Goal: Information Seeking & Learning: Learn about a topic

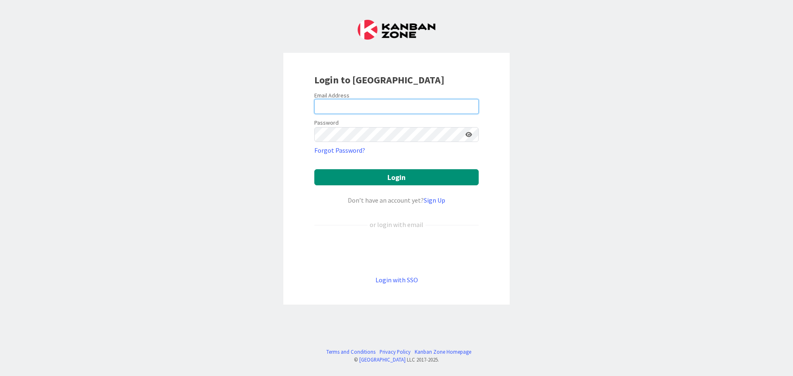
click at [349, 112] on input "email" at bounding box center [396, 106] width 164 height 15
type input "virpi.kyngas-bjorkroth@ta.fi"
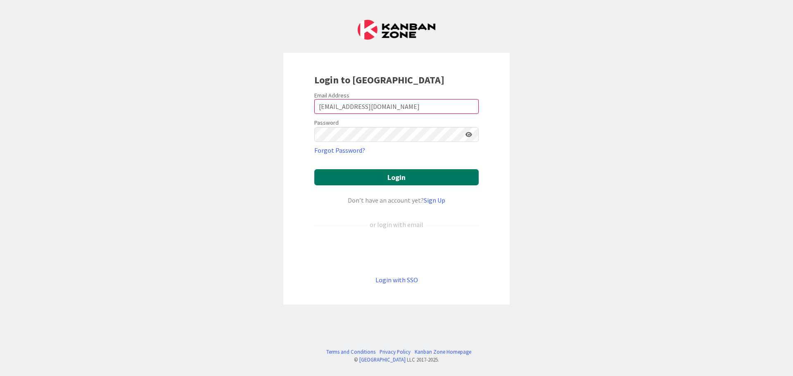
click at [347, 176] on button "Login" at bounding box center [396, 177] width 164 height 16
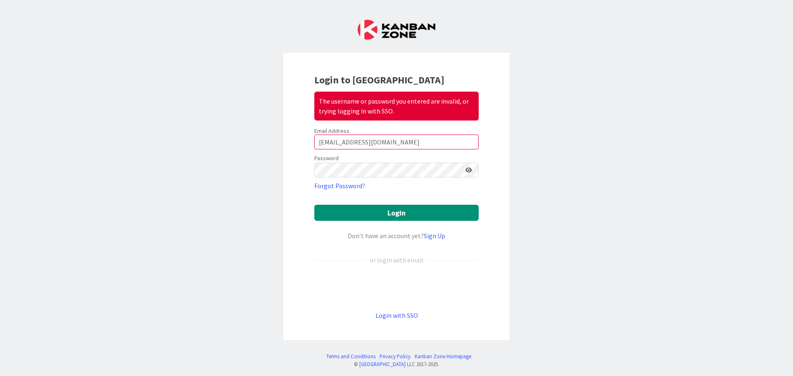
click at [468, 168] on icon at bounding box center [469, 170] width 7 height 6
click at [364, 212] on button "Login" at bounding box center [396, 213] width 164 height 16
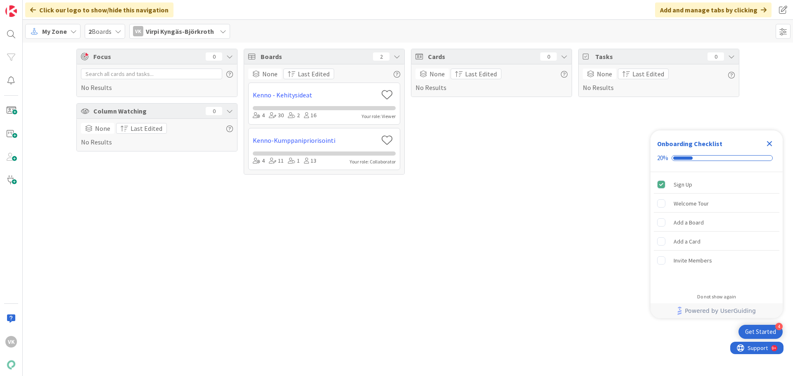
click at [146, 31] on div "VK Virpi Kyngäs-Björkroth" at bounding box center [179, 31] width 101 height 15
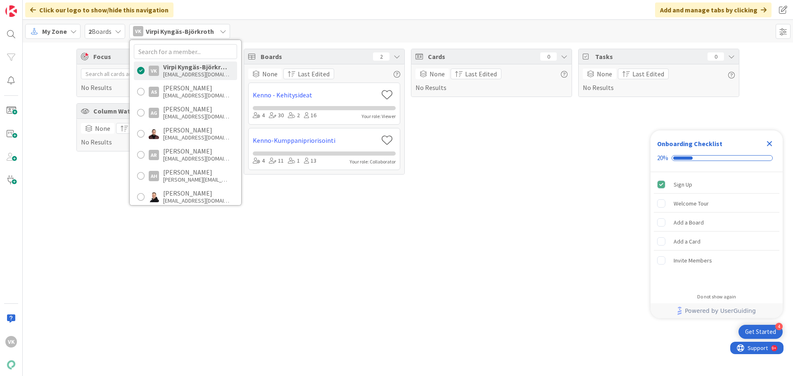
click at [68, 30] on div "My Zone" at bounding box center [52, 31] width 55 height 15
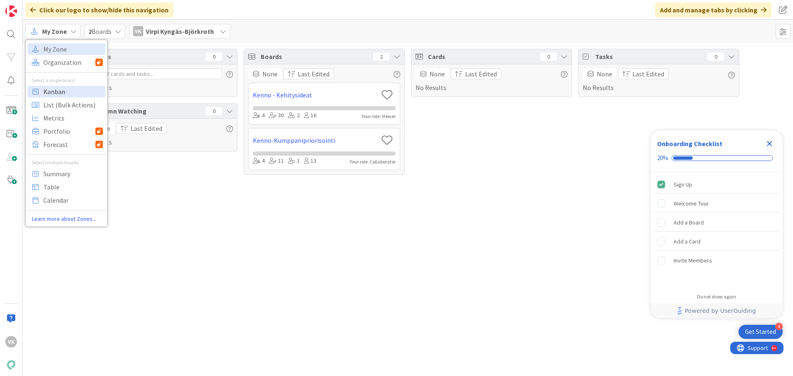
click at [58, 93] on span "Kanban" at bounding box center [73, 92] width 60 height 12
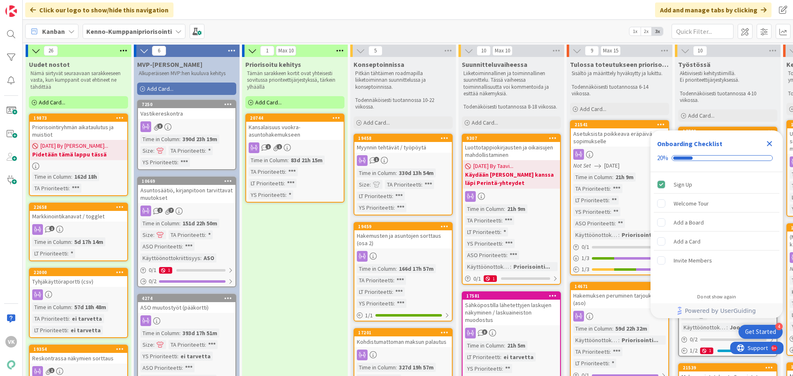
click at [66, 220] on div "Markkinointikanavat / togglet" at bounding box center [79, 216] width 98 height 11
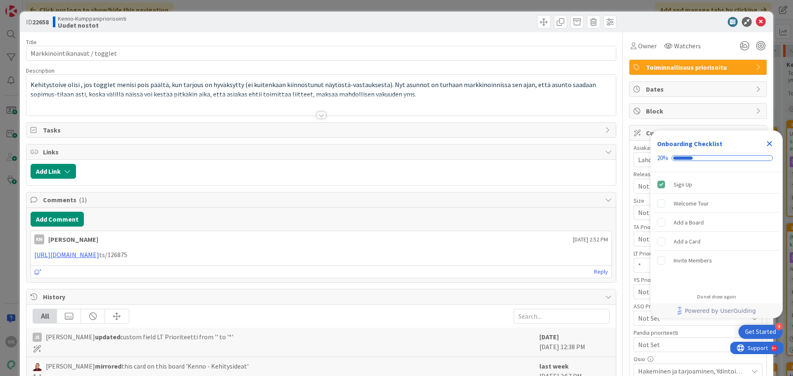
click at [769, 144] on icon "Close Checklist" at bounding box center [770, 144] width 10 height 10
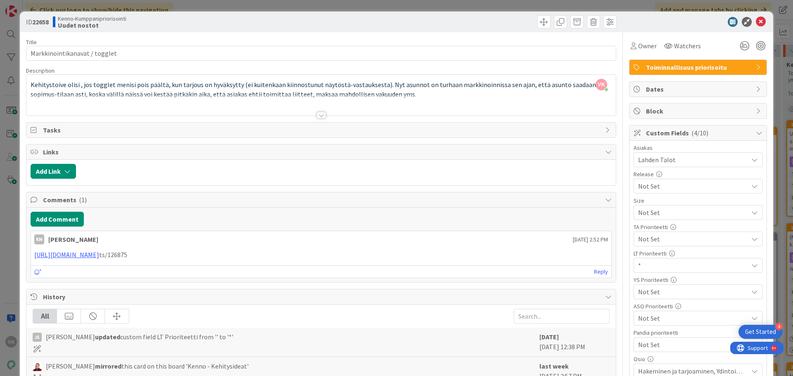
click at [649, 219] on span "Not Set" at bounding box center [691, 213] width 106 height 12
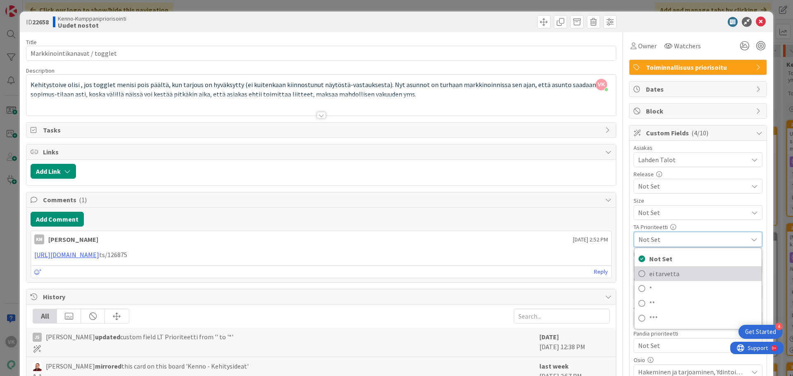
click at [657, 275] on span "ei tarvetta" at bounding box center [704, 274] width 108 height 12
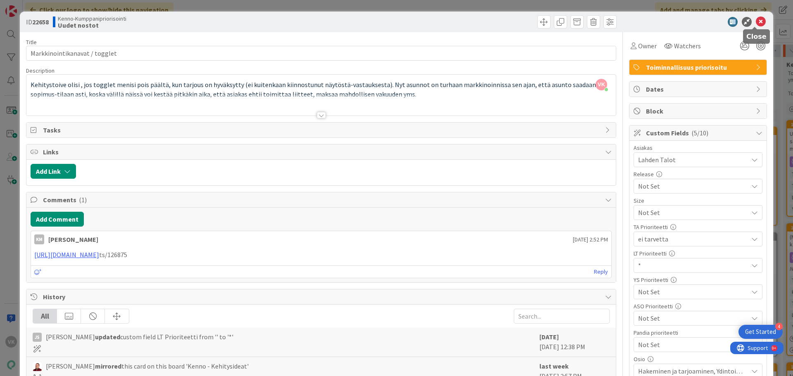
drag, startPoint x: 756, startPoint y: 24, endPoint x: 753, endPoint y: 26, distance: 4.3
click at [756, 26] on icon at bounding box center [761, 22] width 10 height 10
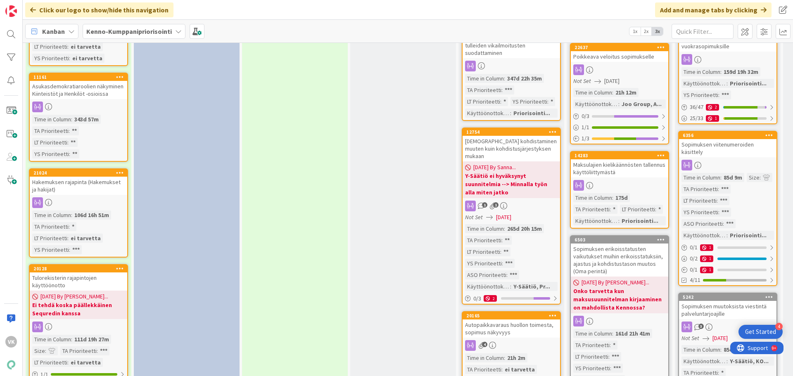
scroll to position [868, 0]
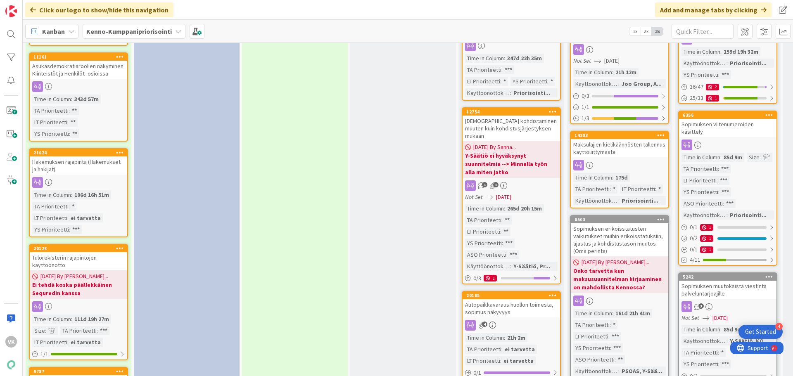
click at [70, 157] on div "Hakemuksen rajapinta (Hakemukset ja hakijat)" at bounding box center [79, 166] width 98 height 18
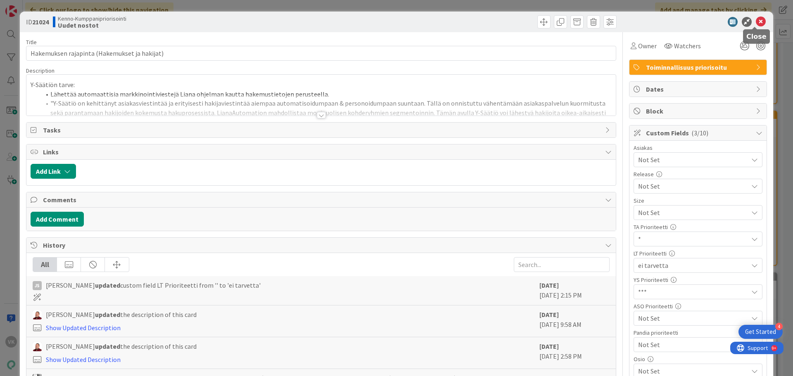
drag, startPoint x: 755, startPoint y: 21, endPoint x: 503, endPoint y: 71, distance: 257.2
click at [756, 21] on icon at bounding box center [761, 22] width 10 height 10
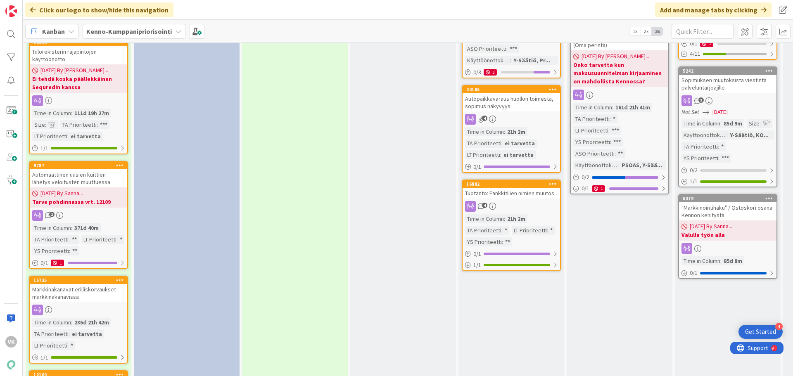
scroll to position [1074, 0]
click at [175, 30] on icon at bounding box center [178, 31] width 7 height 7
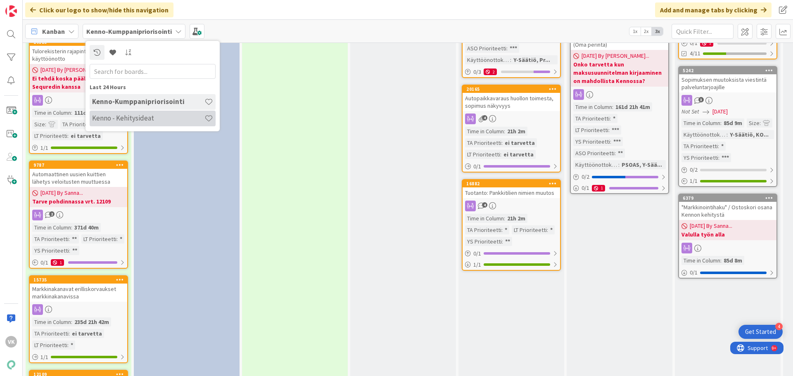
click at [141, 119] on h4 "Kenno - Kehitysideat" at bounding box center [148, 118] width 112 height 8
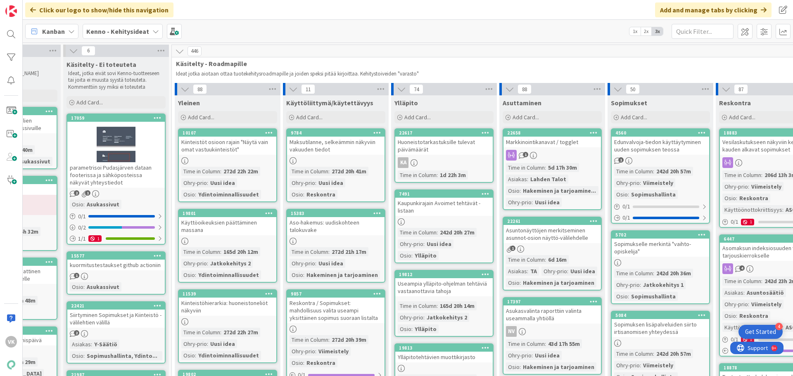
scroll to position [0, 83]
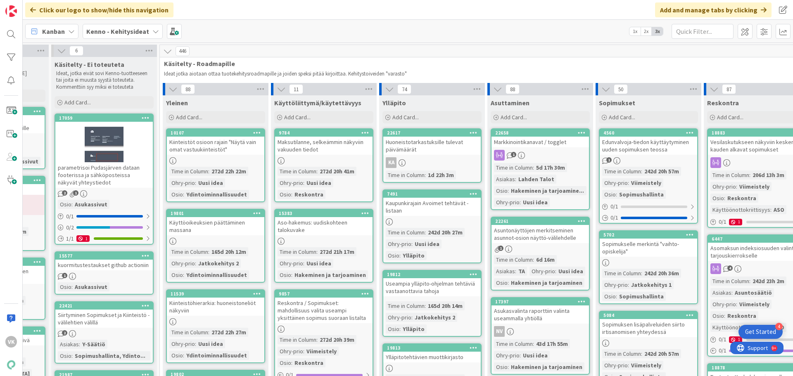
click at [536, 138] on div "Markkinointikanavat / togglet" at bounding box center [541, 142] width 98 height 11
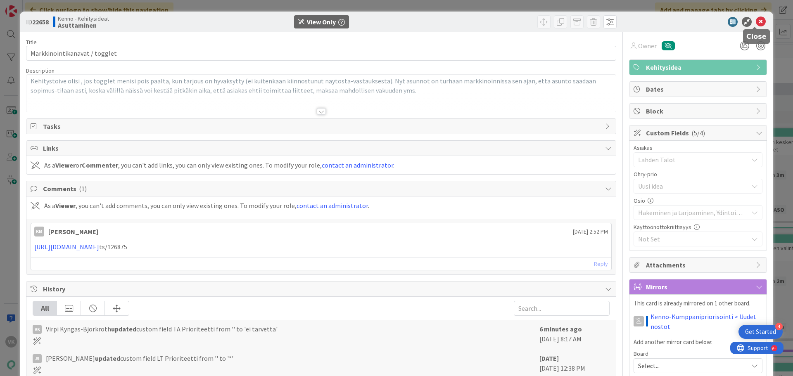
click at [756, 21] on icon at bounding box center [761, 22] width 10 height 10
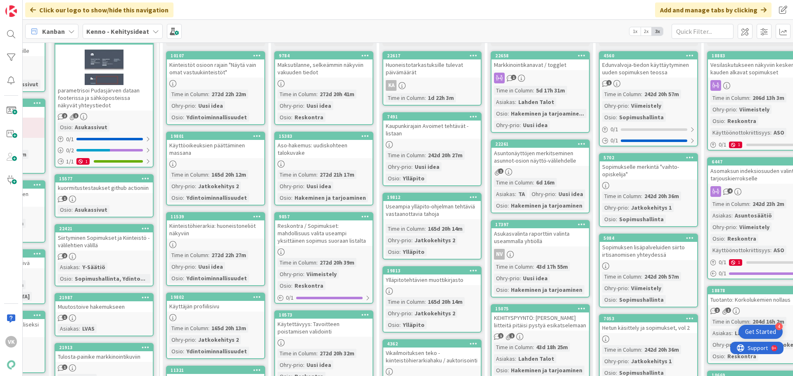
scroll to position [83, 83]
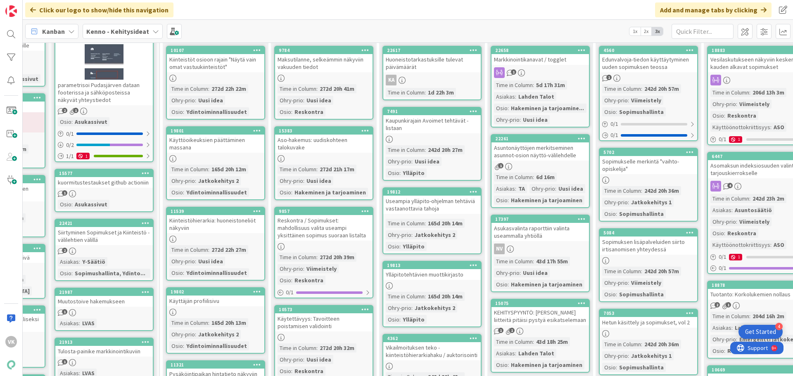
click at [549, 153] on div "Asuntonäyttöjen merkitseminen asunnot-osion näyttö-välilehdelle" at bounding box center [541, 152] width 98 height 18
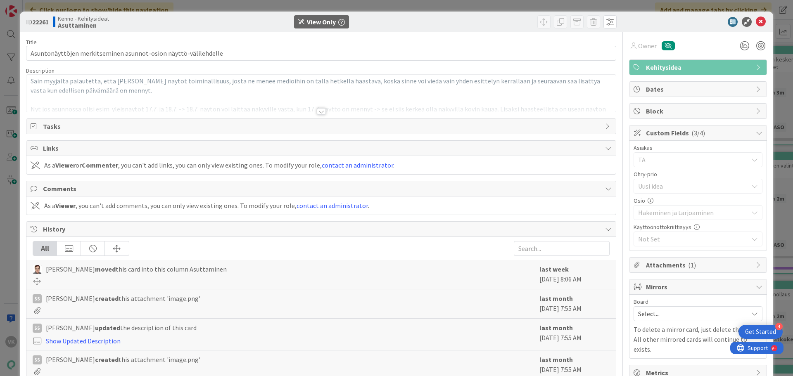
click at [319, 112] on div at bounding box center [321, 111] width 9 height 7
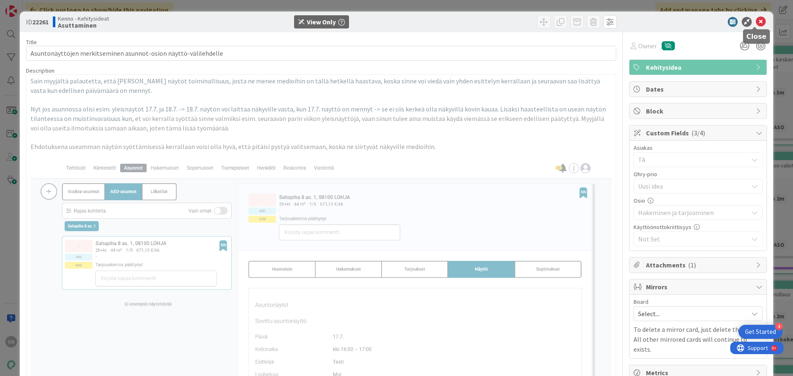
click at [756, 21] on icon at bounding box center [761, 22] width 10 height 10
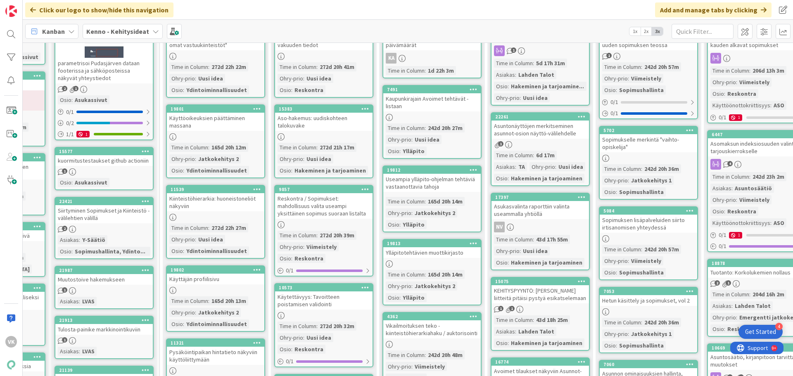
scroll to position [124, 83]
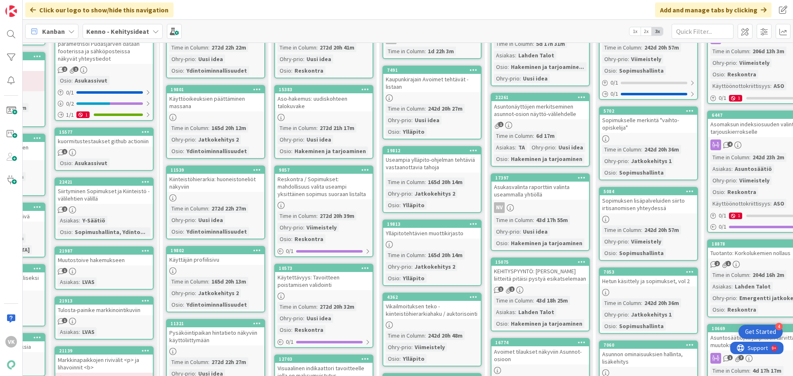
click at [532, 191] on div "Asukasvalinta raporttiin valinta useammalla yhtiöllä" at bounding box center [541, 191] width 98 height 18
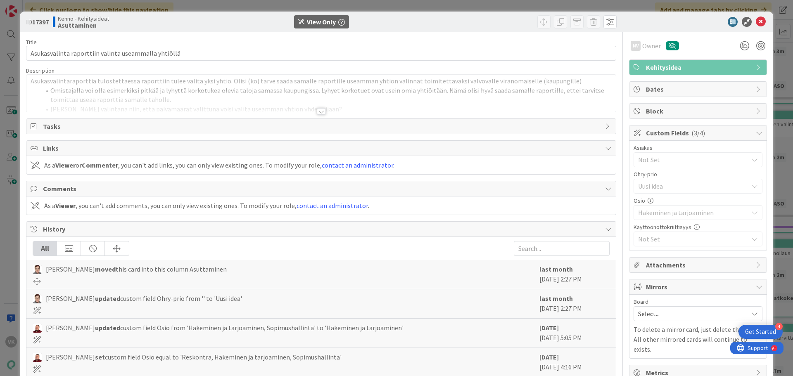
click at [317, 112] on div at bounding box center [321, 111] width 9 height 7
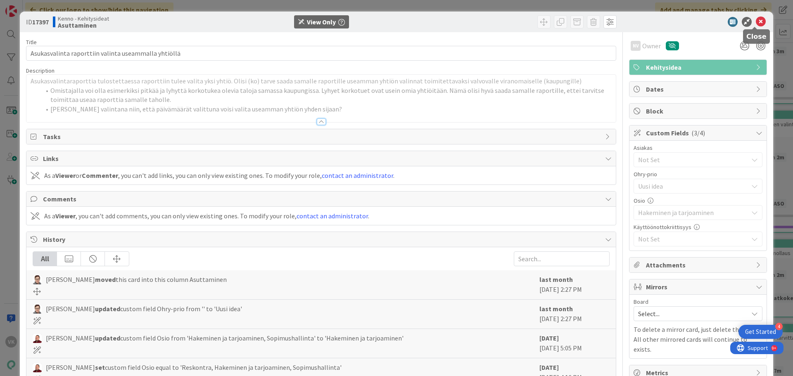
click at [757, 21] on icon at bounding box center [761, 22] width 10 height 10
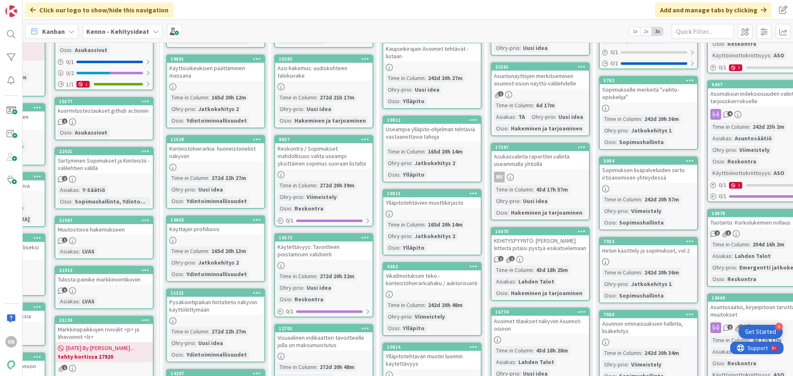
scroll to position [207, 83]
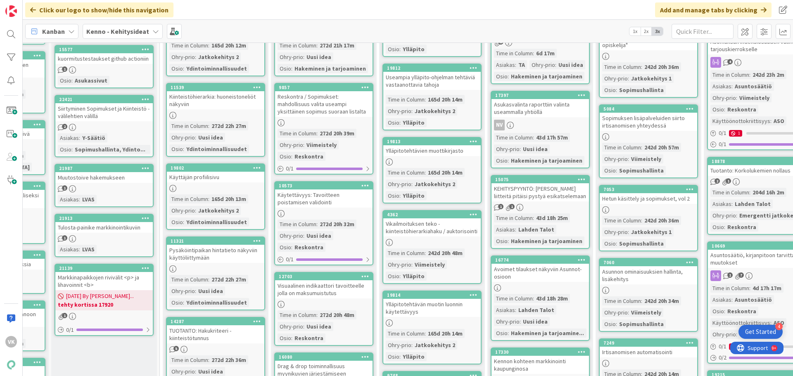
click at [541, 195] on div "KEHITYSPYYNTÖ: [PERSON_NAME] liitteitä pitäisi pystyä esikatselemaan" at bounding box center [541, 192] width 98 height 18
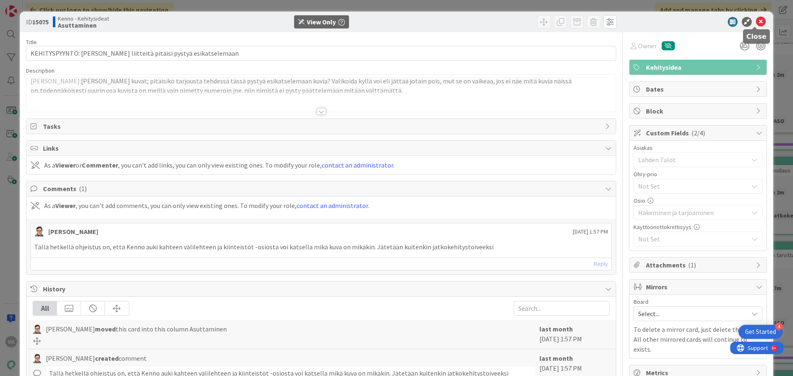
drag, startPoint x: 753, startPoint y: 19, endPoint x: 703, endPoint y: 59, distance: 64.2
click at [756, 19] on icon at bounding box center [761, 22] width 10 height 10
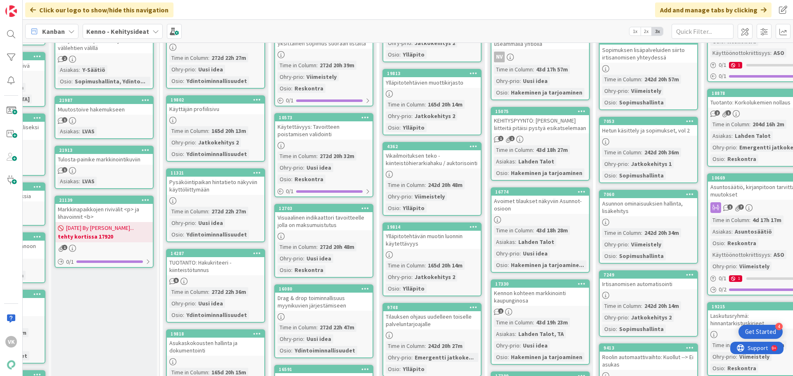
scroll to position [289, 83]
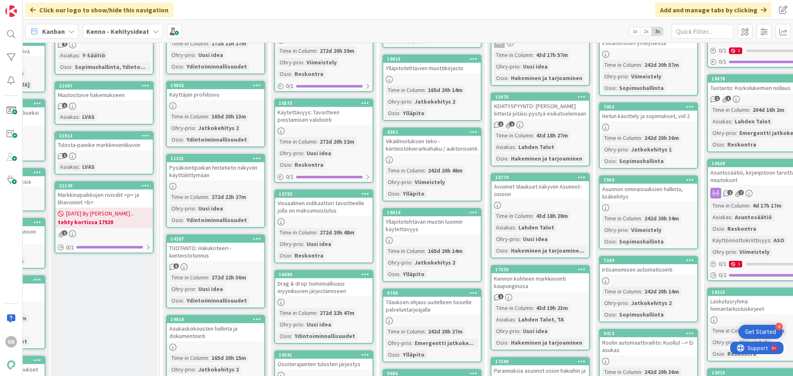
click at [545, 188] on div "Avoimet tilaukset näkyviin Asunnot-osioon" at bounding box center [541, 190] width 98 height 18
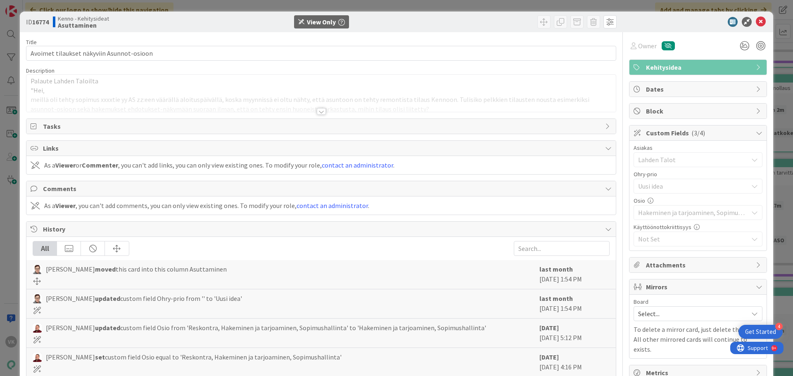
click at [317, 113] on div at bounding box center [321, 111] width 9 height 7
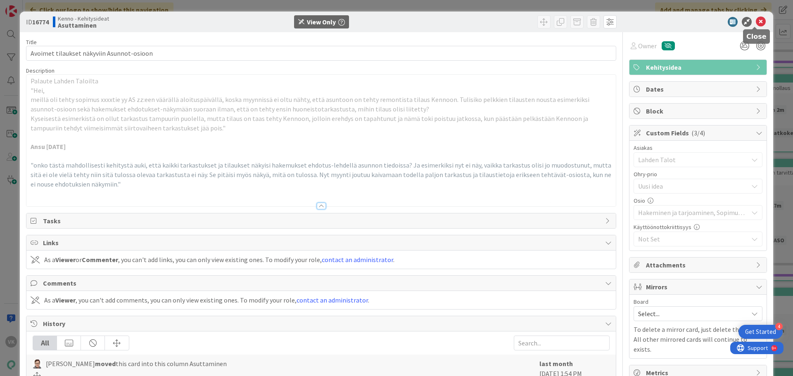
click at [757, 21] on icon at bounding box center [761, 22] width 10 height 10
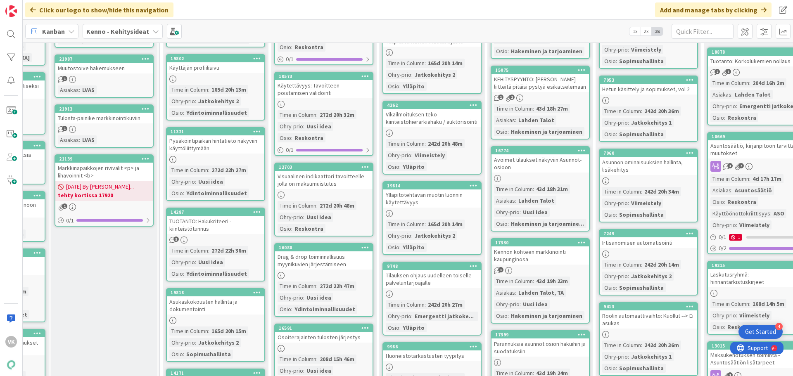
scroll to position [331, 83]
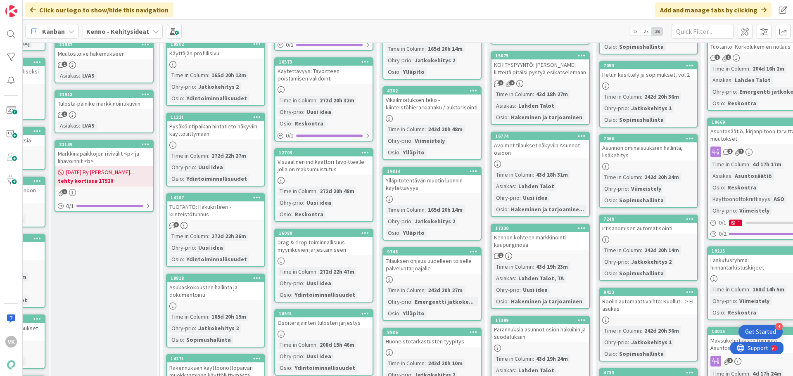
click at [520, 241] on div "Kennon kohteen markkinointi kaupunginosa" at bounding box center [541, 241] width 98 height 18
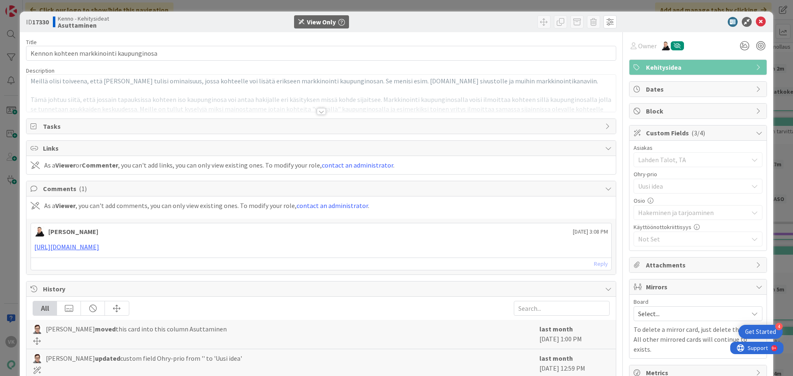
click at [317, 110] on div at bounding box center [321, 111] width 9 height 7
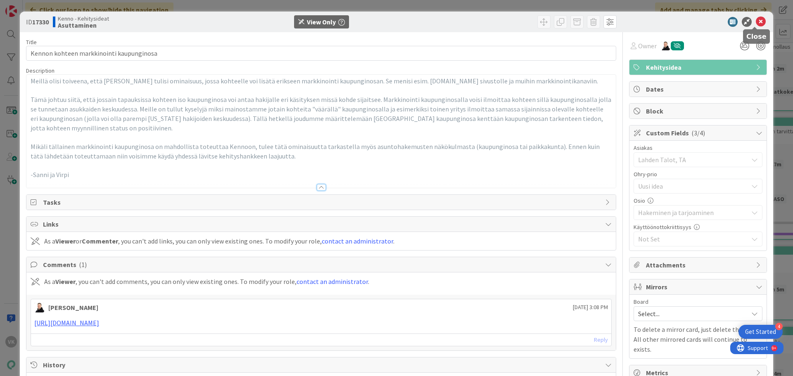
click at [756, 20] on icon at bounding box center [761, 22] width 10 height 10
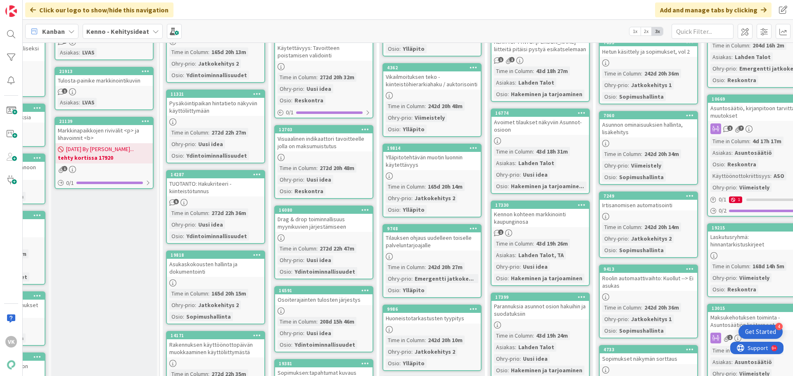
scroll to position [372, 83]
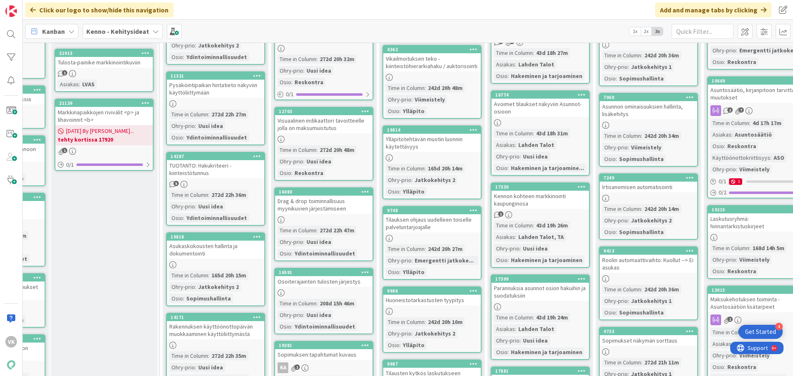
click at [507, 292] on div "Parannuksia asunnot osion hakuihin ja suodatuksiin" at bounding box center [541, 292] width 98 height 18
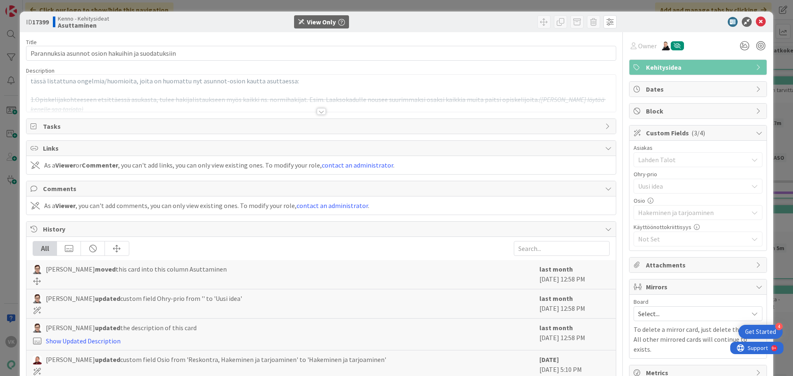
click at [321, 114] on div at bounding box center [321, 111] width 9 height 7
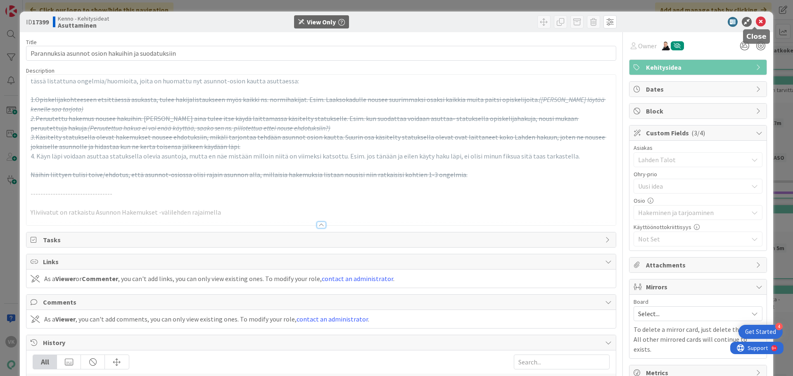
click at [756, 22] on icon at bounding box center [761, 22] width 10 height 10
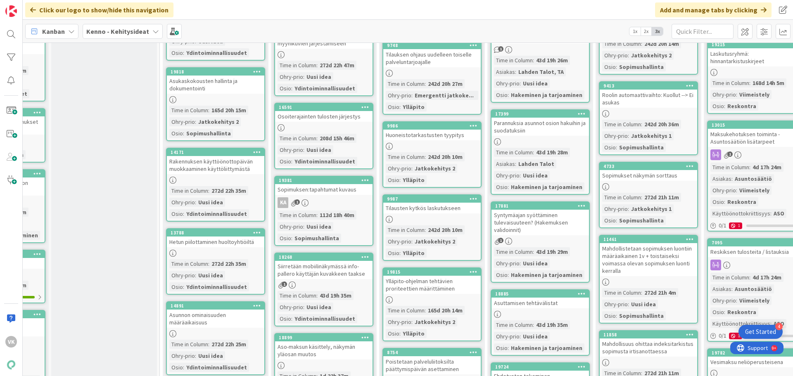
click at [537, 221] on div "Syntymäajan syöttäminen tulevaisuuteen? (Hakemuksen validoinnit)" at bounding box center [541, 223] width 98 height 26
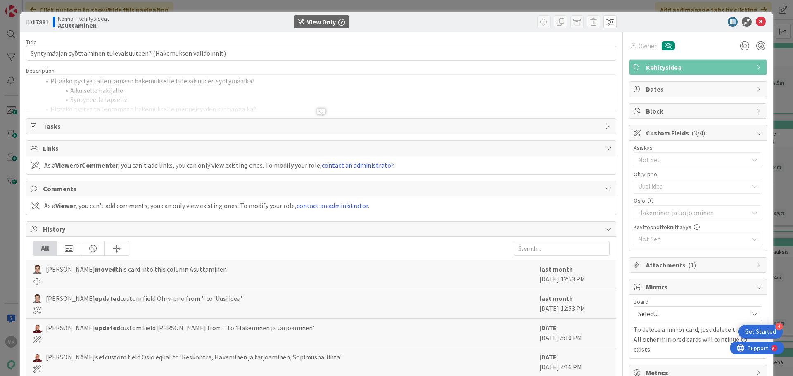
click at [317, 114] on div at bounding box center [321, 111] width 9 height 7
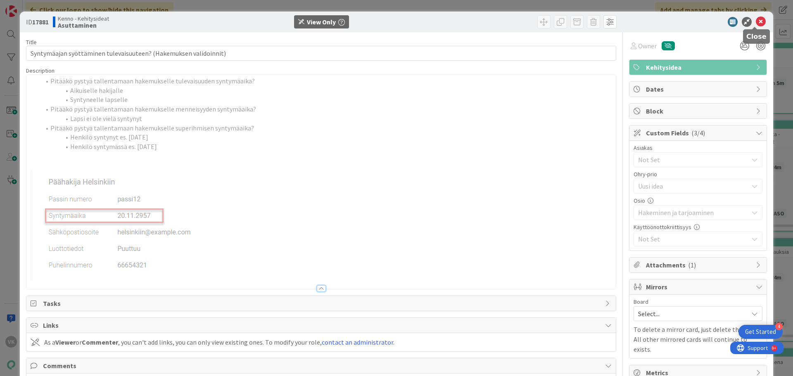
click at [758, 23] on icon at bounding box center [761, 22] width 10 height 10
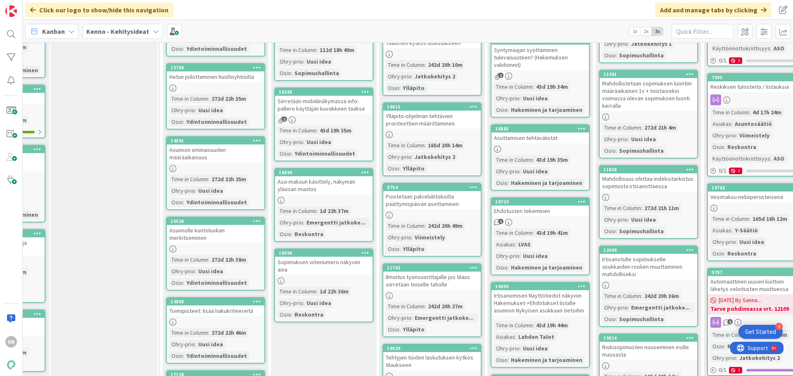
click at [529, 140] on div "Asuttamisen tehtävälistat" at bounding box center [541, 138] width 98 height 11
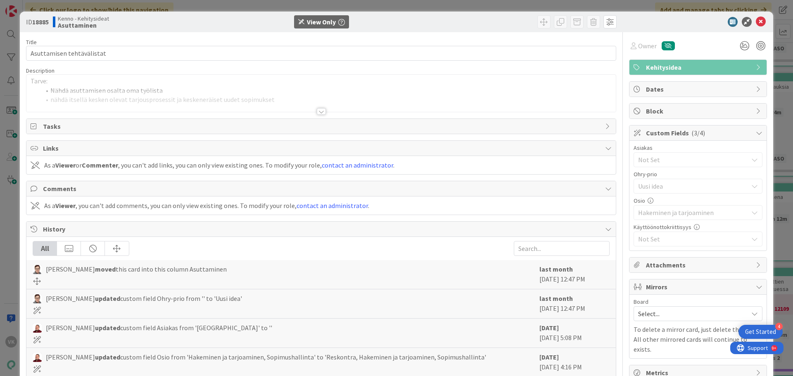
click at [319, 113] on div at bounding box center [321, 111] width 9 height 7
click at [756, 22] on icon at bounding box center [761, 22] width 10 height 10
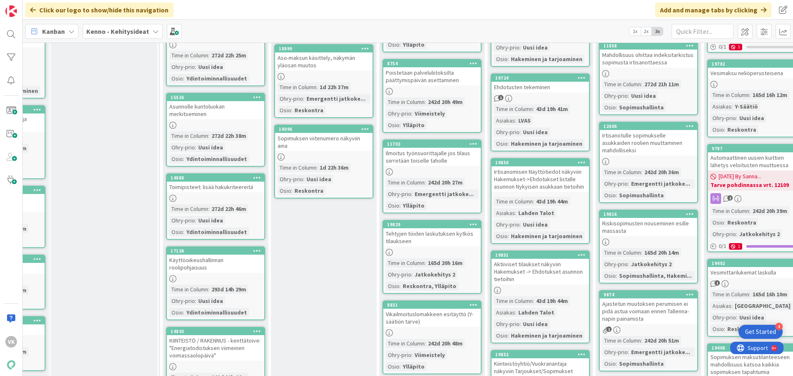
click at [526, 184] on div "Irtisanomisen Näyttötiedot näkyviin Hakemukset->Ehdotukset listalle asunnon Nyk…" at bounding box center [541, 180] width 98 height 26
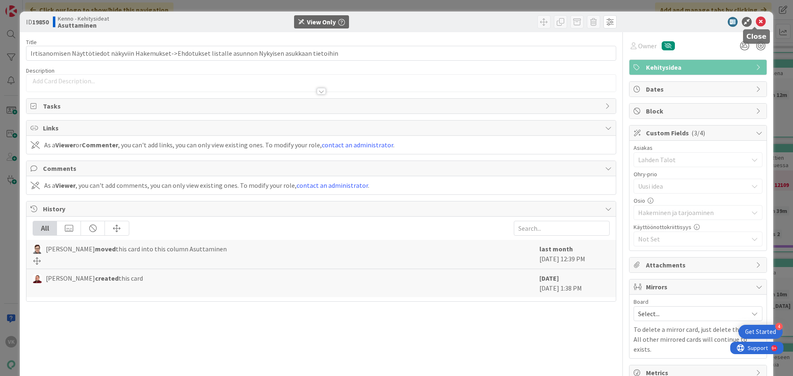
click at [760, 19] on icon at bounding box center [761, 22] width 10 height 10
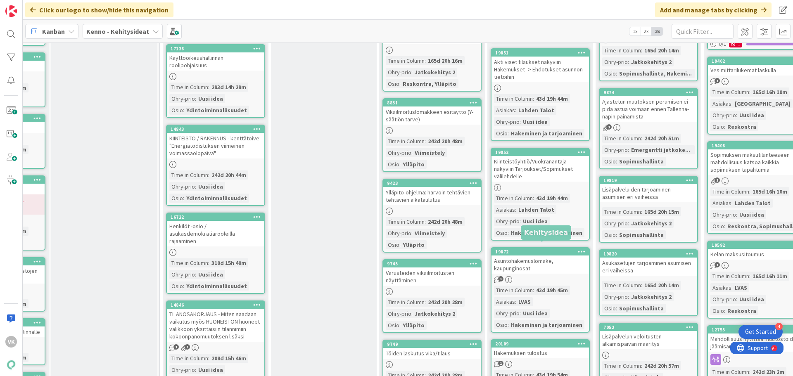
scroll to position [1033, 83]
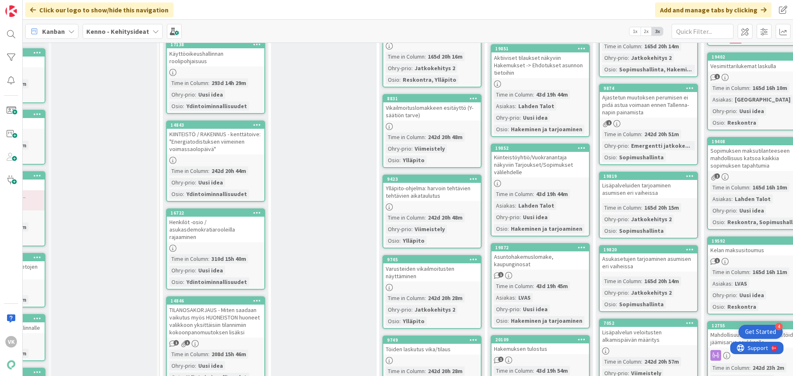
click at [520, 167] on div "Kiinteistöyhtiö/Vuokranantaja näkyviin Tarjoukset/Sopimukset välilehdelle" at bounding box center [541, 165] width 98 height 26
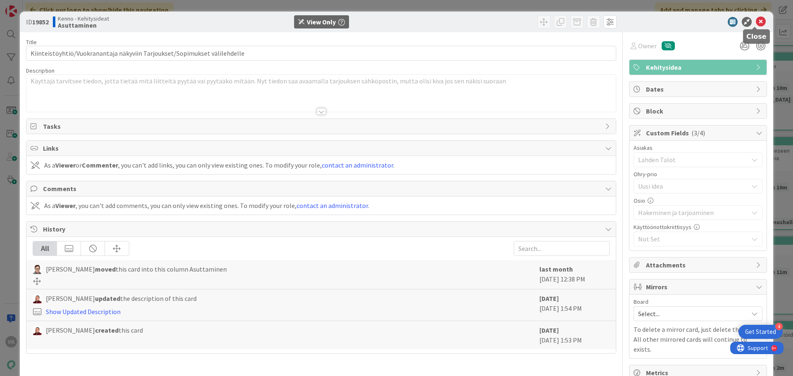
click at [756, 21] on icon at bounding box center [761, 22] width 10 height 10
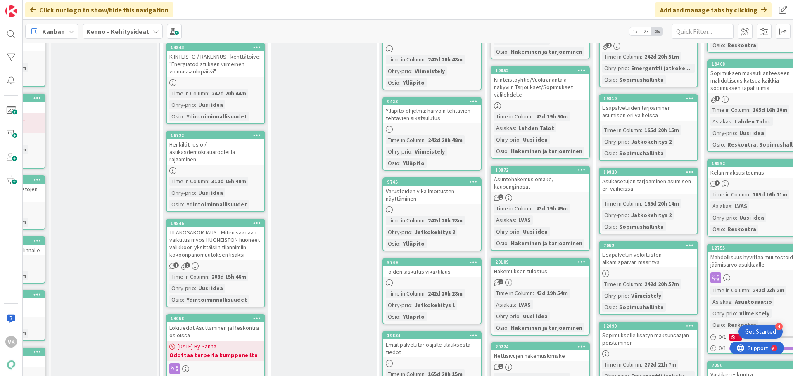
scroll to position [1116, 83]
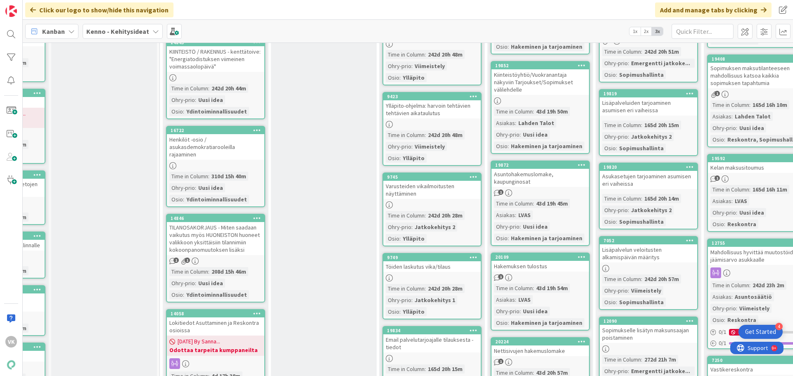
click at [517, 176] on div "Asuntohakemuslomake, kaupunginosat" at bounding box center [541, 178] width 98 height 18
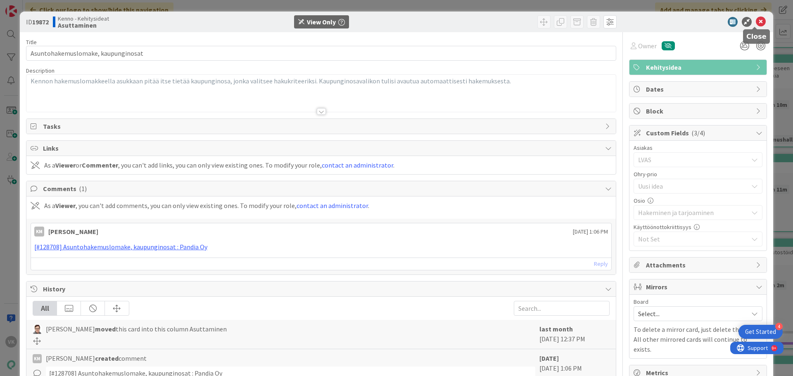
click at [756, 23] on icon at bounding box center [761, 22] width 10 height 10
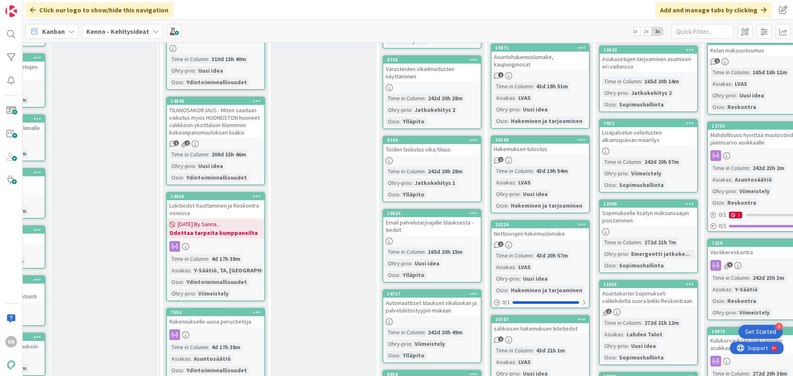
scroll to position [1240, 83]
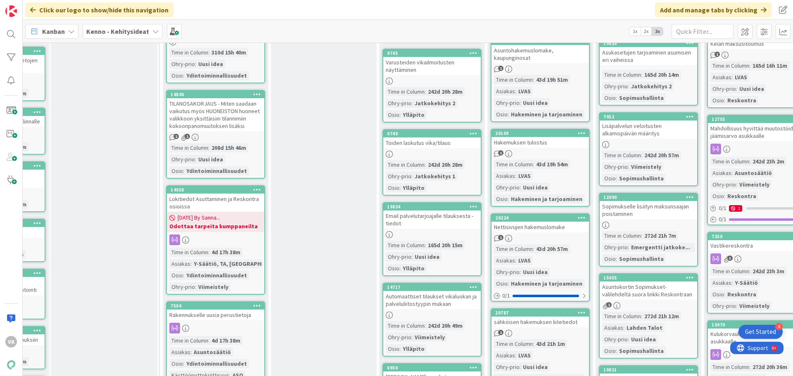
click at [531, 144] on div "Hakemuksen tulostus" at bounding box center [541, 142] width 98 height 11
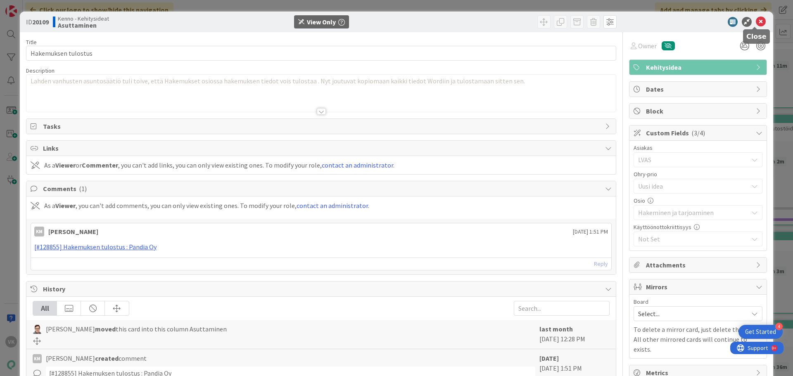
click at [756, 20] on icon at bounding box center [761, 22] width 10 height 10
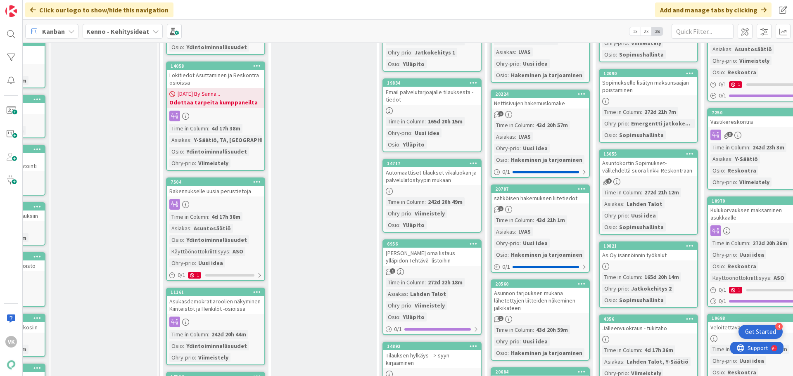
click at [543, 199] on div "sähköisen hakemuksen liitetiedot" at bounding box center [541, 198] width 98 height 11
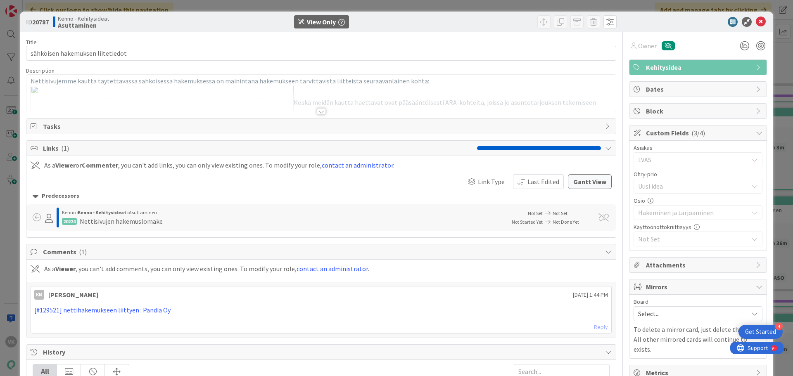
click at [320, 114] on div at bounding box center [321, 111] width 9 height 7
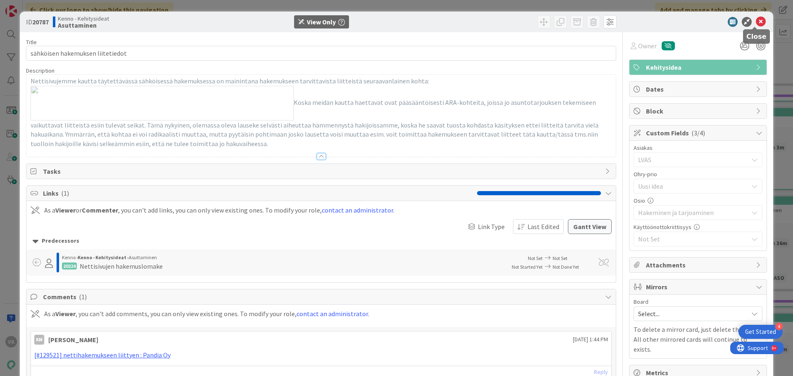
click at [757, 21] on icon at bounding box center [761, 22] width 10 height 10
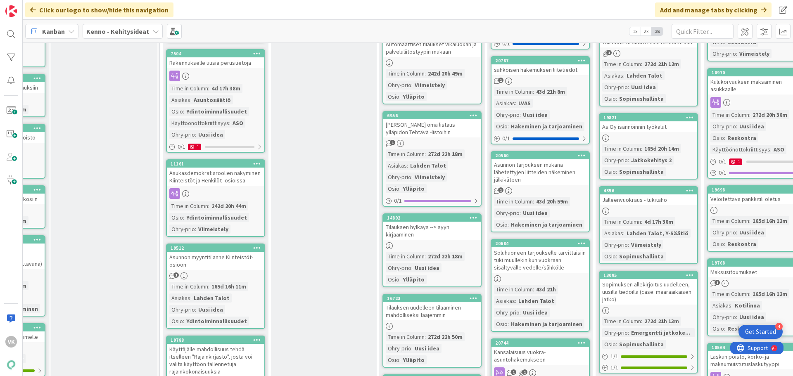
scroll to position [1529, 83]
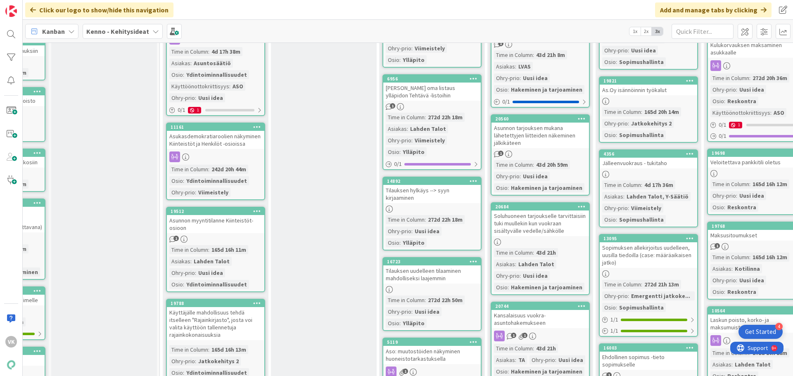
click at [511, 135] on div "Asunnon tarjouksen mukana lähetettyjen liitteiden näkeminen jälkikäteen" at bounding box center [541, 136] width 98 height 26
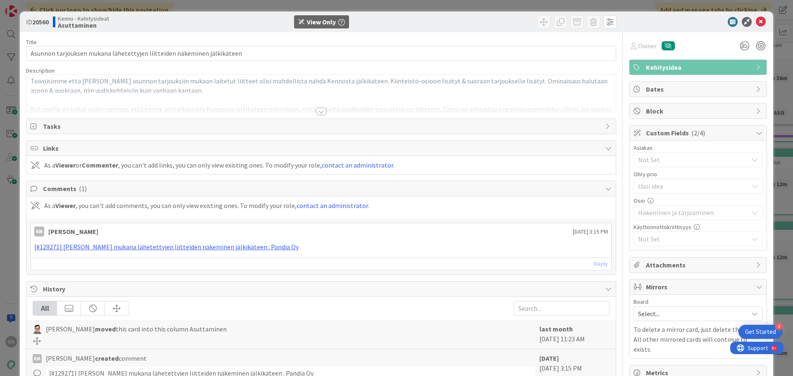
click at [319, 111] on div at bounding box center [321, 111] width 9 height 7
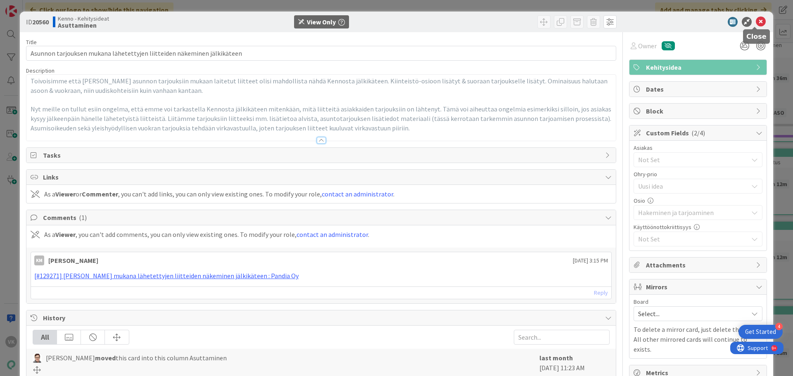
click at [756, 21] on icon at bounding box center [761, 22] width 10 height 10
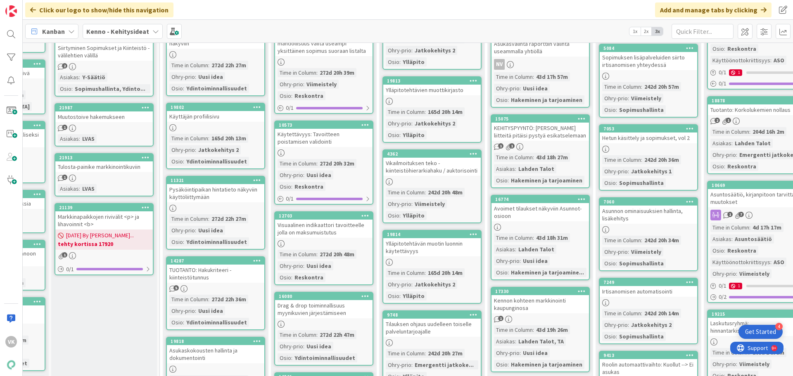
scroll to position [248, 83]
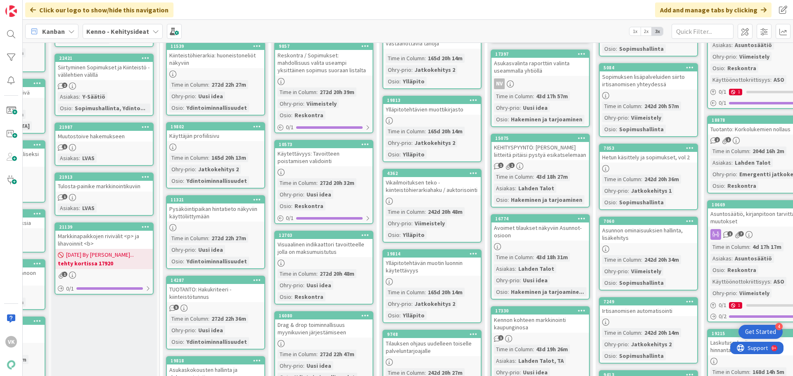
click at [547, 152] on div "KEHITYSPYYNTÖ: [PERSON_NAME] liitteitä pitäisi pystyä esikatselemaan" at bounding box center [541, 151] width 98 height 18
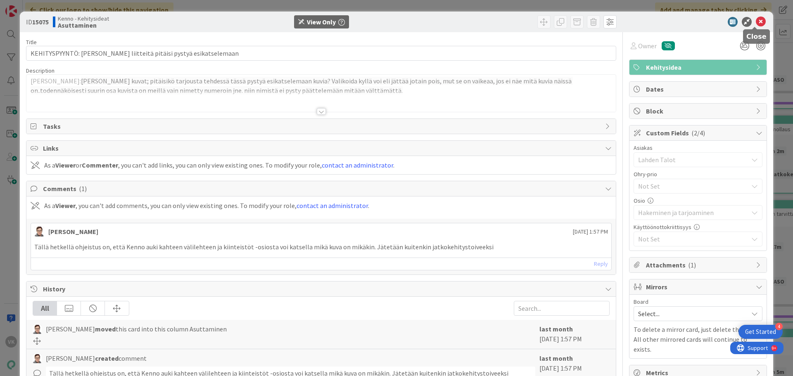
drag, startPoint x: 757, startPoint y: 21, endPoint x: 361, endPoint y: 107, distance: 405.3
click at [756, 22] on icon at bounding box center [761, 22] width 10 height 10
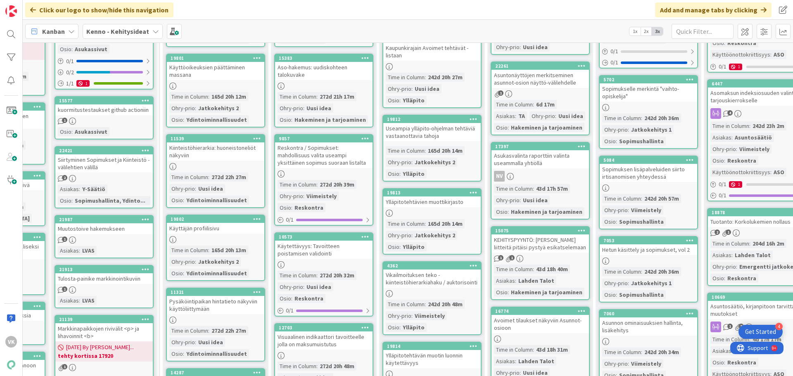
scroll to position [165, 83]
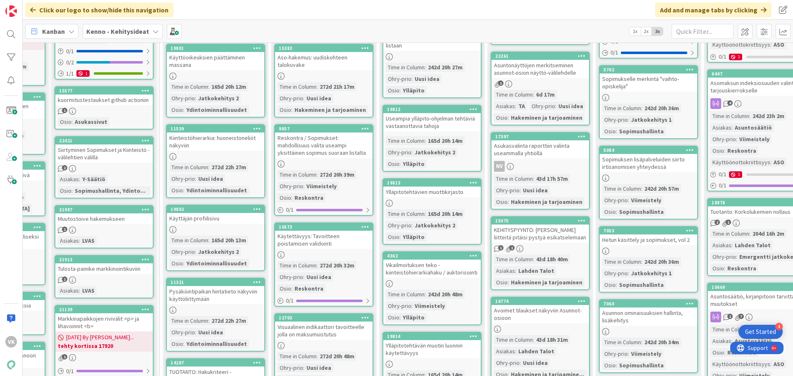
click at [555, 233] on div "KEHITYSPYYNTÖ: [PERSON_NAME] liitteitä pitäisi pystyä esikatselemaan" at bounding box center [541, 234] width 98 height 18
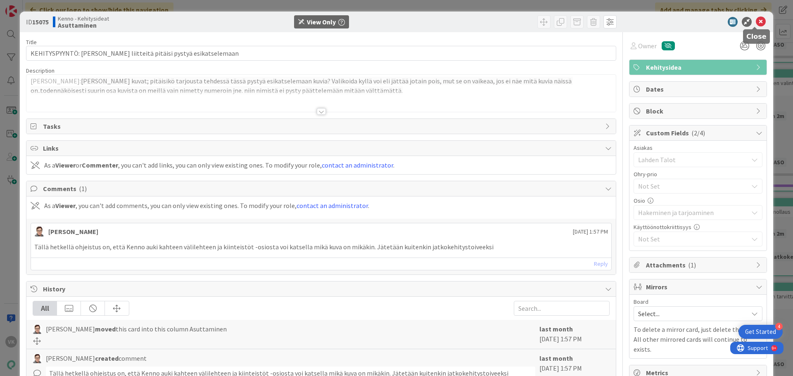
drag, startPoint x: 755, startPoint y: 22, endPoint x: 724, endPoint y: 92, distance: 76.2
click at [756, 23] on icon at bounding box center [761, 22] width 10 height 10
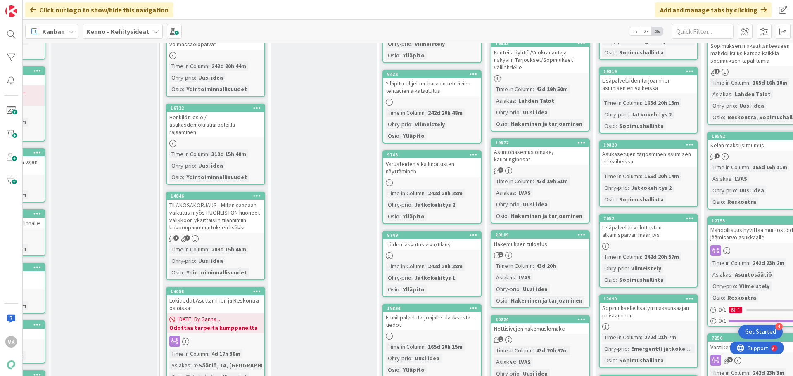
scroll to position [1198, 83]
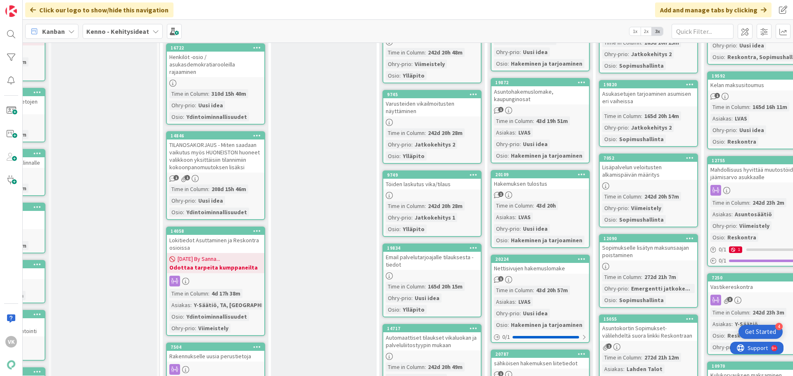
click at [522, 95] on div "Asuntohakemuslomake, kaupunginosat" at bounding box center [541, 95] width 98 height 18
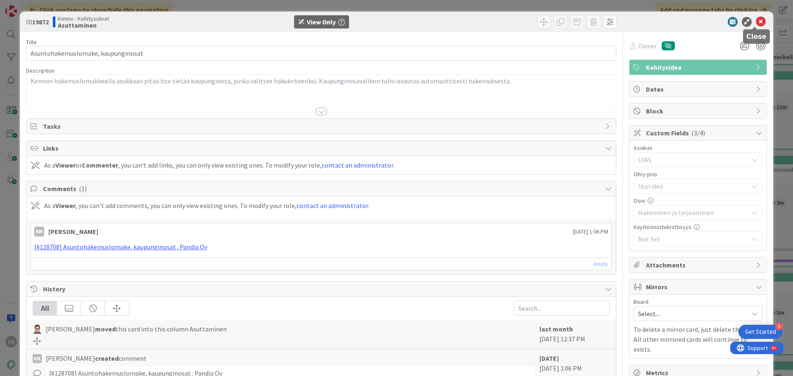
click at [757, 21] on icon at bounding box center [761, 22] width 10 height 10
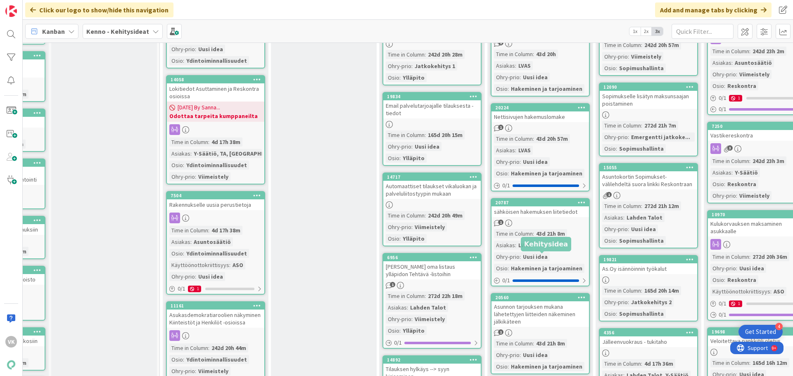
scroll to position [1364, 83]
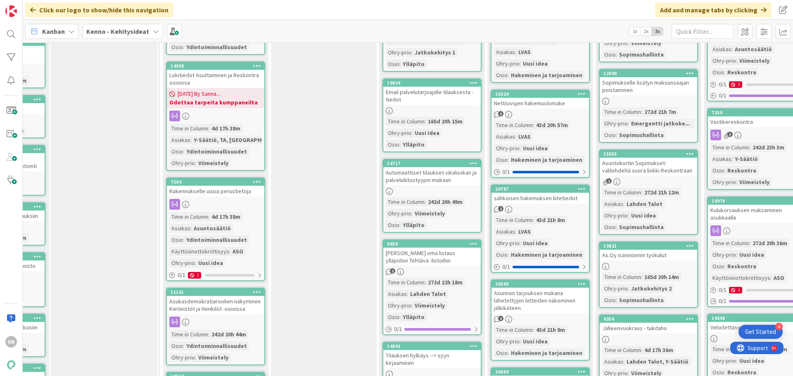
click at [536, 199] on div "sähköisen hakemuksen liitetiedot" at bounding box center [541, 198] width 98 height 11
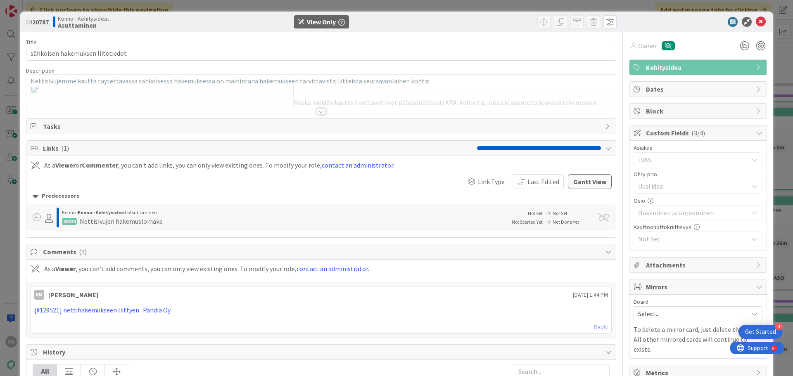
click at [317, 113] on div at bounding box center [321, 111] width 9 height 7
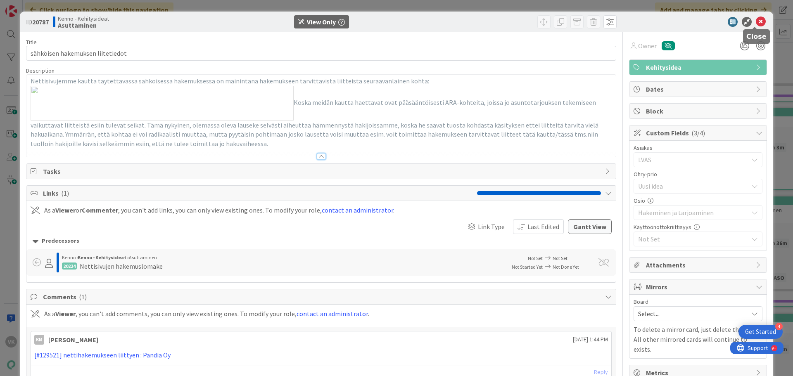
drag, startPoint x: 755, startPoint y: 20, endPoint x: 750, endPoint y: 26, distance: 8.2
click at [756, 22] on icon at bounding box center [761, 22] width 10 height 10
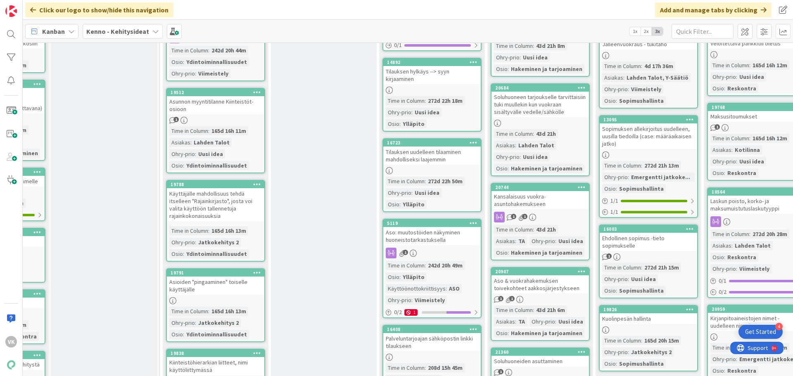
scroll to position [1653, 83]
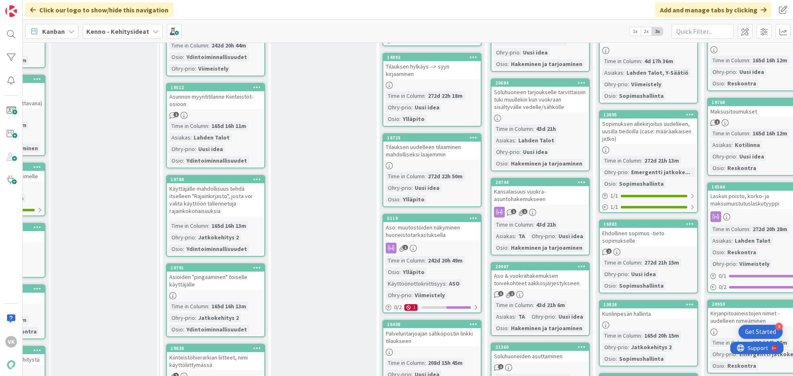
click at [524, 195] on div "Kansalaisuus vuokra-asuntohakemukseen" at bounding box center [541, 195] width 98 height 18
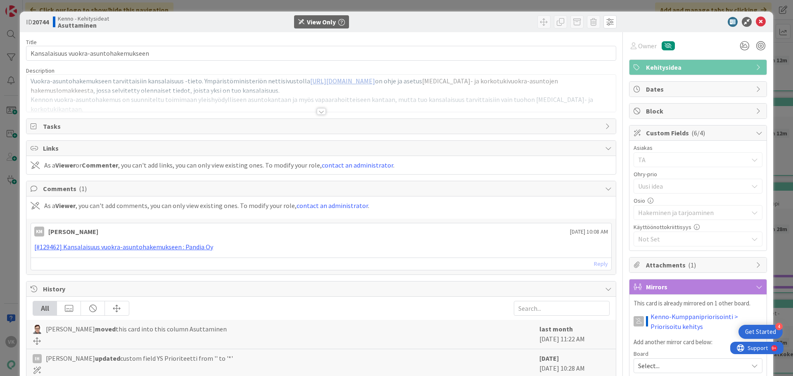
click at [319, 108] on div at bounding box center [321, 111] width 9 height 7
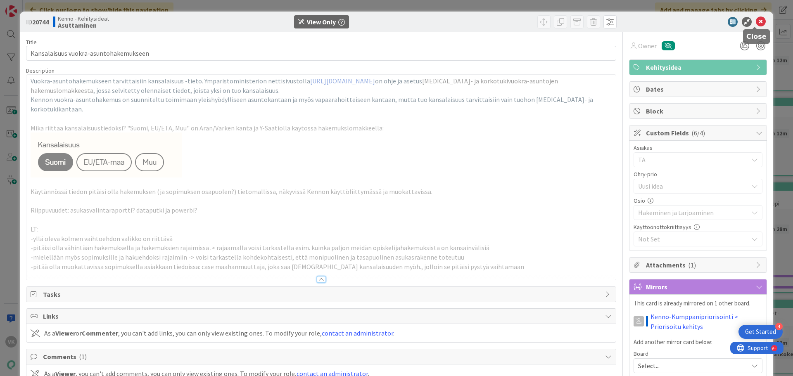
drag, startPoint x: 755, startPoint y: 22, endPoint x: 525, endPoint y: 139, distance: 257.3
click at [756, 23] on icon at bounding box center [761, 22] width 10 height 10
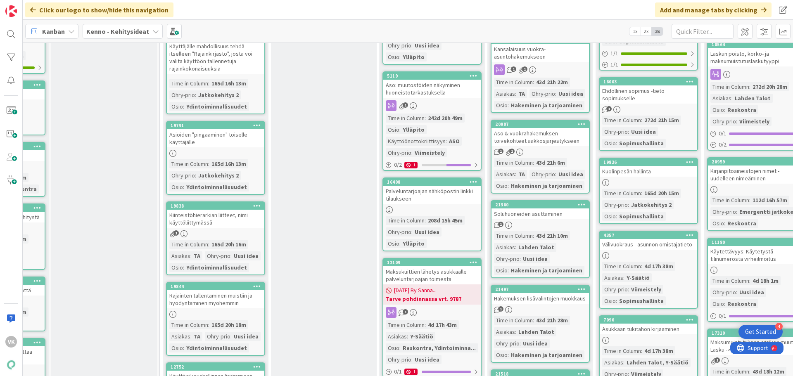
scroll to position [1818, 83]
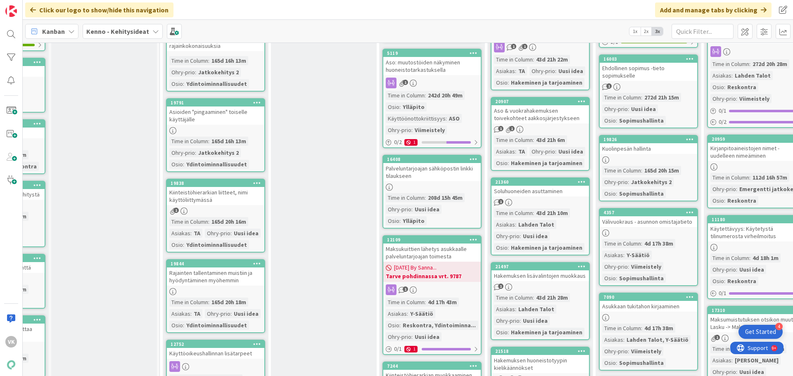
click at [532, 116] on div "Aso & vuokrahakemuksen toivekohteet aakkosjärjestykseen" at bounding box center [541, 114] width 98 height 18
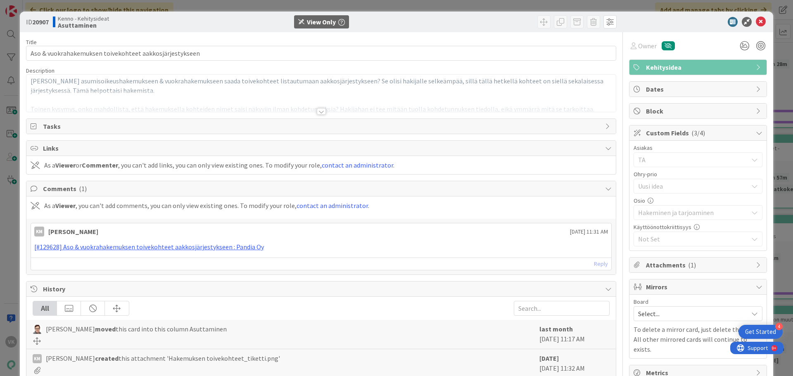
click at [319, 112] on div at bounding box center [321, 111] width 9 height 7
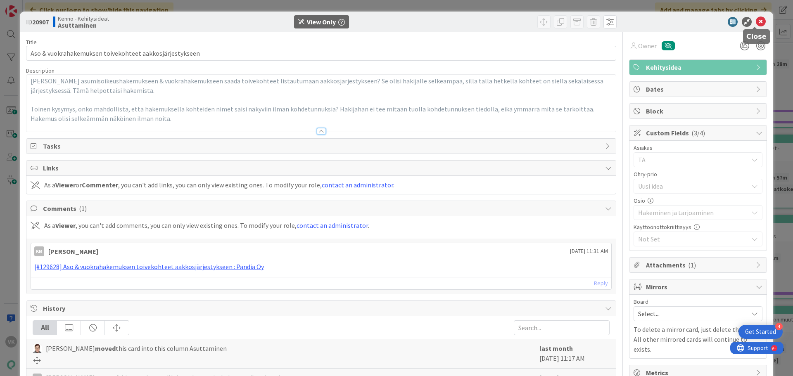
drag, startPoint x: 757, startPoint y: 23, endPoint x: 709, endPoint y: 57, distance: 58.9
click at [756, 23] on icon at bounding box center [761, 22] width 10 height 10
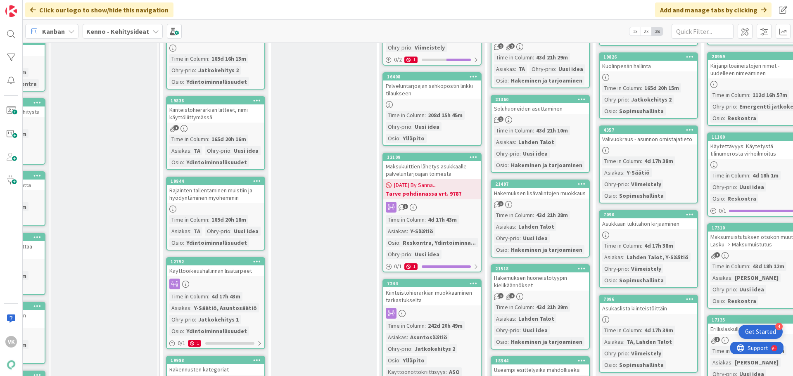
scroll to position [1942, 83]
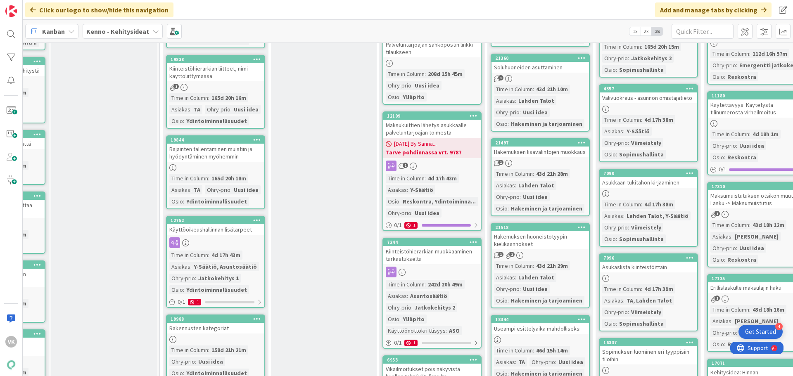
click at [562, 153] on div "Hakemuksen lisävalintojen muokkaus" at bounding box center [541, 152] width 98 height 11
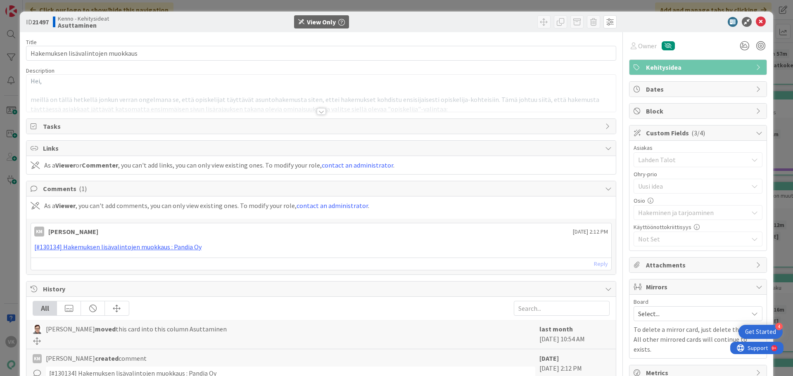
click at [318, 112] on div at bounding box center [321, 111] width 9 height 7
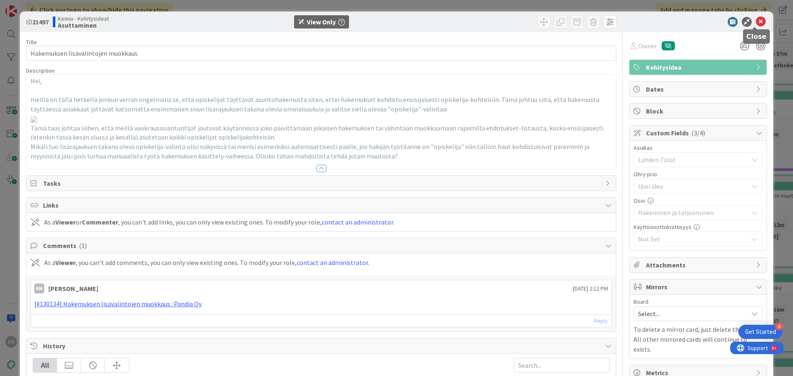
drag, startPoint x: 756, startPoint y: 23, endPoint x: 653, endPoint y: 147, distance: 160.5
click at [756, 24] on icon at bounding box center [761, 22] width 10 height 10
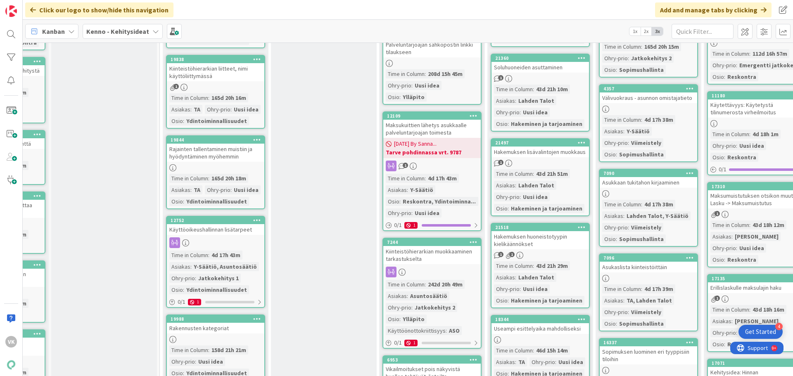
click at [532, 237] on div "Hakemuksen huoneistotyypin kielikäännökset" at bounding box center [541, 240] width 98 height 18
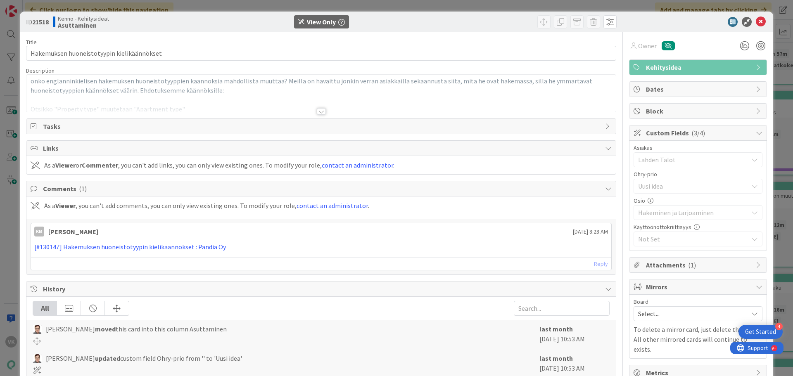
click at [319, 110] on div at bounding box center [321, 111] width 9 height 7
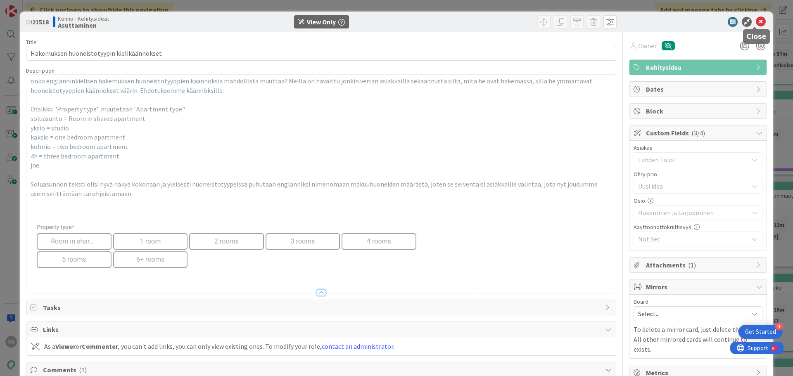
click at [756, 21] on icon at bounding box center [761, 22] width 10 height 10
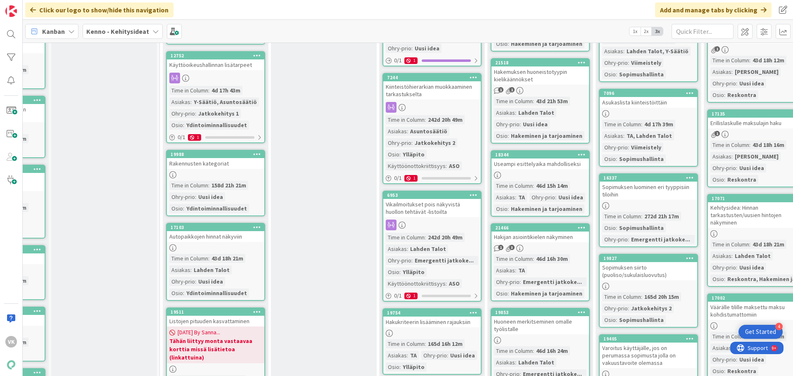
scroll to position [2108, 83]
click at [526, 166] on div "Useampi esittelyaika mahdolliseksi" at bounding box center [541, 163] width 98 height 11
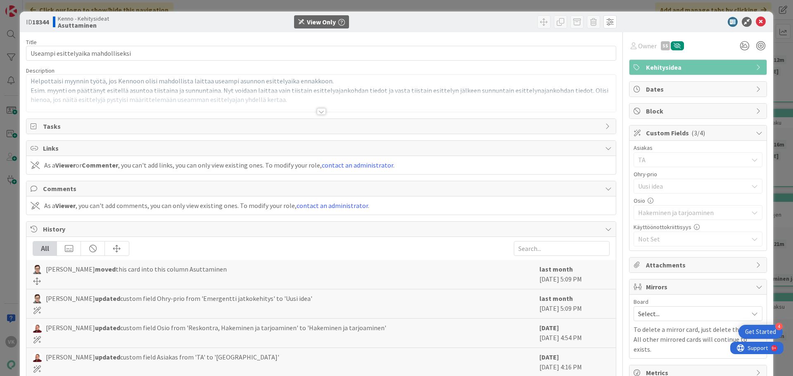
click at [317, 112] on div at bounding box center [321, 111] width 9 height 7
click at [756, 23] on icon at bounding box center [761, 22] width 10 height 10
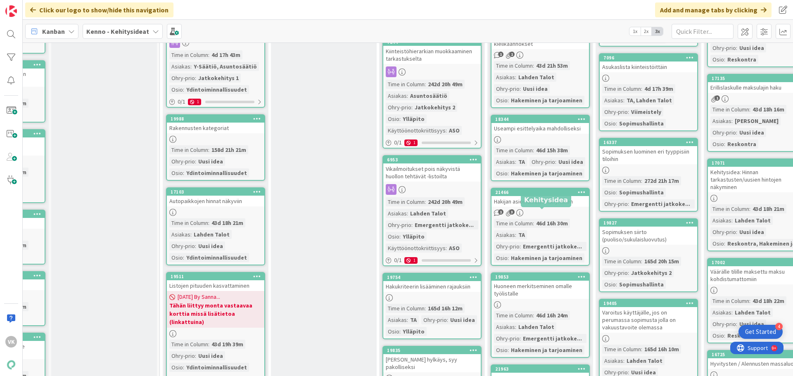
scroll to position [2190, 83]
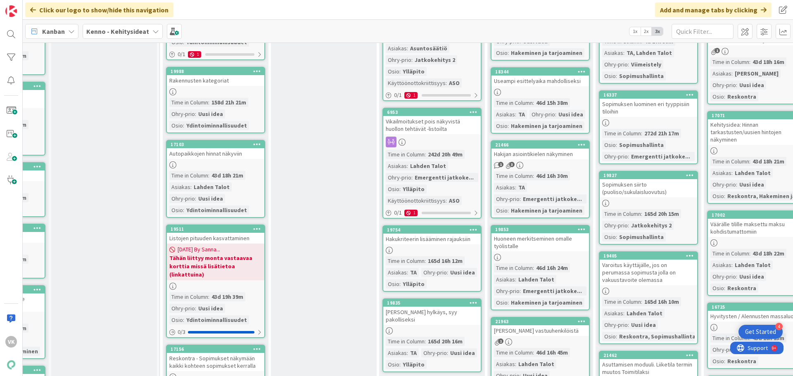
click at [543, 155] on div "Hakijan asiointikielen näkyminen" at bounding box center [541, 154] width 98 height 11
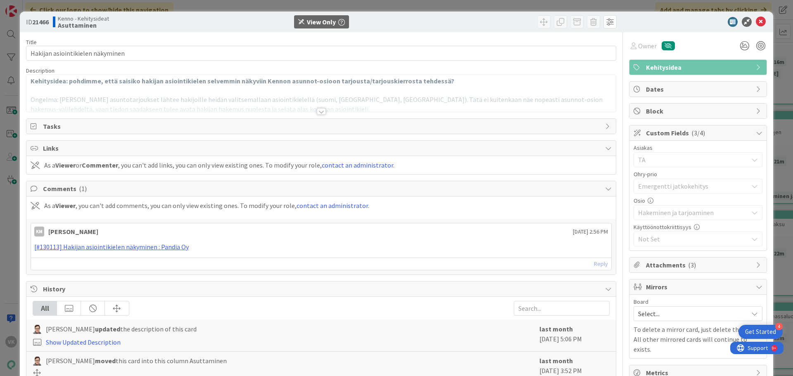
click at [317, 109] on div at bounding box center [321, 111] width 9 height 7
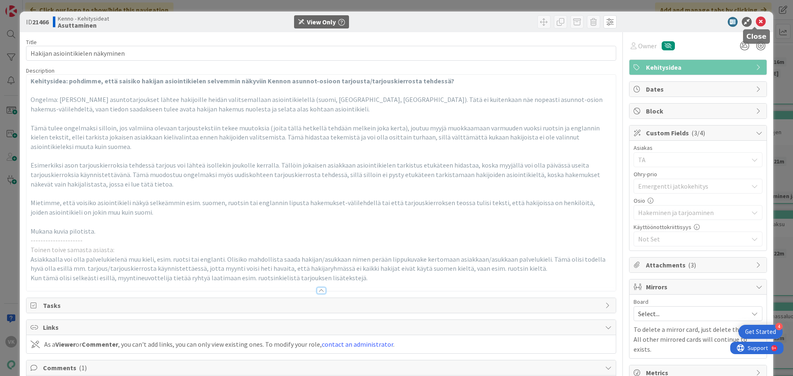
click at [756, 21] on icon at bounding box center [761, 22] width 10 height 10
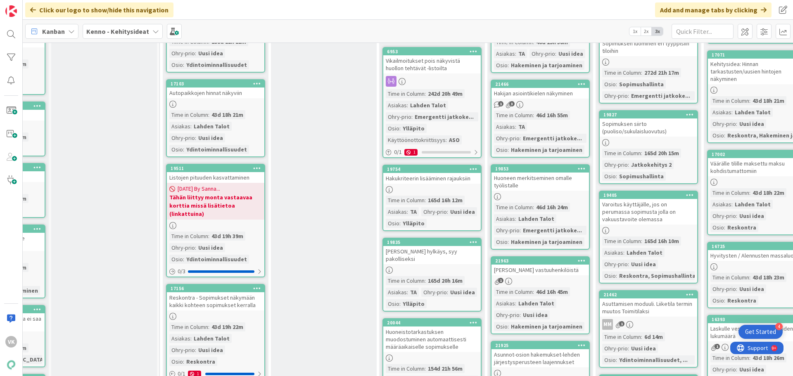
scroll to position [2273, 83]
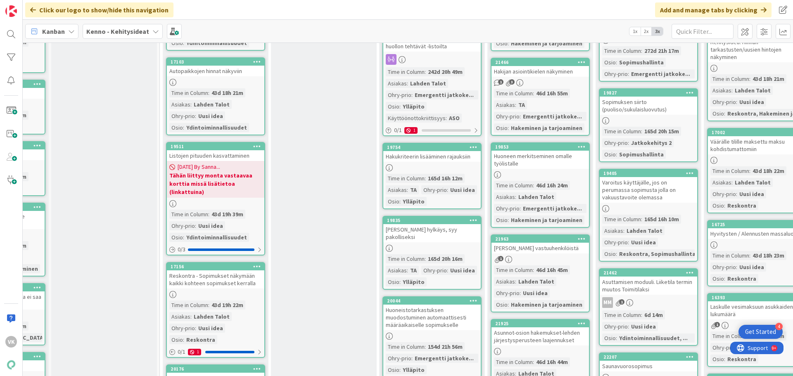
click at [538, 252] on div "Rajain vastuuhenkilöistä" at bounding box center [541, 248] width 98 height 11
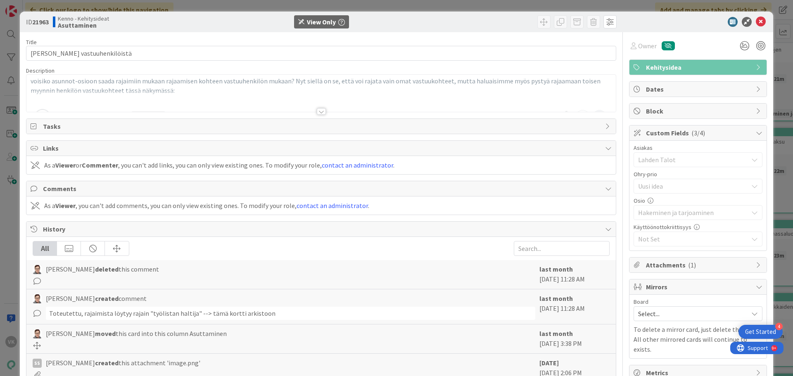
click at [318, 111] on div at bounding box center [321, 111] width 9 height 7
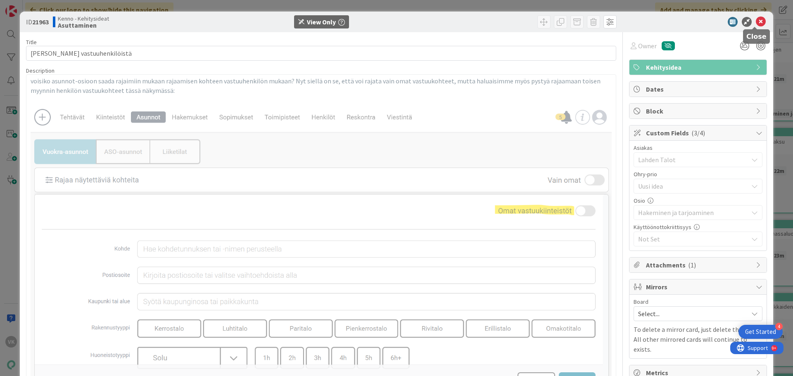
click at [759, 21] on icon at bounding box center [761, 22] width 10 height 10
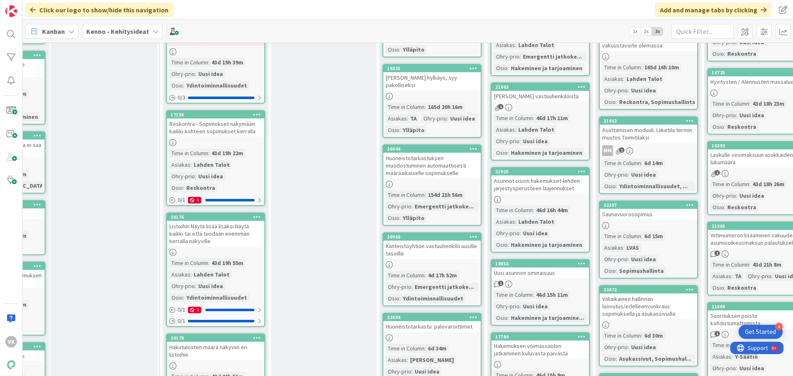
scroll to position [2438, 83]
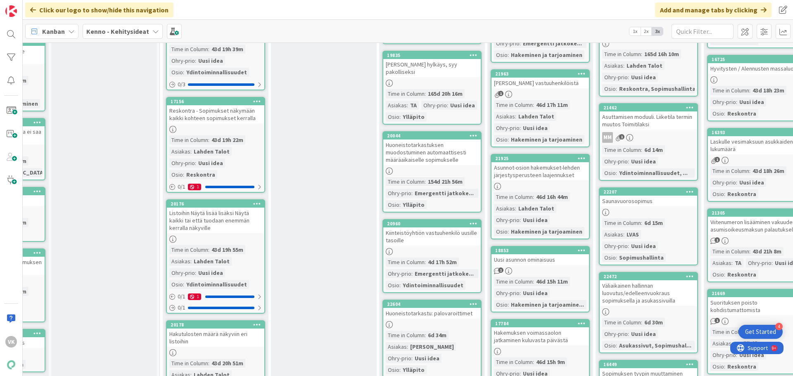
click at [531, 172] on div "Asunnot-osion hakemukset-lehden järjestysperusteen laajennukset" at bounding box center [541, 171] width 98 height 18
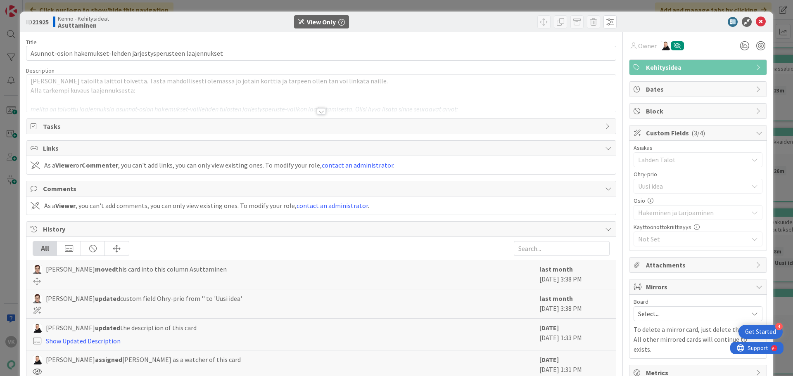
click at [319, 114] on div at bounding box center [321, 111] width 9 height 7
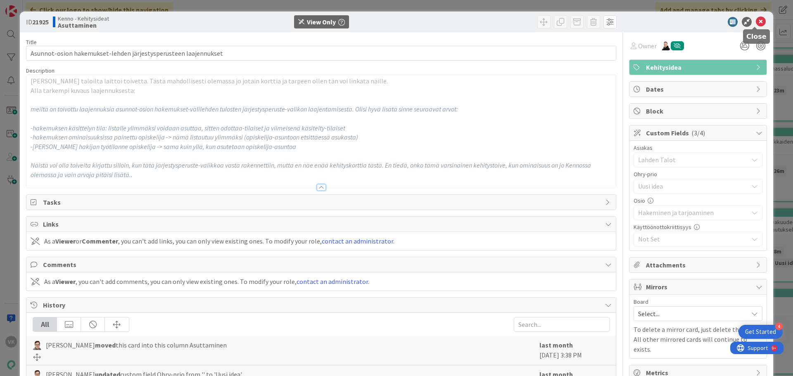
click at [756, 21] on icon at bounding box center [761, 22] width 10 height 10
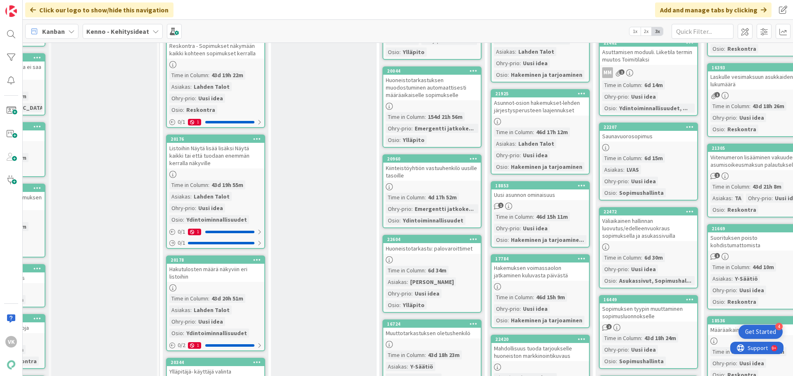
scroll to position [2521, 83]
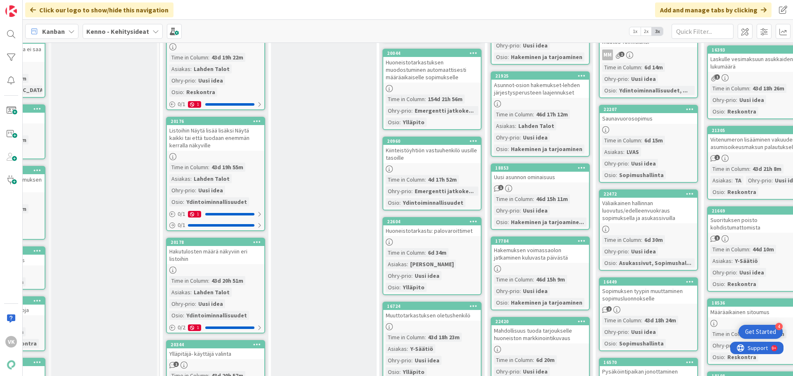
click at [530, 176] on div "Uusi asunnon ominaisuus" at bounding box center [541, 177] width 98 height 11
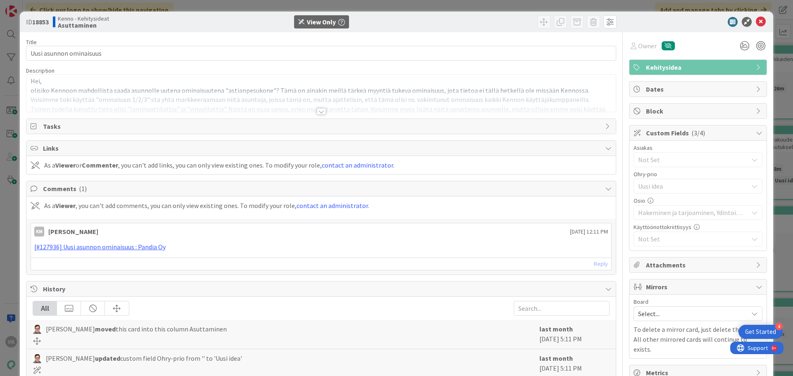
click at [317, 110] on div at bounding box center [321, 111] width 9 height 7
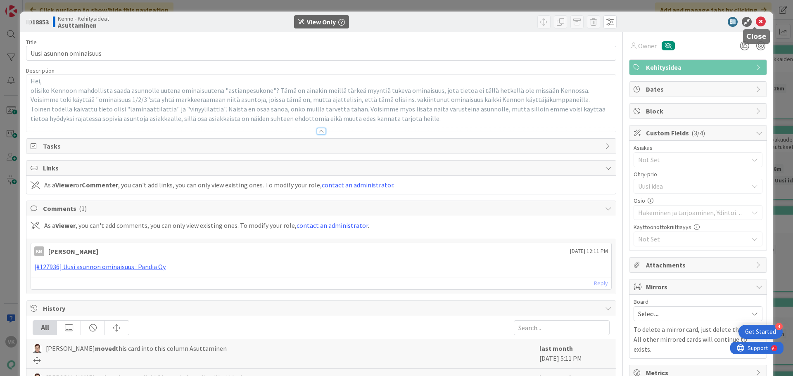
click at [756, 21] on icon at bounding box center [761, 22] width 10 height 10
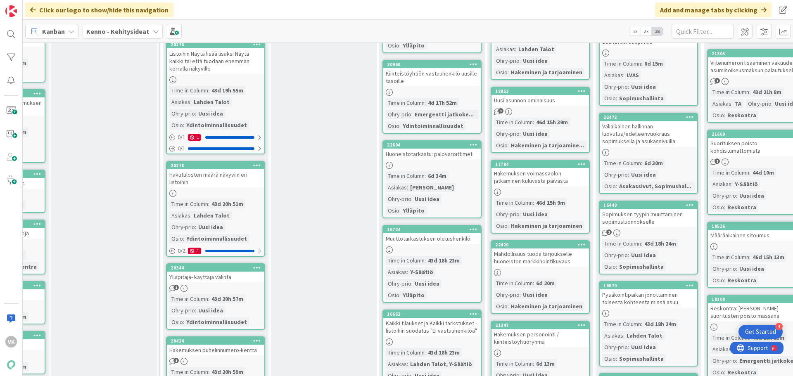
scroll to position [2645, 83]
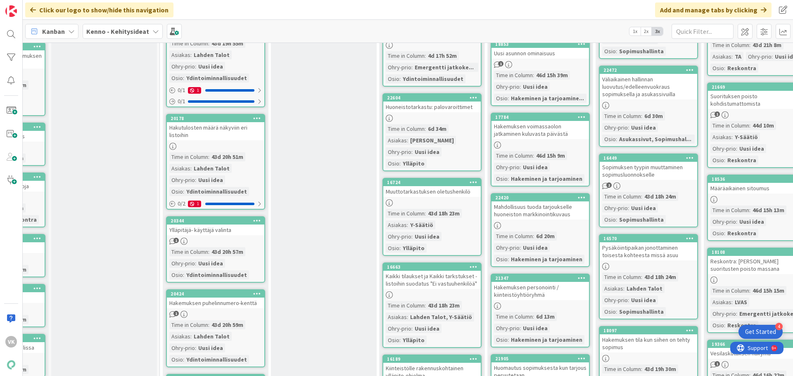
click at [517, 211] on div "Mahdollisuus tuoda tarjoukselle huoneiston markkinointikuvaus" at bounding box center [541, 211] width 98 height 18
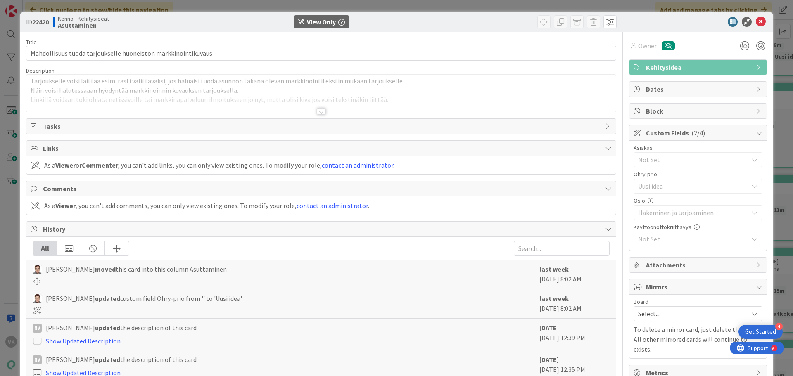
click at [319, 112] on div at bounding box center [321, 111] width 9 height 7
click at [319, 112] on div at bounding box center [321, 112] width 9 height 7
click at [756, 25] on icon at bounding box center [761, 22] width 10 height 10
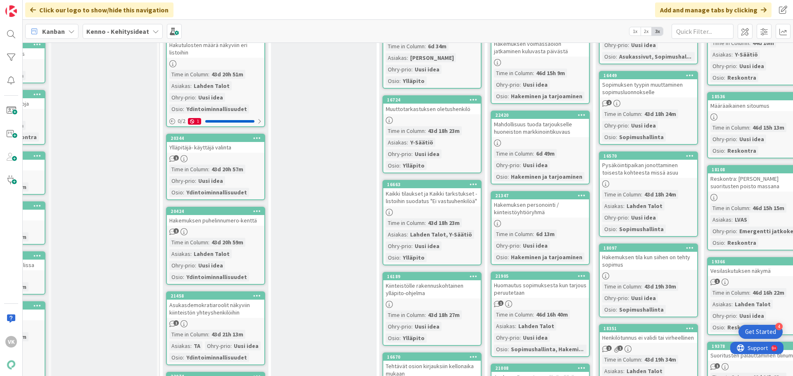
click at [510, 211] on div "Hakemuksen personointi / kiinteistöyhtiöryhmä" at bounding box center [541, 209] width 98 height 18
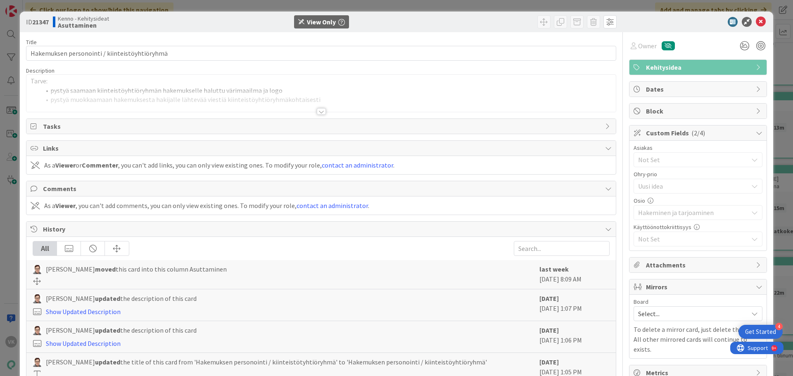
click at [317, 112] on div at bounding box center [321, 111] width 9 height 7
click at [756, 24] on icon at bounding box center [761, 22] width 10 height 10
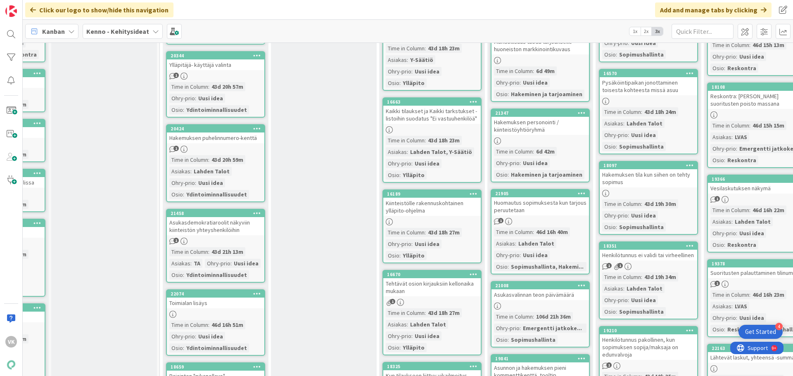
click at [517, 202] on div "Huomautus sopimuksesta kun tarjous peruutetaan" at bounding box center [541, 207] width 98 height 18
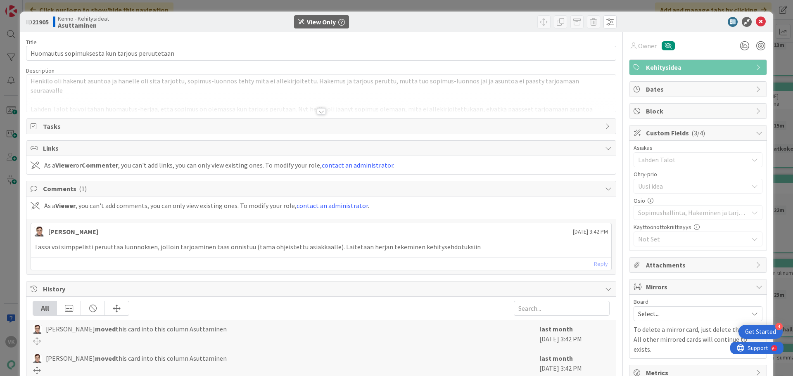
click at [318, 114] on div at bounding box center [321, 111] width 9 height 7
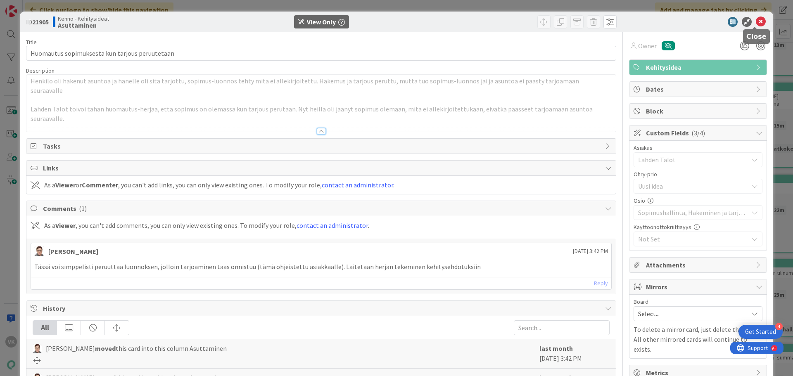
click at [756, 22] on icon at bounding box center [761, 22] width 10 height 10
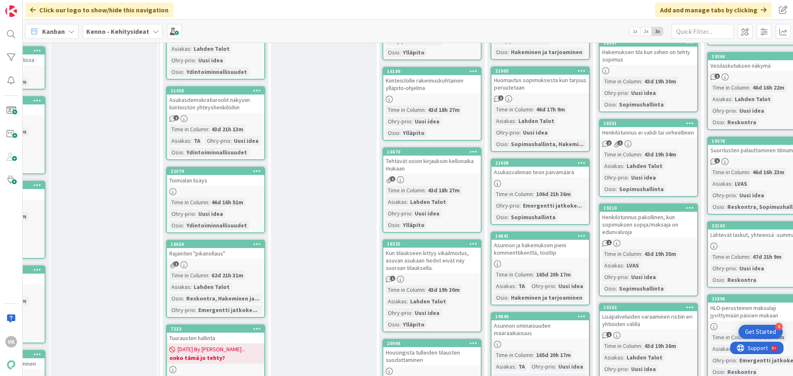
scroll to position [2934, 83]
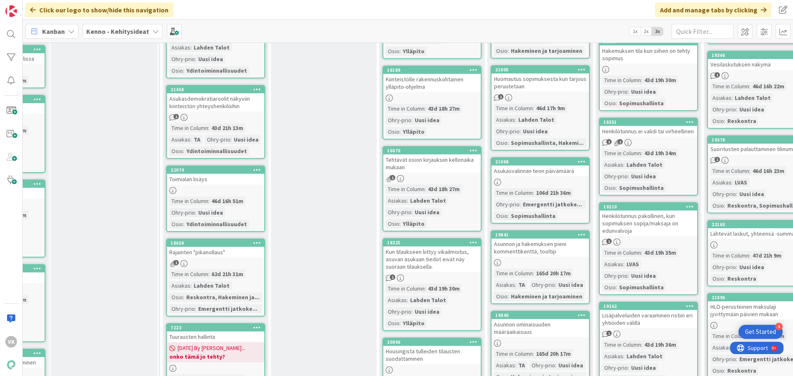
click at [532, 171] on div "Asukasvalinnan teon päivämäärä" at bounding box center [541, 171] width 98 height 11
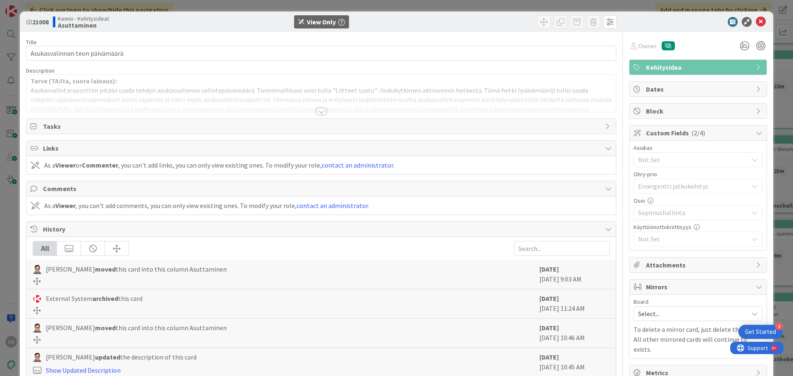
click at [317, 113] on div at bounding box center [321, 111] width 9 height 7
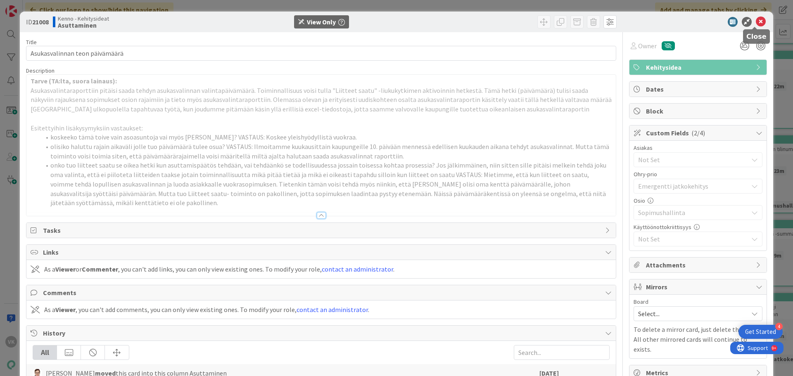
drag, startPoint x: 754, startPoint y: 20, endPoint x: 588, endPoint y: 250, distance: 283.5
click at [756, 21] on icon at bounding box center [761, 22] width 10 height 10
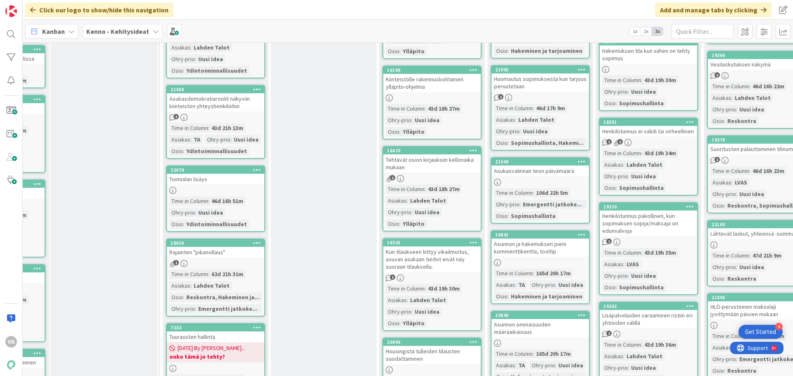
click at [529, 251] on div "Asunnon ja hakemuksen pieni kommenttikenttä, tooltip" at bounding box center [541, 248] width 98 height 18
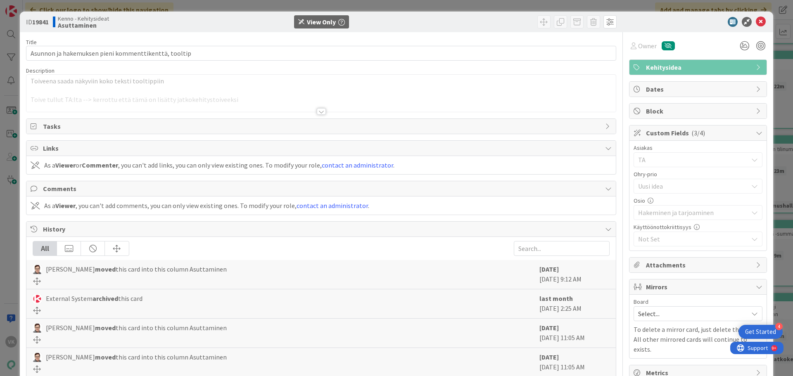
click at [318, 114] on div at bounding box center [321, 111] width 9 height 7
click at [318, 114] on div at bounding box center [321, 112] width 9 height 7
click at [756, 23] on icon at bounding box center [761, 22] width 10 height 10
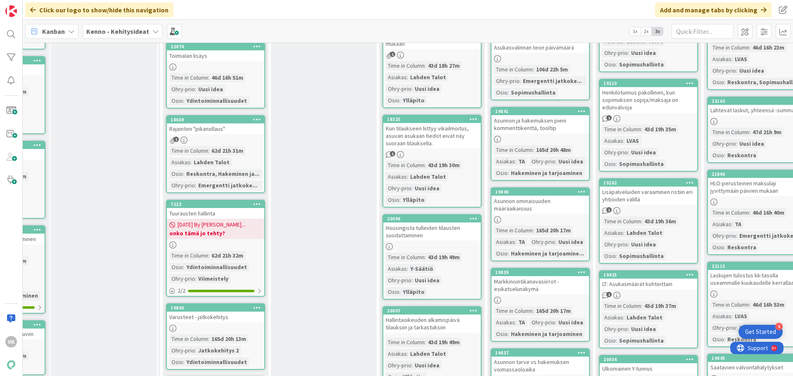
scroll to position [3058, 83]
click at [513, 205] on div "Asunnon ominaisuuden määräaikaisuus" at bounding box center [541, 204] width 98 height 18
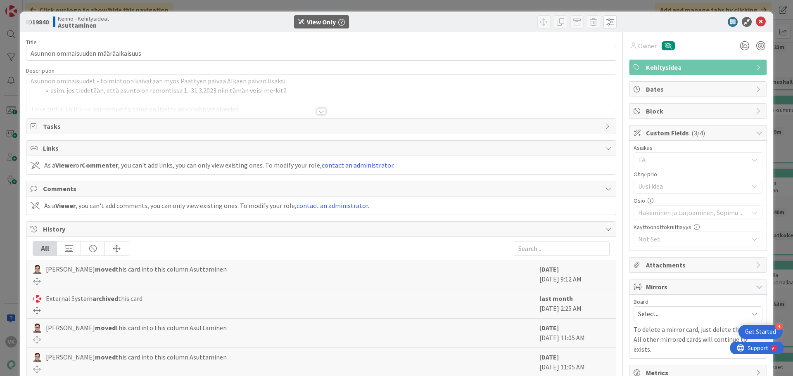
click at [317, 111] on div at bounding box center [321, 111] width 9 height 7
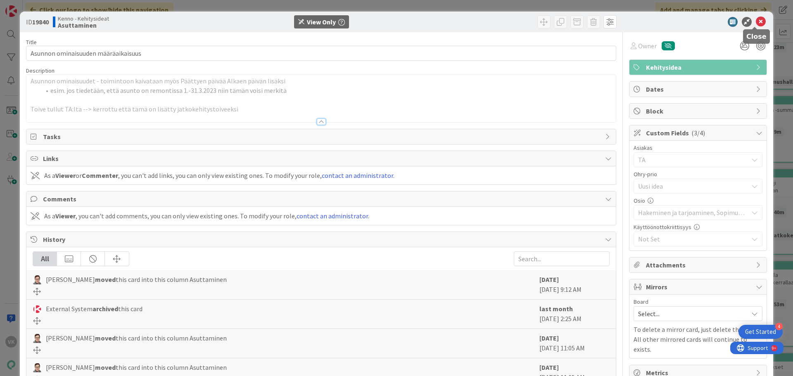
click at [756, 22] on icon at bounding box center [761, 22] width 10 height 10
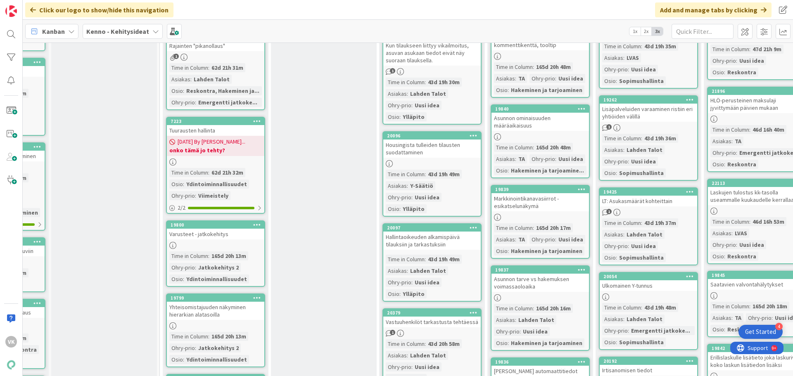
click at [520, 203] on div "Markkinointikanavasiirrot - esikatselunäkymä" at bounding box center [541, 202] width 98 height 18
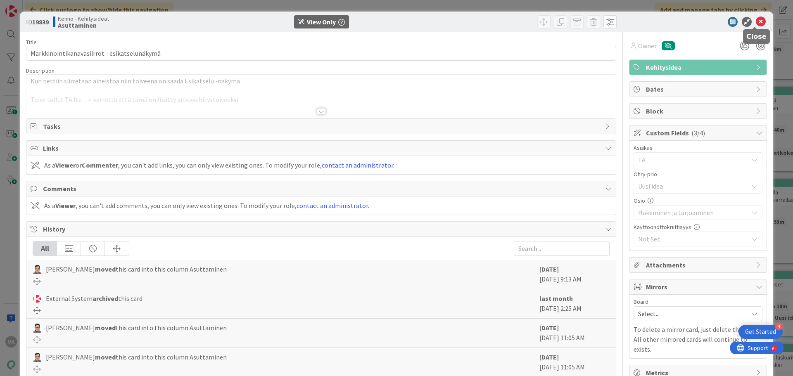
click at [758, 21] on icon at bounding box center [761, 22] width 10 height 10
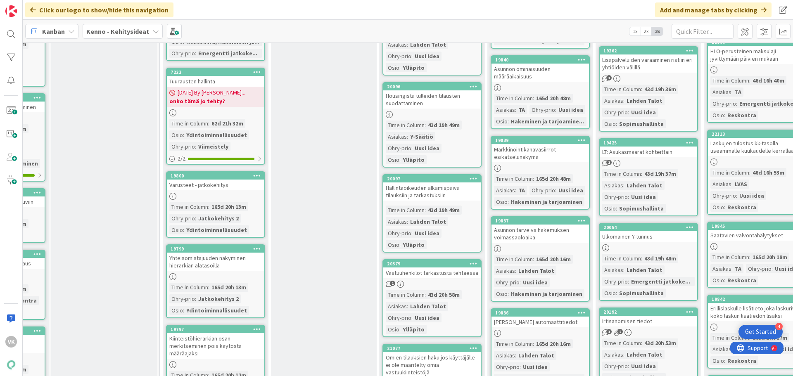
scroll to position [3223, 83]
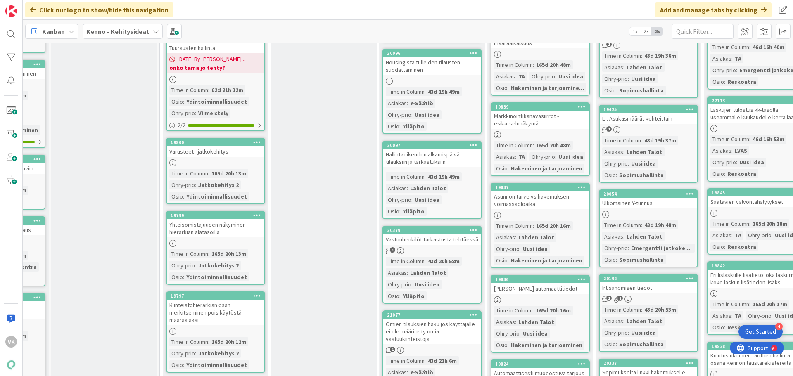
click at [527, 199] on div "Asunnon tarve vs hakemuksen voimassaoloaika" at bounding box center [541, 200] width 98 height 18
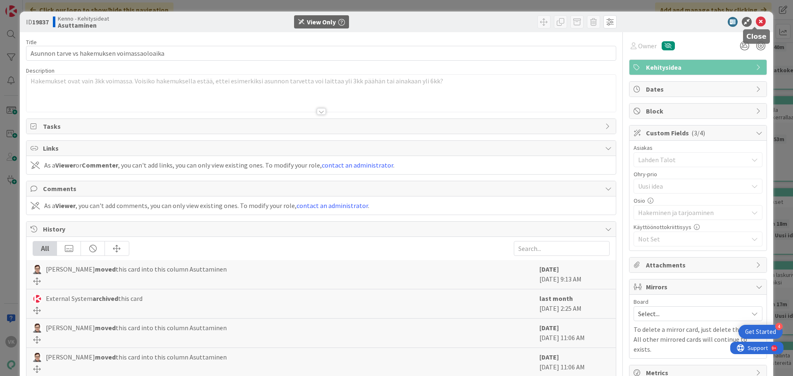
drag, startPoint x: 754, startPoint y: 22, endPoint x: 744, endPoint y: 30, distance: 12.6
click at [756, 23] on icon at bounding box center [761, 22] width 10 height 10
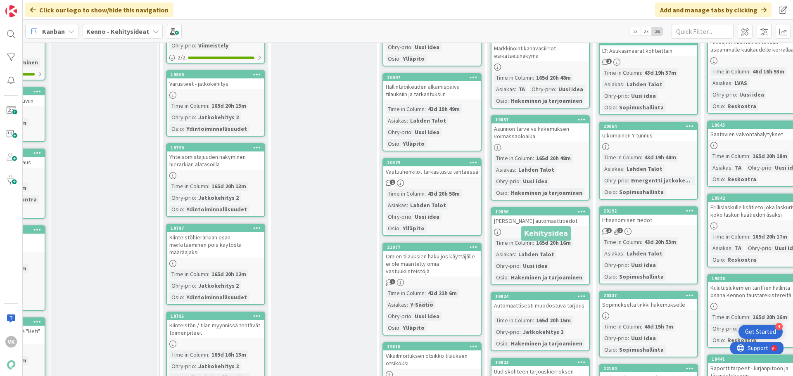
scroll to position [3306, 83]
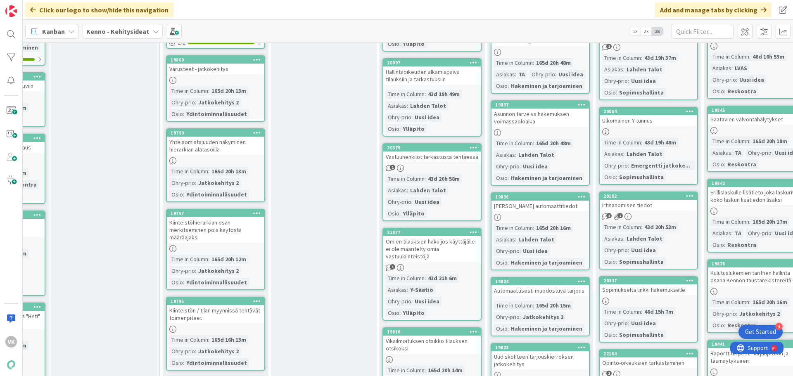
click at [529, 205] on div "[PERSON_NAME] automaattitiedot" at bounding box center [541, 206] width 98 height 11
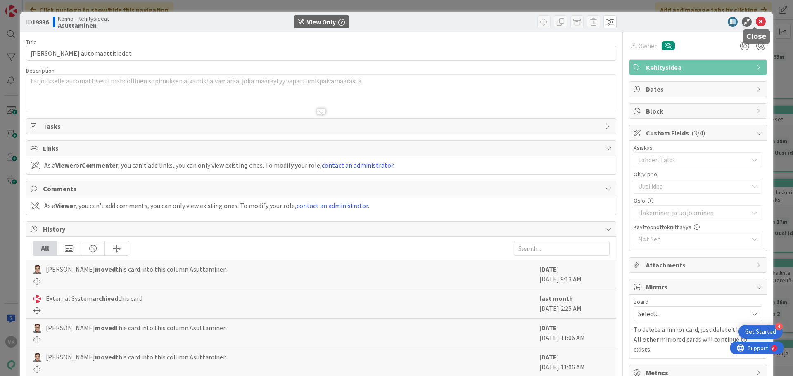
drag, startPoint x: 754, startPoint y: 23, endPoint x: 705, endPoint y: 117, distance: 105.9
click at [756, 24] on icon at bounding box center [761, 22] width 10 height 10
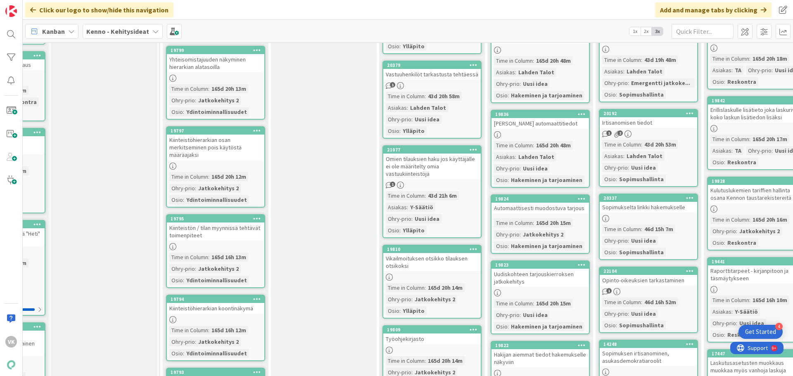
scroll to position [3430, 83]
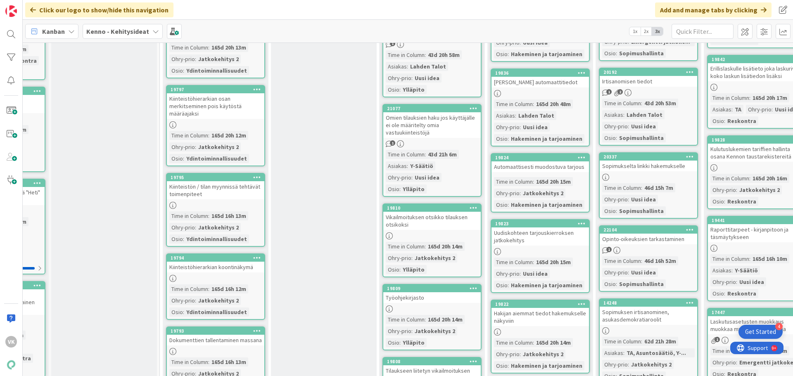
click at [507, 235] on div "Uudiskohteen tarjouskierroksen jatkokehitys" at bounding box center [541, 237] width 98 height 18
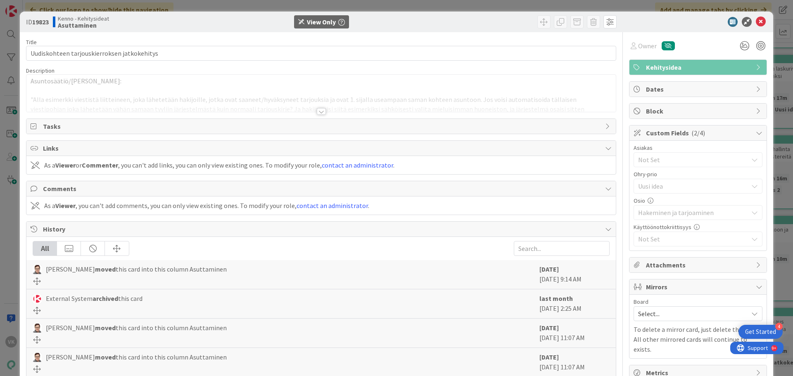
click at [319, 111] on div at bounding box center [321, 111] width 9 height 7
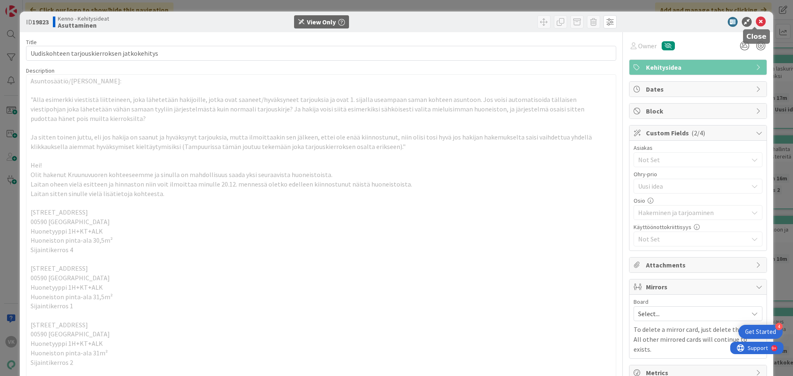
drag, startPoint x: 753, startPoint y: 22, endPoint x: 625, endPoint y: 129, distance: 166.6
click at [756, 22] on icon at bounding box center [761, 22] width 10 height 10
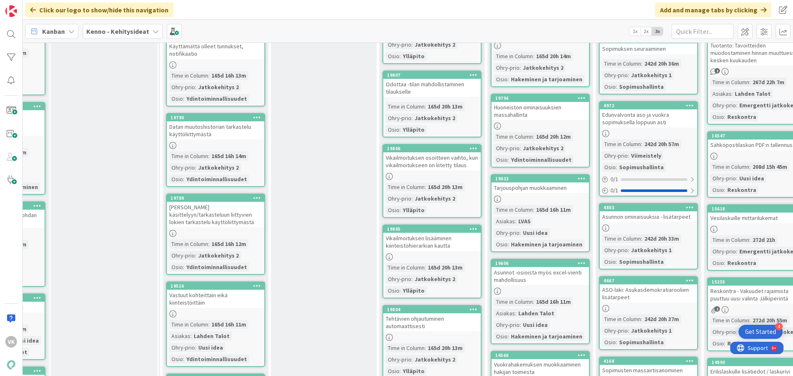
scroll to position [3802, 83]
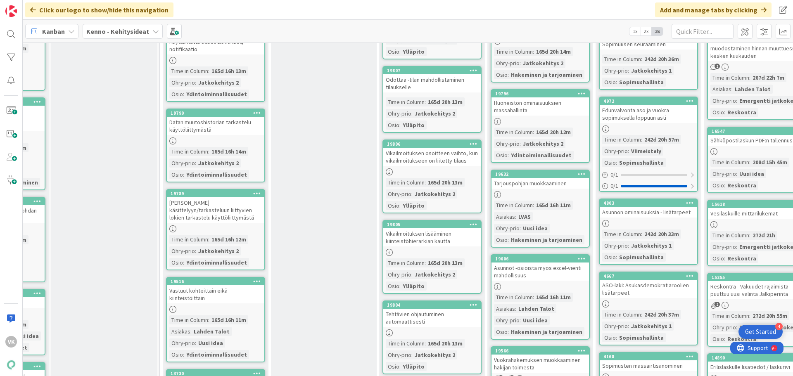
click at [538, 181] on div "Tarjouspohjan muokkaaminen" at bounding box center [541, 183] width 98 height 11
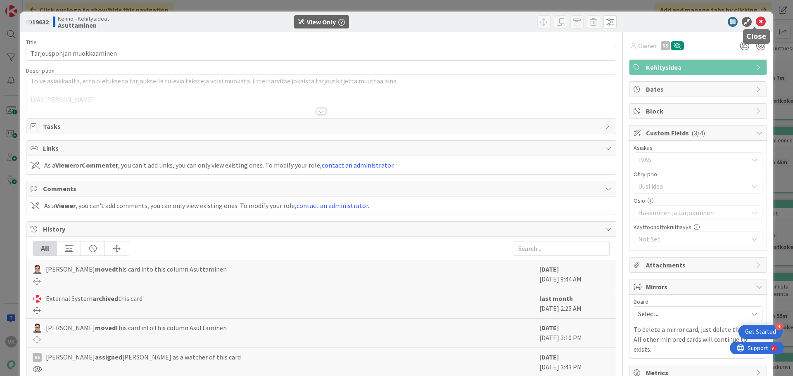
drag, startPoint x: 756, startPoint y: 20, endPoint x: 677, endPoint y: 114, distance: 122.3
click at [756, 21] on icon at bounding box center [761, 22] width 10 height 10
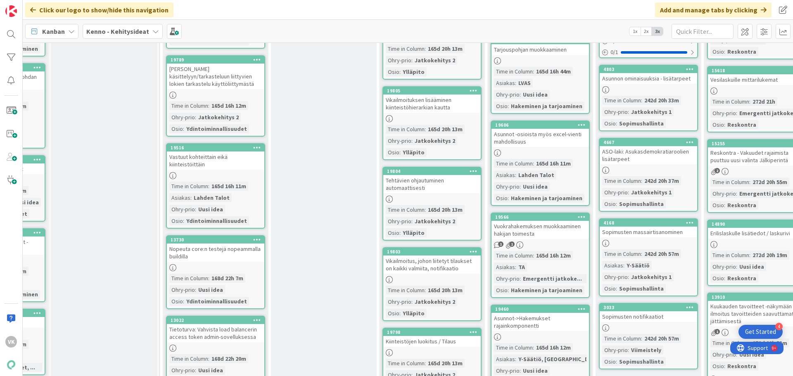
scroll to position [3967, 83]
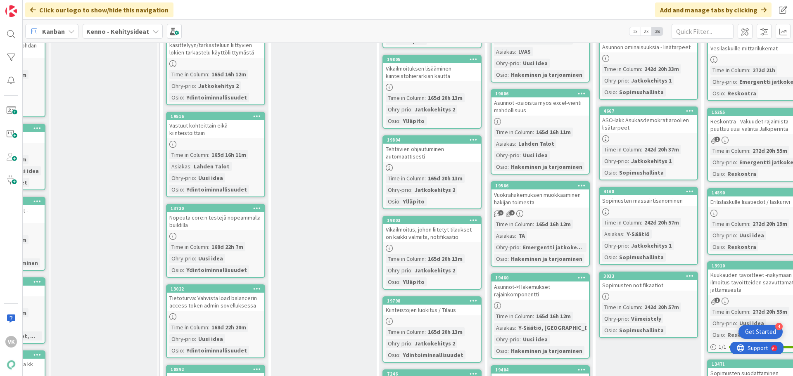
click at [521, 197] on div "Vuokrahakemuksen muokkaaminen hakijan toimesta" at bounding box center [541, 199] width 98 height 18
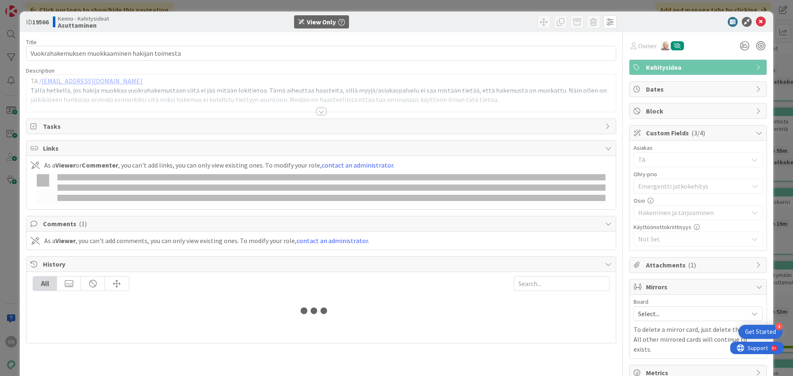
type input "Vuokrahakemuksen muokkaaminen hakijan toimesta"
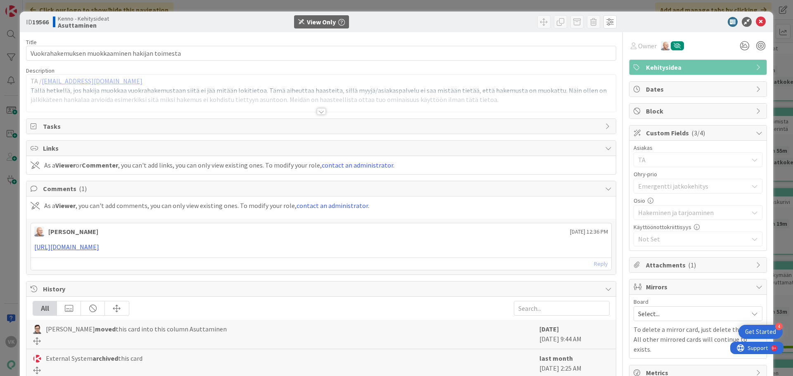
click at [317, 112] on div at bounding box center [321, 111] width 9 height 7
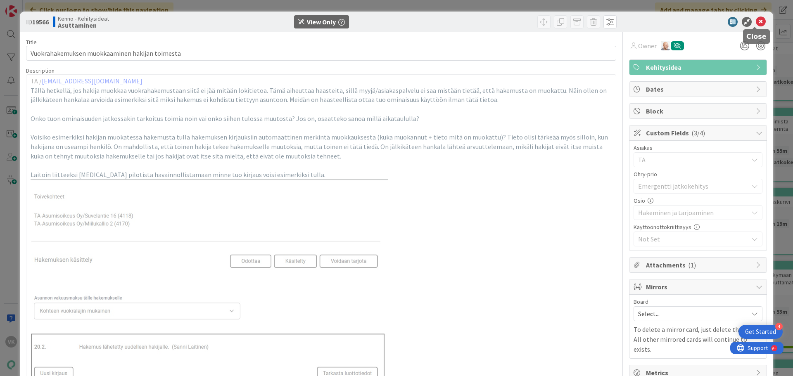
click at [757, 21] on icon at bounding box center [761, 22] width 10 height 10
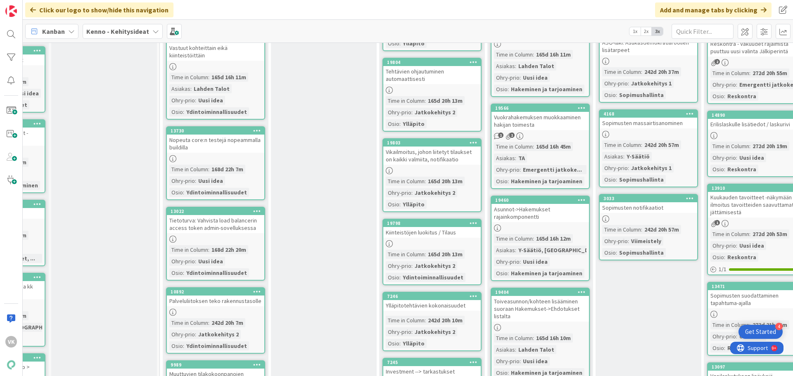
scroll to position [4091, 83]
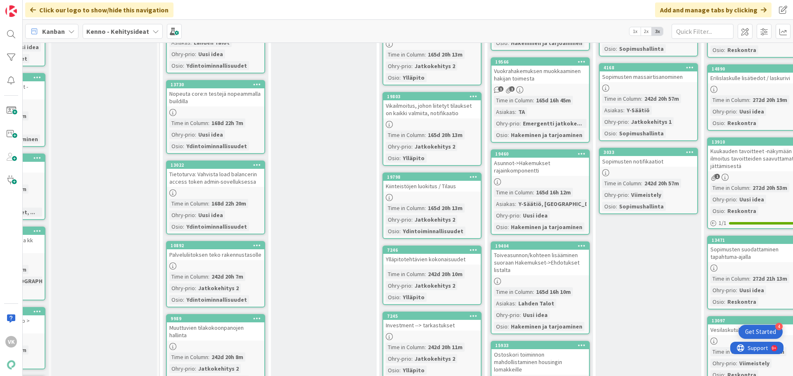
click at [526, 166] on div "Asunnot->Hakemukset rajainkomponentti" at bounding box center [541, 167] width 98 height 18
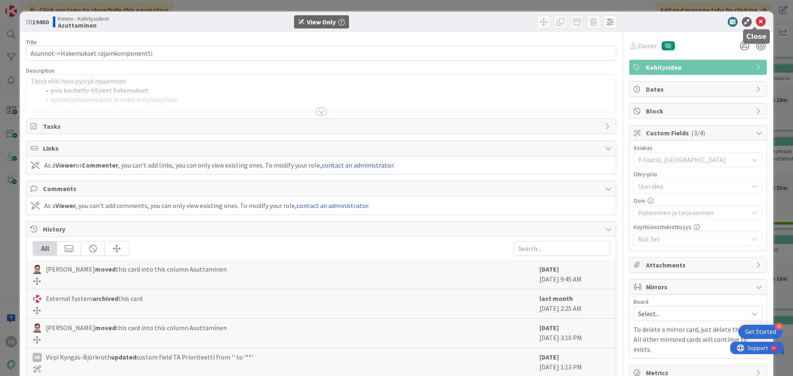
drag, startPoint x: 754, startPoint y: 20, endPoint x: 597, endPoint y: 250, distance: 278.0
click at [756, 22] on icon at bounding box center [761, 22] width 10 height 10
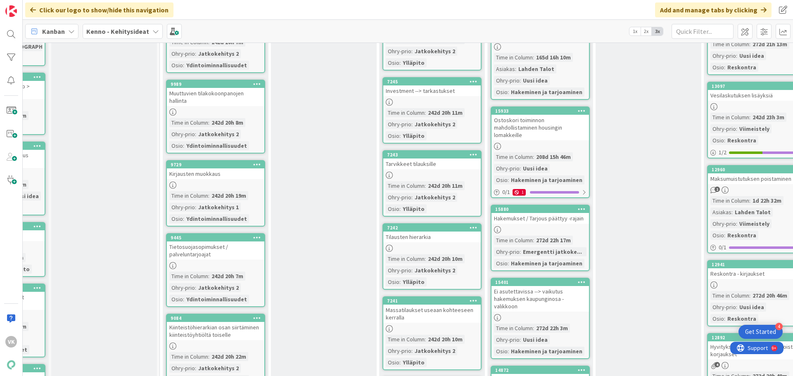
scroll to position [4339, 83]
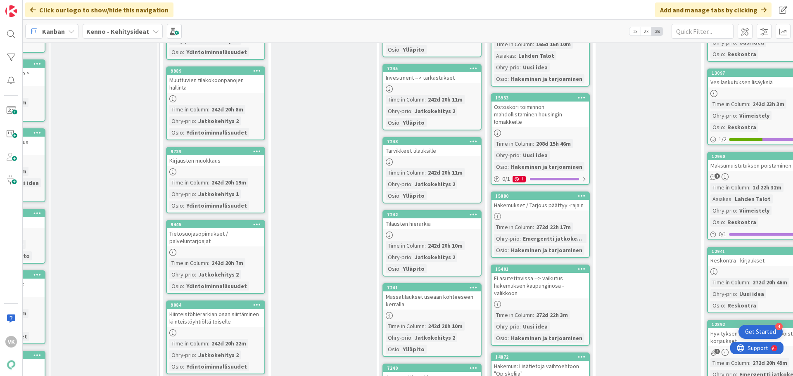
click at [535, 201] on div "Hakemukset / Tarjous päättyy -rajain" at bounding box center [541, 205] width 98 height 11
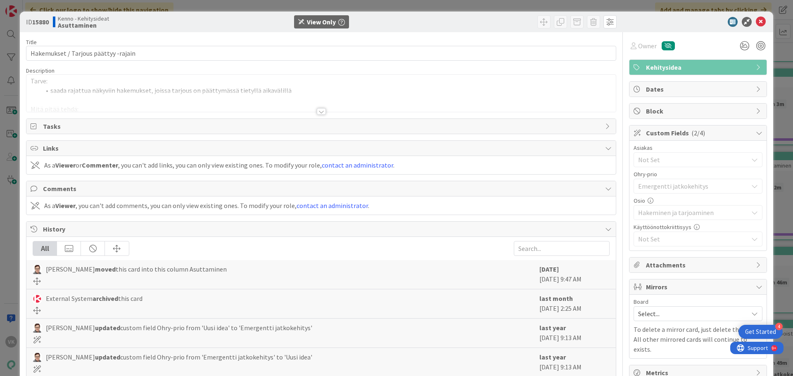
click at [318, 112] on div at bounding box center [321, 111] width 9 height 7
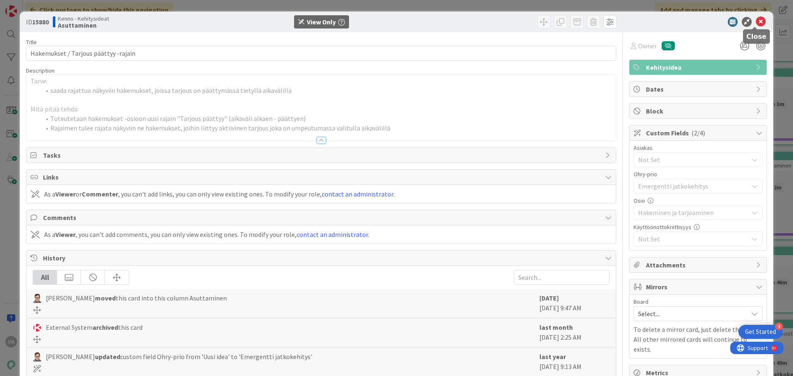
click at [756, 19] on icon at bounding box center [761, 22] width 10 height 10
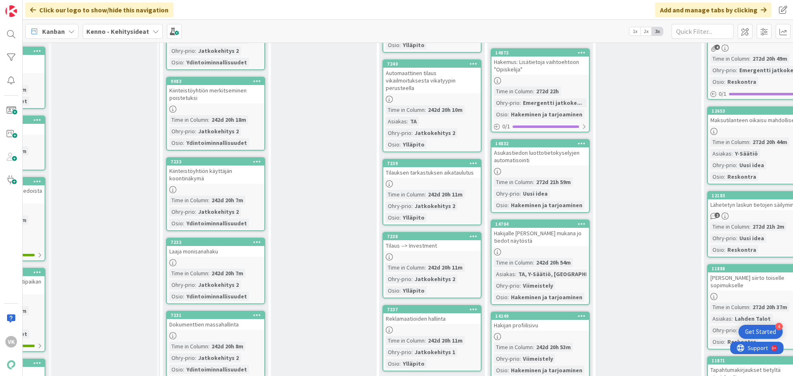
scroll to position [4670, 83]
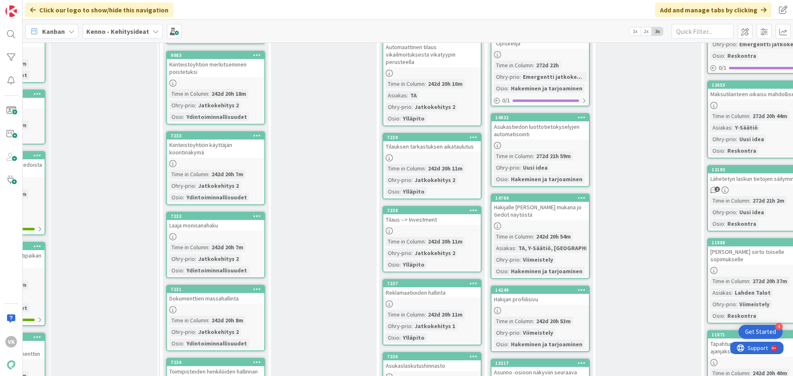
click at [519, 210] on div "Hakijalle [PERSON_NAME] mukana jo tiedot näytöstä" at bounding box center [541, 211] width 98 height 18
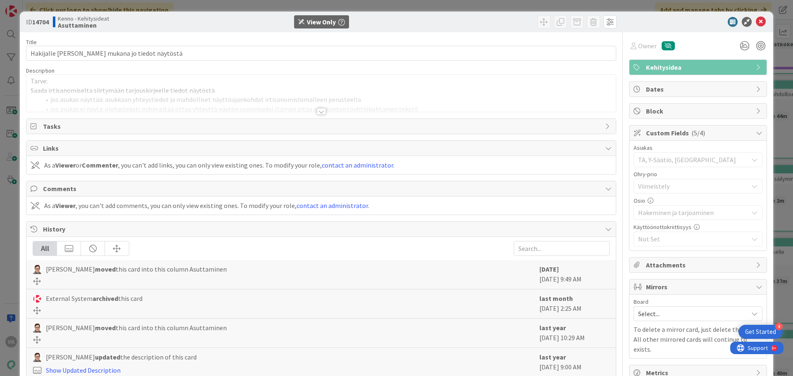
click at [318, 112] on div at bounding box center [321, 111] width 9 height 7
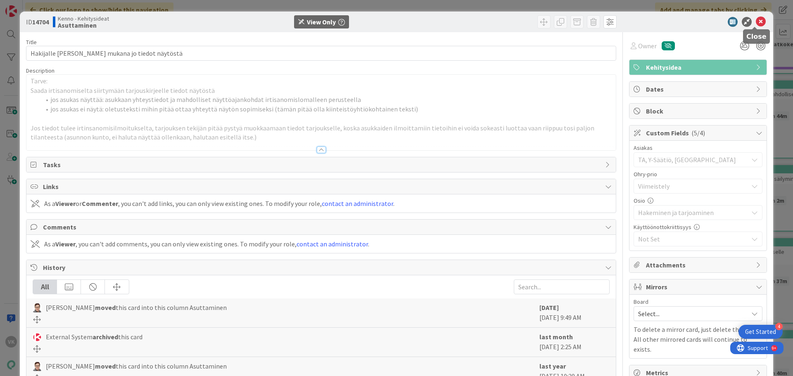
click at [756, 20] on icon at bounding box center [761, 22] width 10 height 10
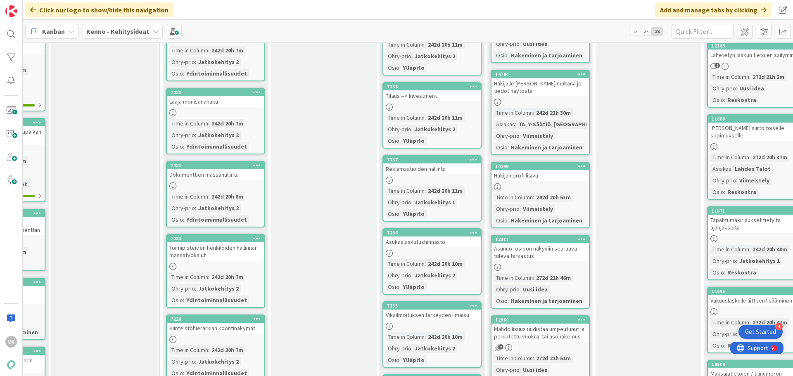
click at [518, 176] on div "Hakijan profiilisivu" at bounding box center [541, 175] width 98 height 11
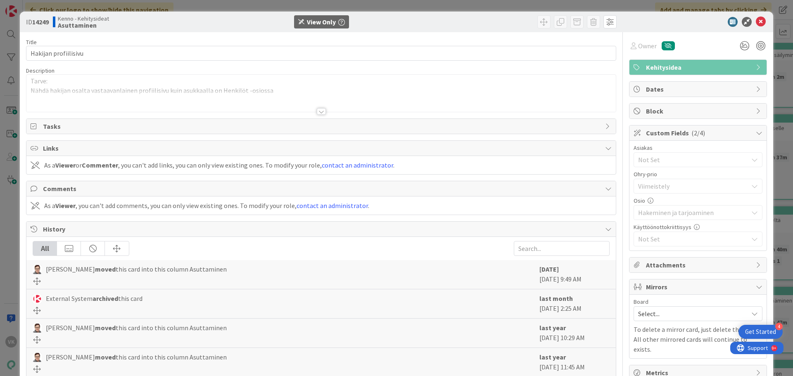
click at [320, 112] on div at bounding box center [321, 111] width 9 height 7
click at [756, 22] on icon at bounding box center [761, 22] width 10 height 10
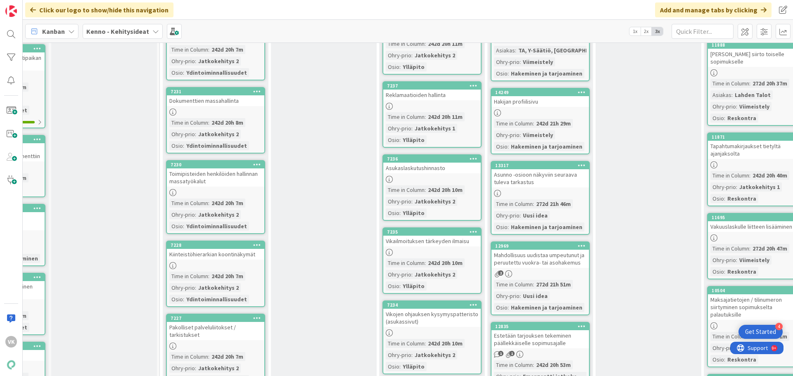
scroll to position [4876, 83]
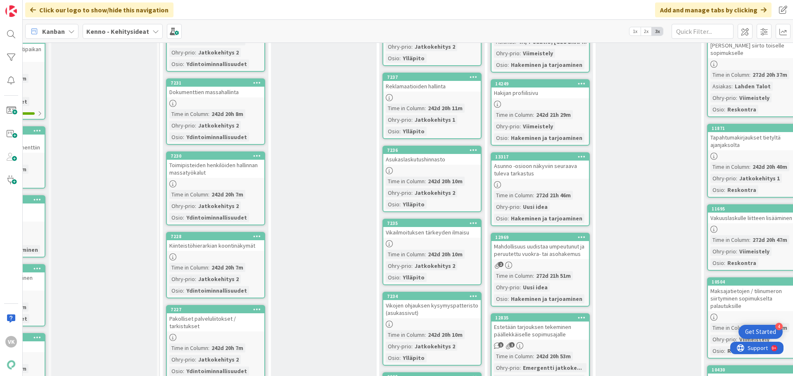
click at [543, 252] on div "Mahdollisuus uudistaa umpeutunut ja peruutettu vuokra- tai asohakemus" at bounding box center [541, 250] width 98 height 18
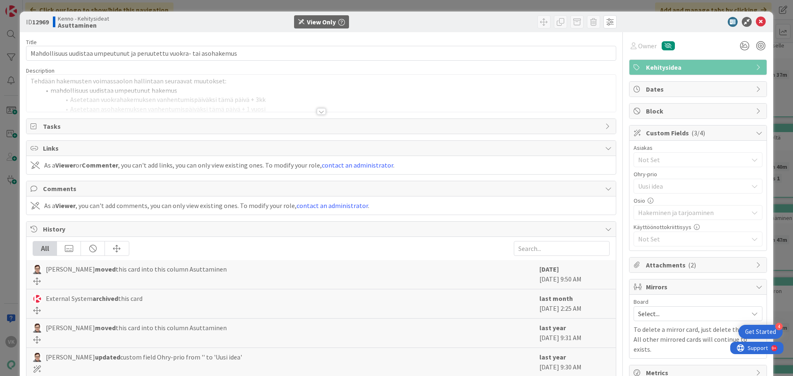
click at [318, 112] on div at bounding box center [321, 111] width 9 height 7
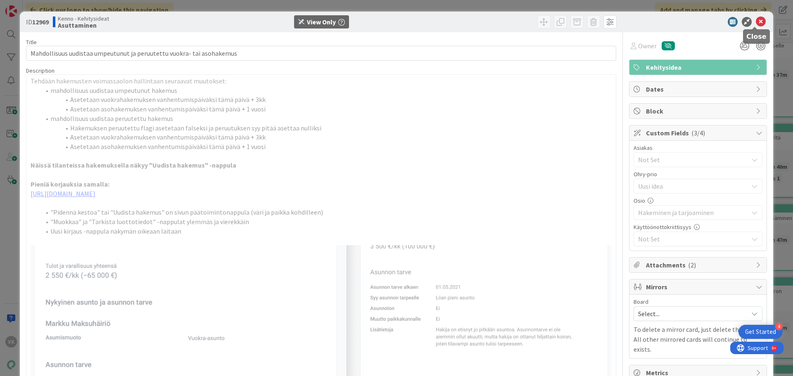
click at [756, 21] on icon at bounding box center [761, 22] width 10 height 10
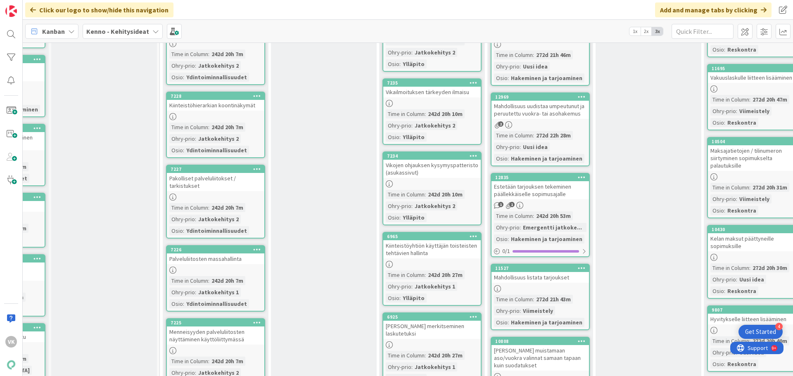
scroll to position [5042, 83]
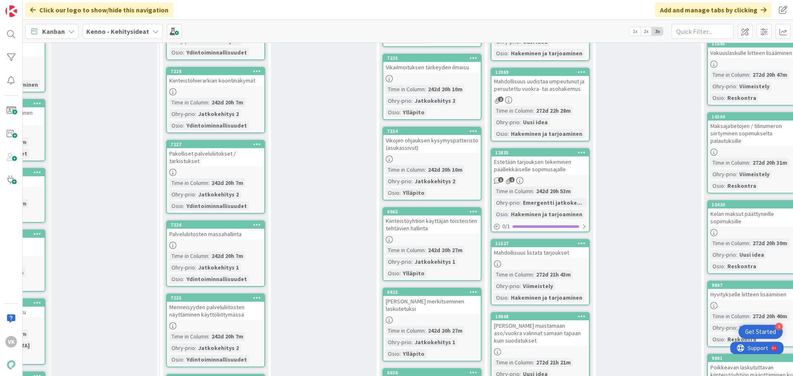
click at [531, 167] on div "Estetään tarjouksen tekeminen päällekkäiselle sopimusajalle" at bounding box center [541, 166] width 98 height 18
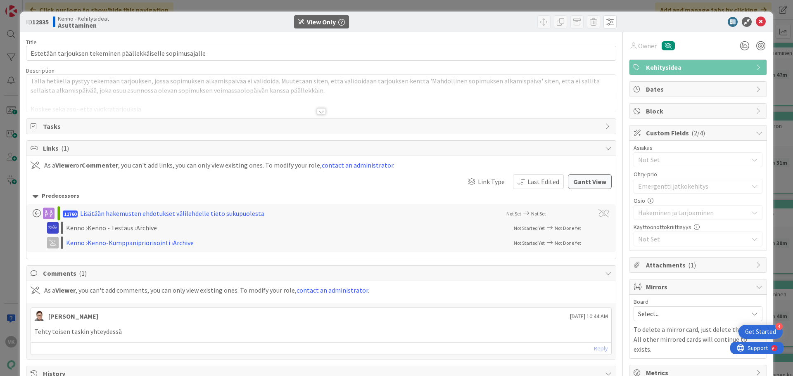
click at [320, 111] on div at bounding box center [321, 111] width 9 height 7
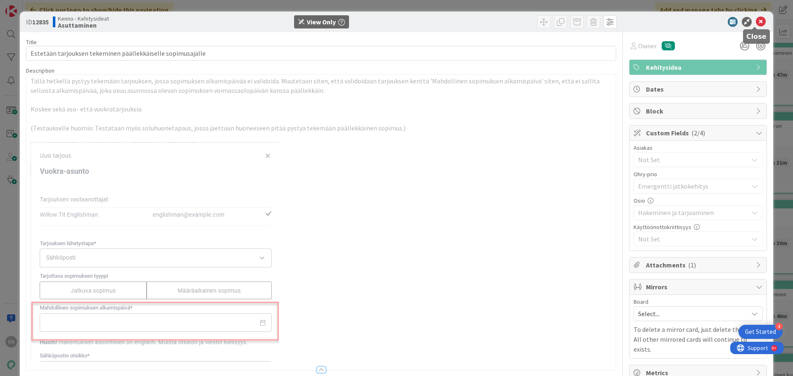
click at [758, 17] on icon at bounding box center [761, 22] width 10 height 10
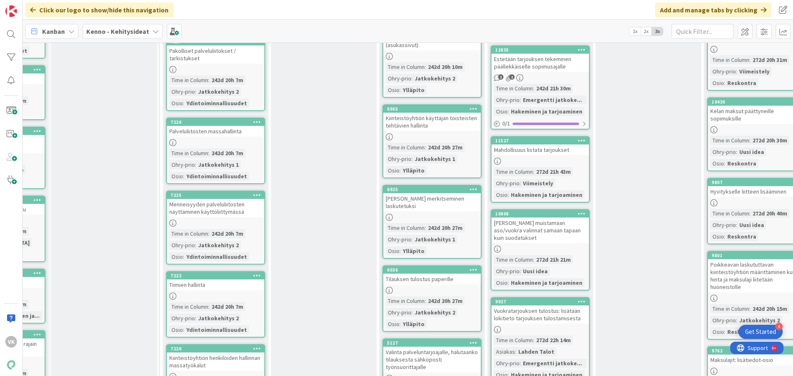
scroll to position [5166, 83]
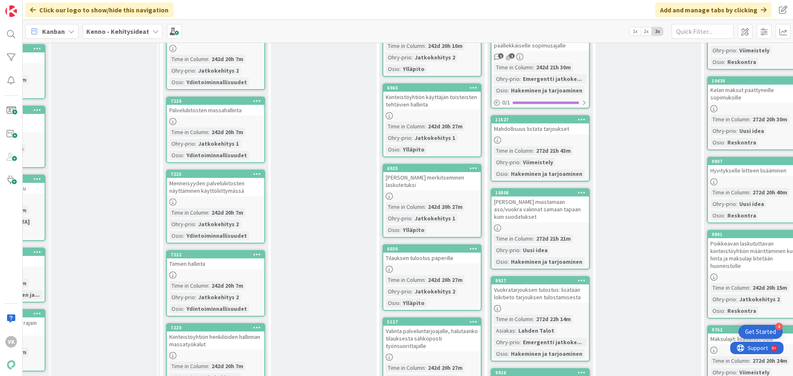
click at [529, 131] on div "Mahdollisuus listata tarjoukset" at bounding box center [541, 129] width 98 height 11
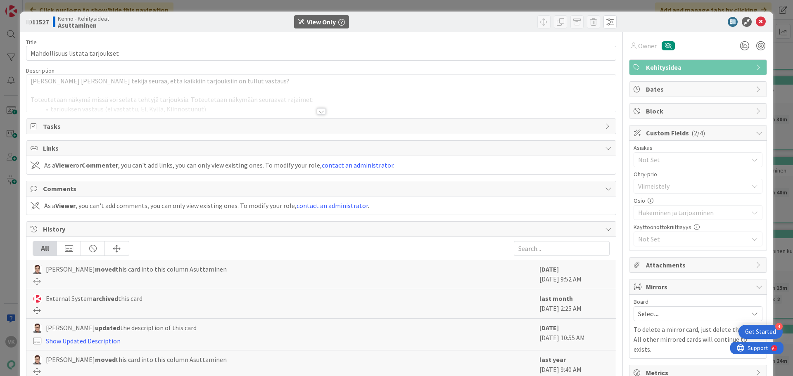
click at [320, 113] on div at bounding box center [321, 111] width 9 height 7
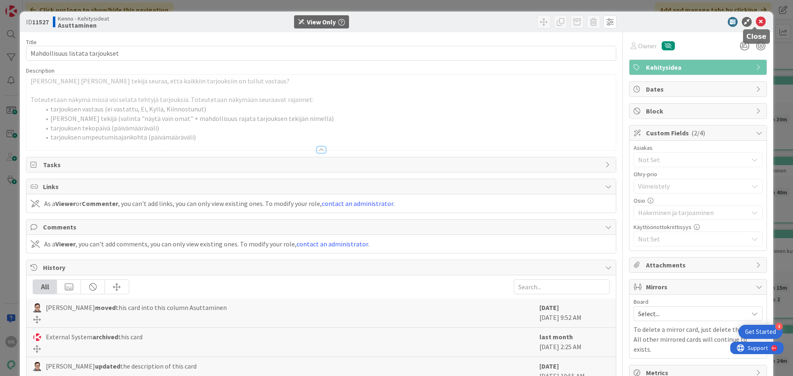
click at [756, 22] on icon at bounding box center [761, 22] width 10 height 10
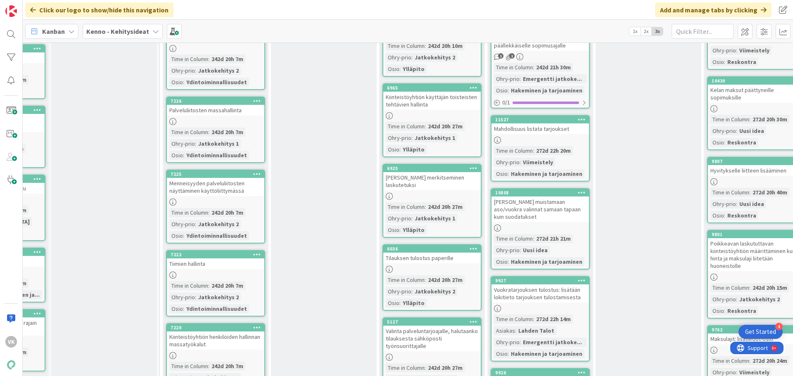
click at [528, 202] on div "[PERSON_NAME] muistamaan aso/vuokra valinnat samaan tapaan kuin suodatukset" at bounding box center [541, 210] width 98 height 26
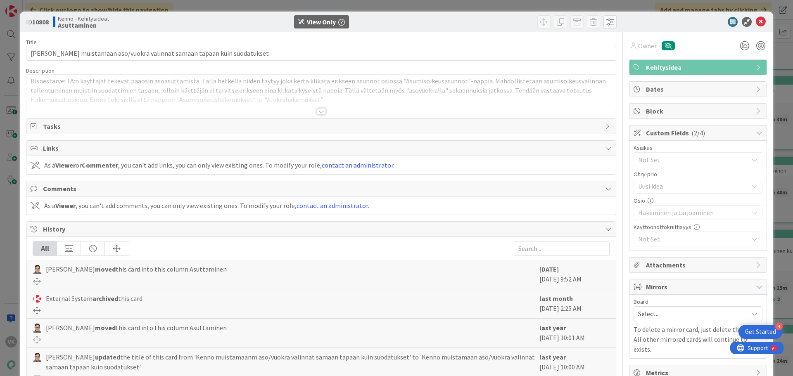
click at [320, 111] on div at bounding box center [321, 111] width 9 height 7
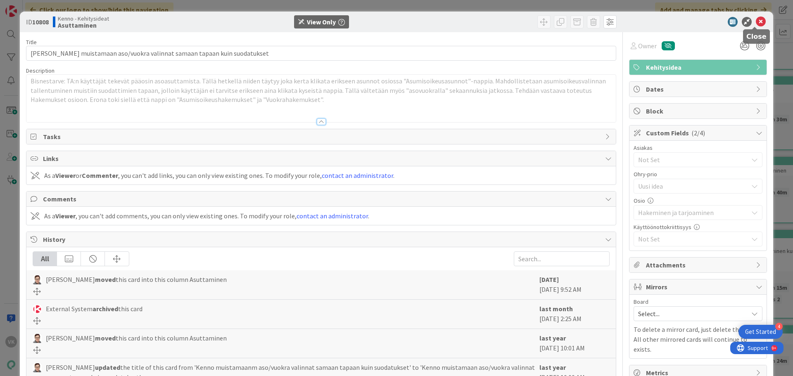
click at [756, 21] on icon at bounding box center [761, 22] width 10 height 10
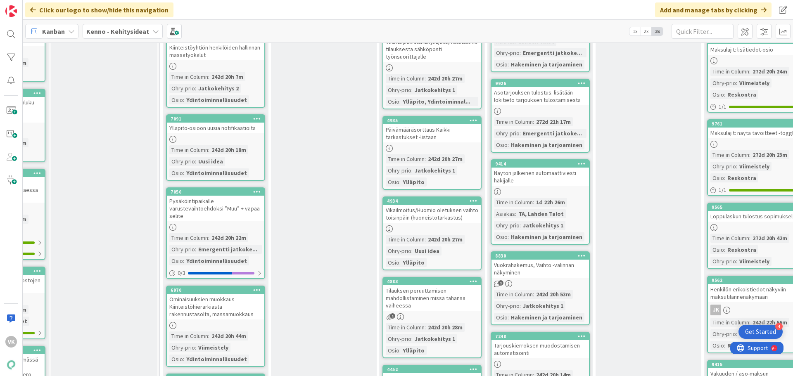
scroll to position [5455, 83]
click at [522, 173] on div "Näytön jälkeinen automaattiviesti hakijalle" at bounding box center [541, 177] width 98 height 18
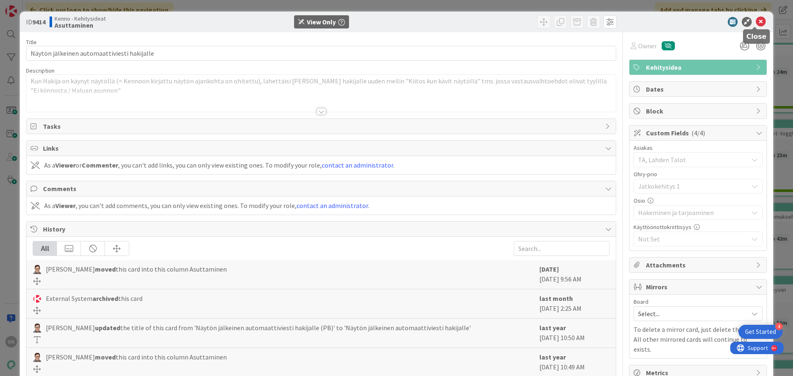
click at [758, 21] on icon at bounding box center [761, 22] width 10 height 10
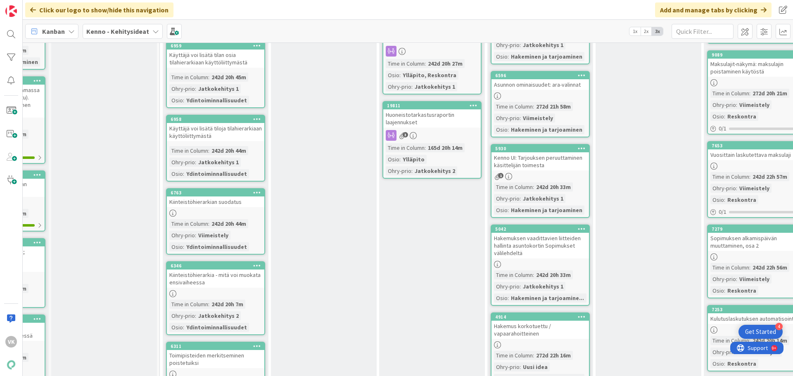
scroll to position [6075, 83]
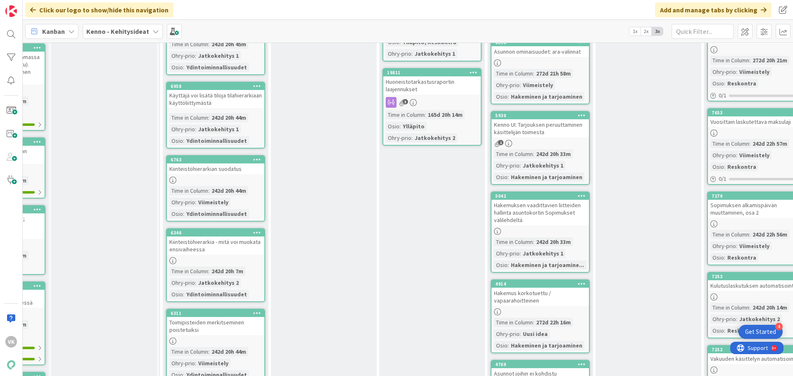
click at [540, 204] on div "Hakemuksen vaadittavien liitteiden hallinta asuntokortin Sopimukset välilehdeltä" at bounding box center [541, 213] width 98 height 26
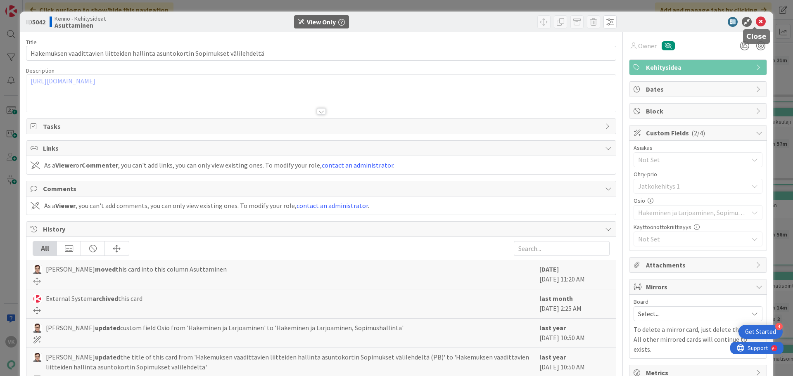
click at [756, 21] on icon at bounding box center [761, 22] width 10 height 10
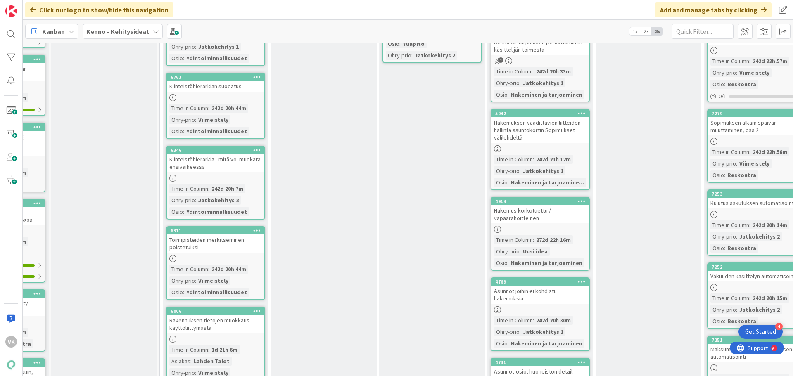
click at [520, 208] on div "Hakemus korkotuettu / vapaarahoitteinen" at bounding box center [541, 214] width 98 height 18
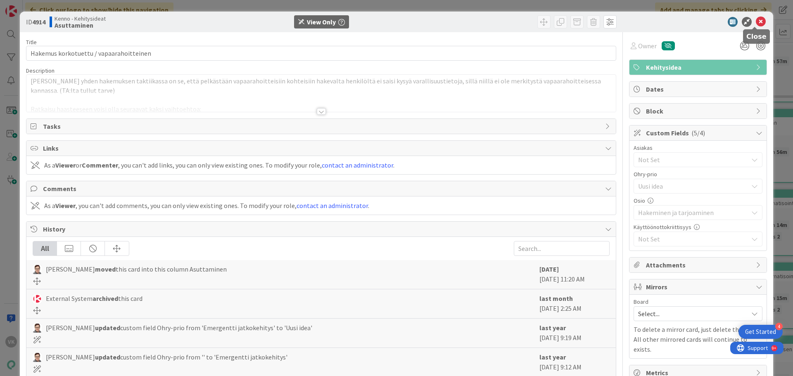
click at [756, 20] on icon at bounding box center [761, 22] width 10 height 10
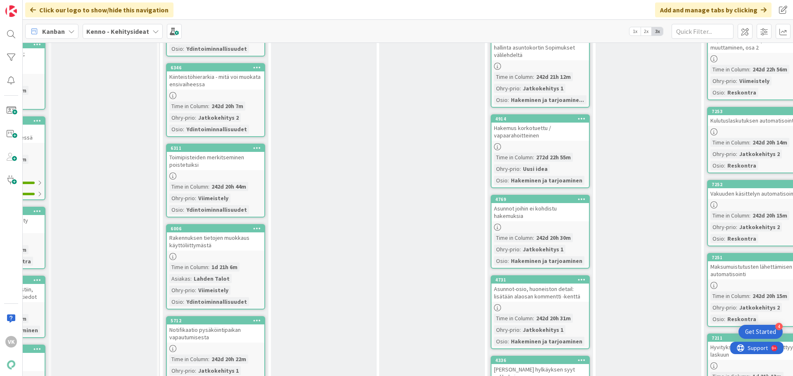
click at [523, 205] on div "Asunnot joihin ei kohdistu hakemuksia" at bounding box center [541, 212] width 98 height 18
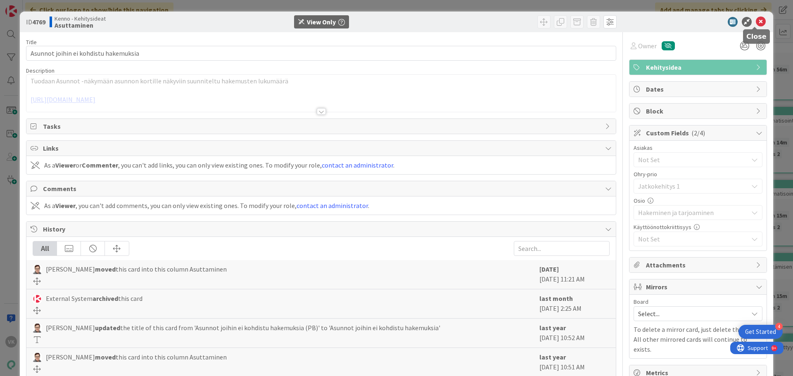
click at [757, 21] on icon at bounding box center [761, 22] width 10 height 10
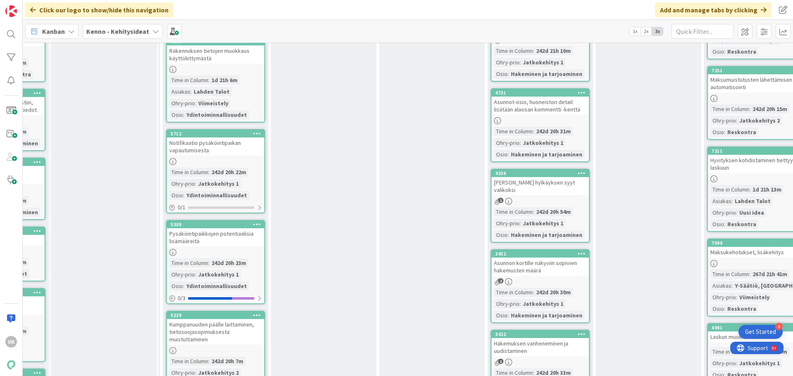
scroll to position [6447, 83]
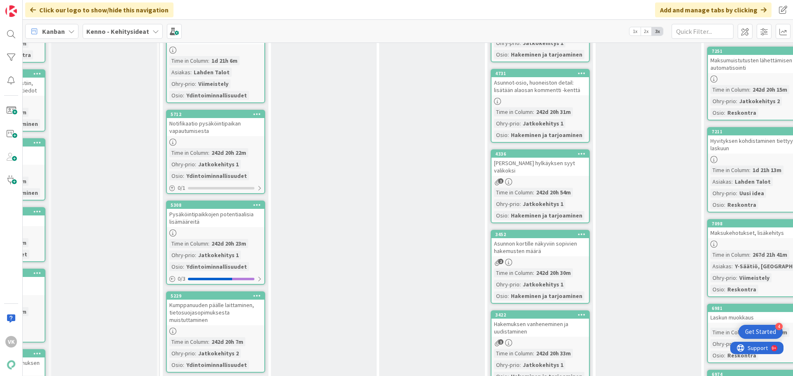
click at [544, 158] on div "[PERSON_NAME] hylkäyksen syyt valikoksi" at bounding box center [541, 167] width 98 height 18
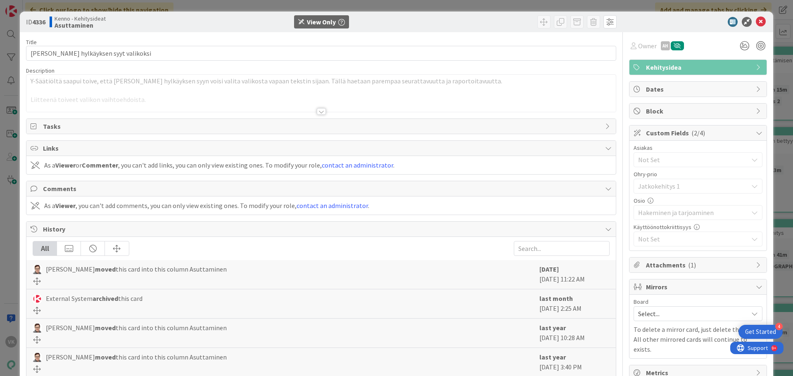
click at [317, 110] on div at bounding box center [321, 111] width 9 height 7
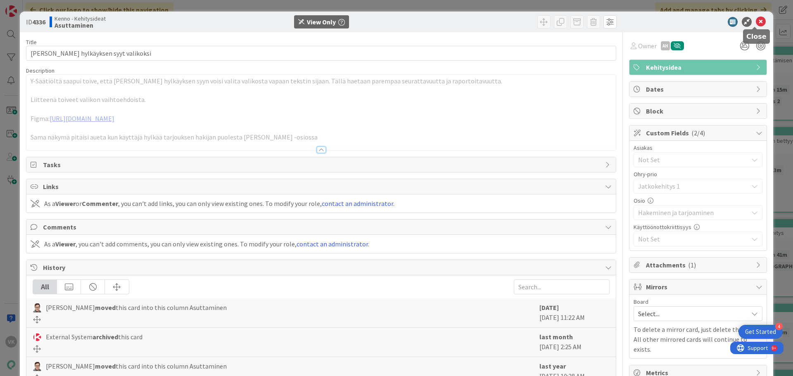
click at [756, 21] on icon at bounding box center [761, 22] width 10 height 10
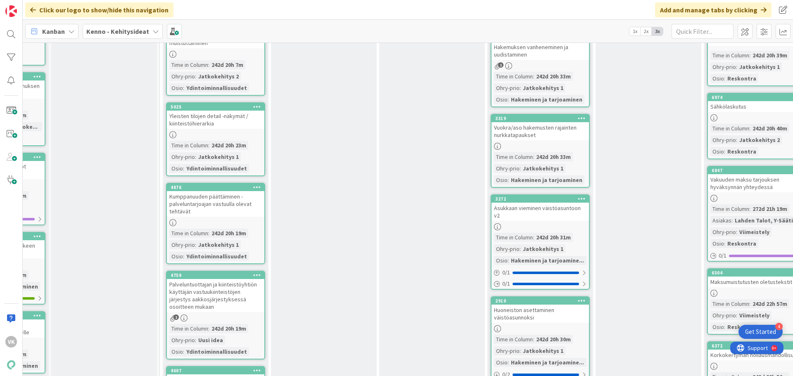
scroll to position [6777, 83]
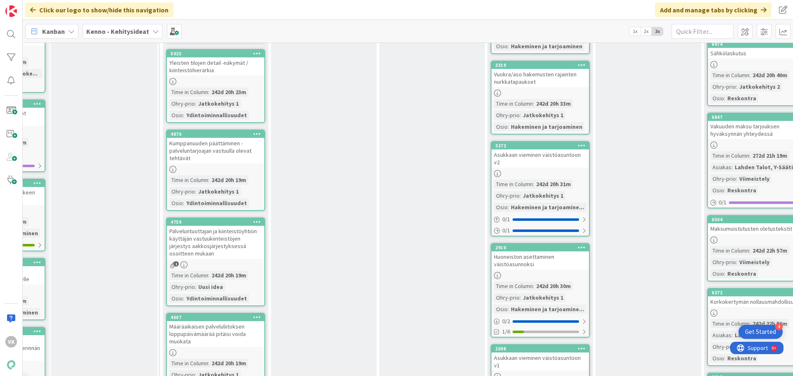
click at [510, 252] on div "Huoneiston asettaminen väistöasunnoksi" at bounding box center [541, 261] width 98 height 18
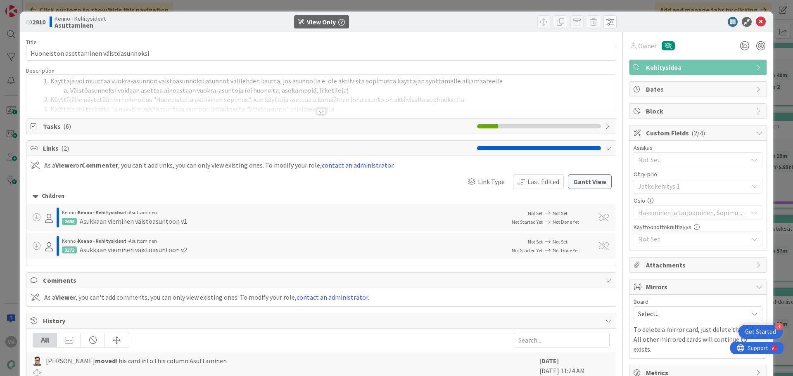
click at [322, 112] on div at bounding box center [321, 111] width 9 height 7
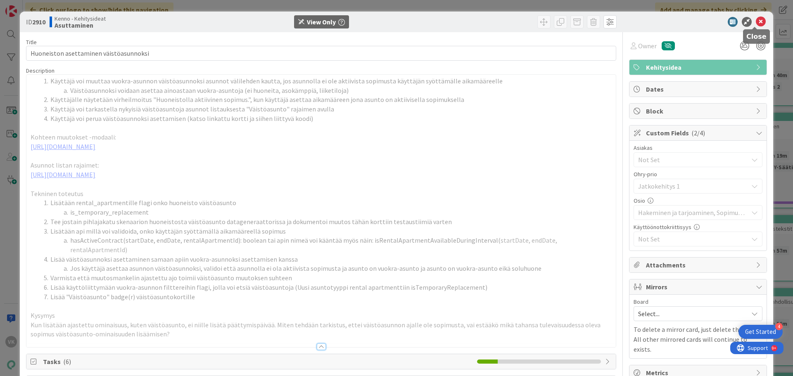
click at [756, 22] on icon at bounding box center [761, 22] width 10 height 10
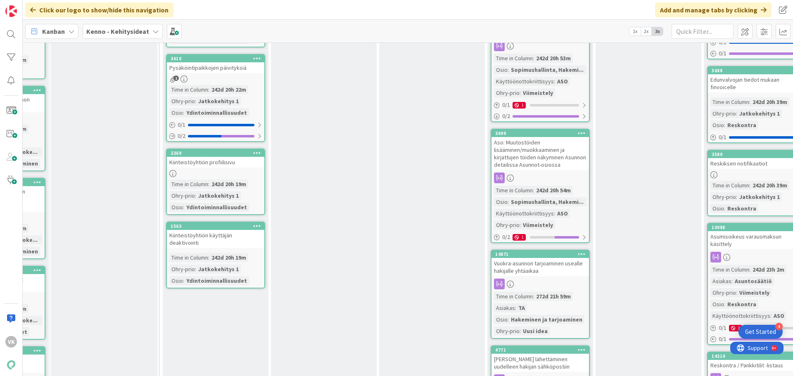
scroll to position [7232, 83]
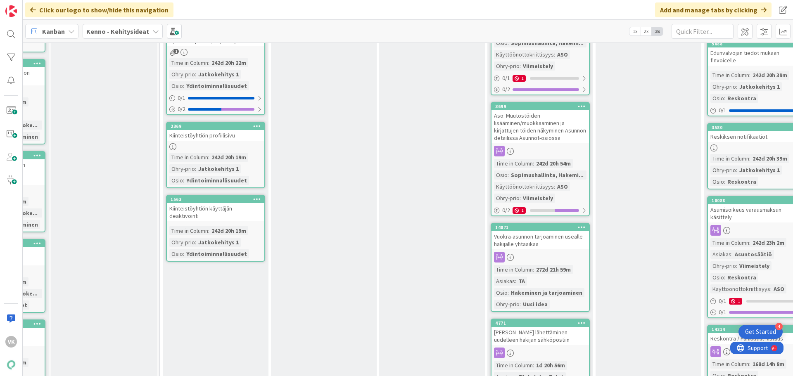
click at [527, 231] on div "Vuokra-asunnon tarjoaminen usealle hakijalle yhtäaikaa" at bounding box center [541, 240] width 98 height 18
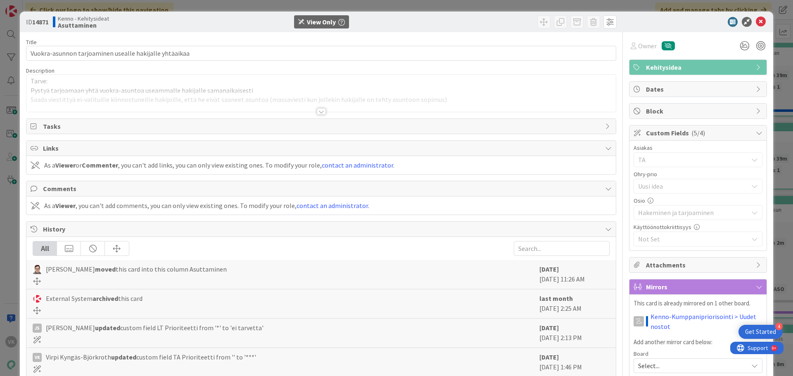
click at [319, 111] on div at bounding box center [321, 111] width 9 height 7
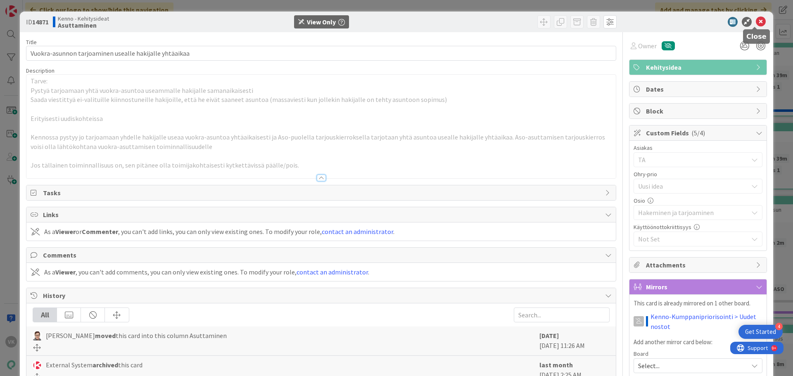
click at [756, 25] on icon at bounding box center [761, 22] width 10 height 10
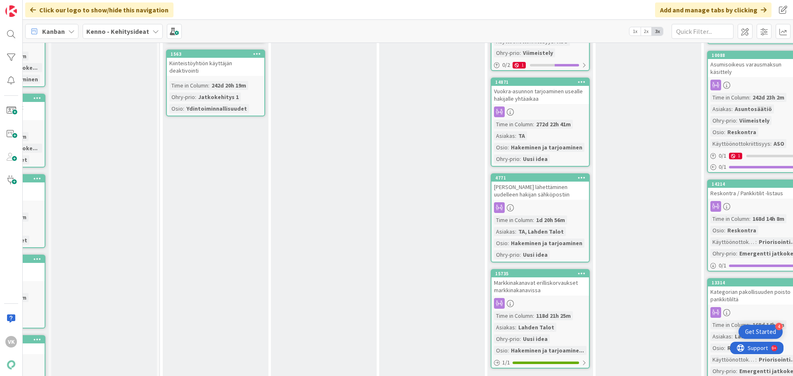
scroll to position [7356, 83]
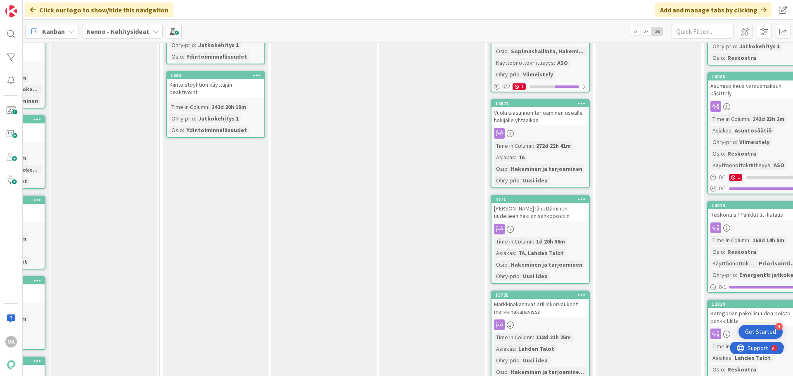
click at [141, 29] on b "Kenno - Kehitysideat" at bounding box center [117, 31] width 63 height 8
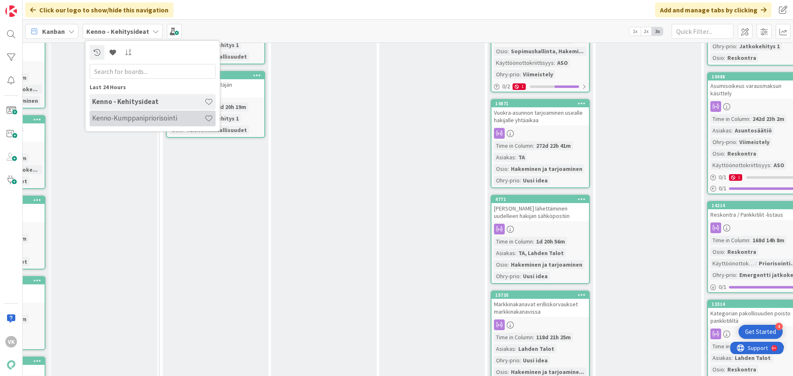
click at [123, 121] on h4 "Kenno-Kumppanipriorisointi" at bounding box center [148, 118] width 112 height 8
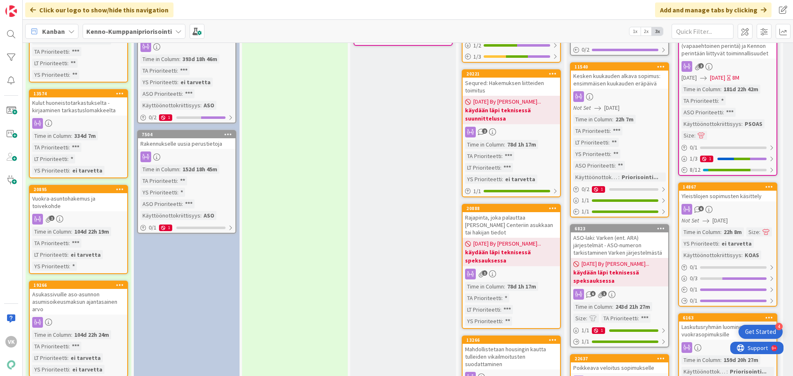
scroll to position [537, 0]
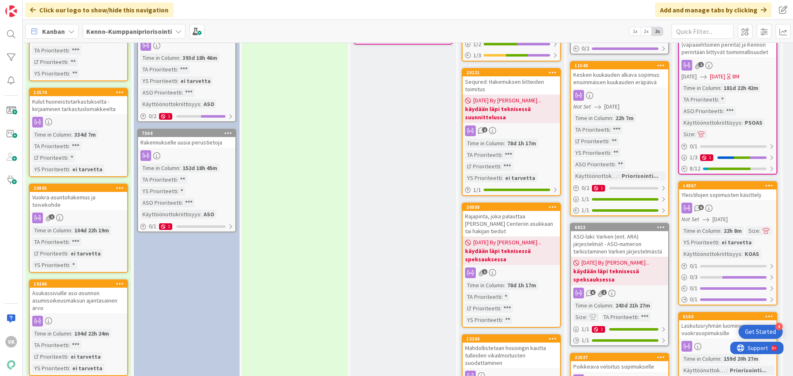
click at [172, 32] on div "Kenno-Kumppanipriorisointi" at bounding box center [134, 31] width 103 height 15
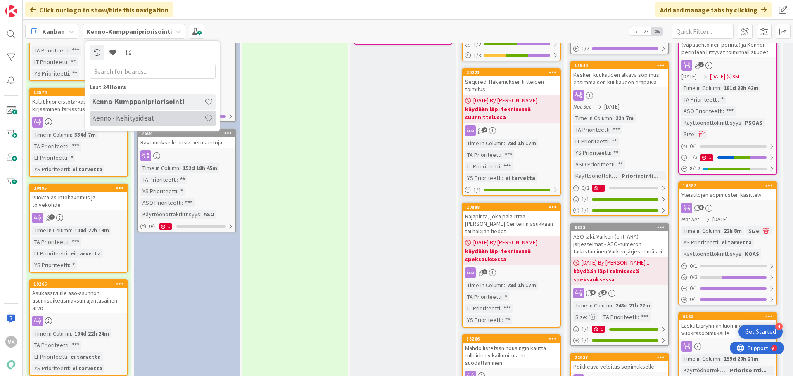
click at [154, 122] on h4 "Kenno - Kehitysideat" at bounding box center [148, 118] width 112 height 8
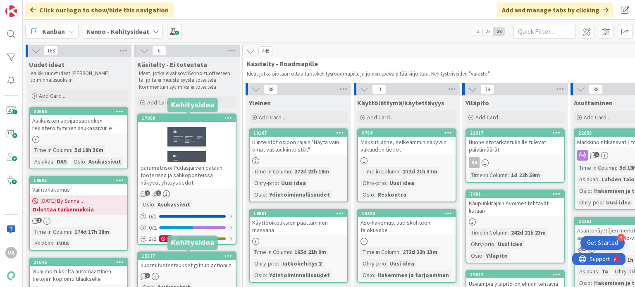
click at [106, 30] on b "Kenno - Kehitysideat" at bounding box center [117, 31] width 63 height 8
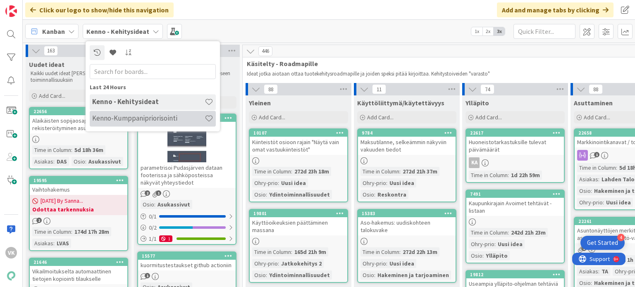
click at [106, 120] on h4 "Kenno-Kumppanipriorisointi" at bounding box center [148, 118] width 112 height 8
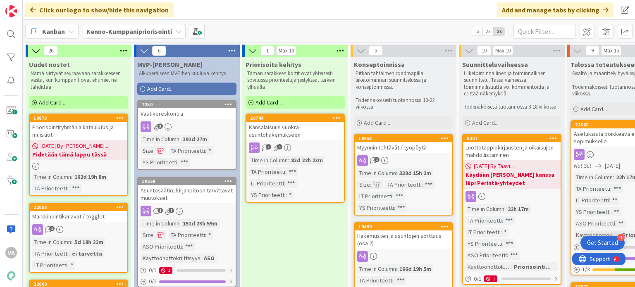
click at [122, 32] on b "Kenno-Kumppanipriorisointi" at bounding box center [129, 31] width 86 height 8
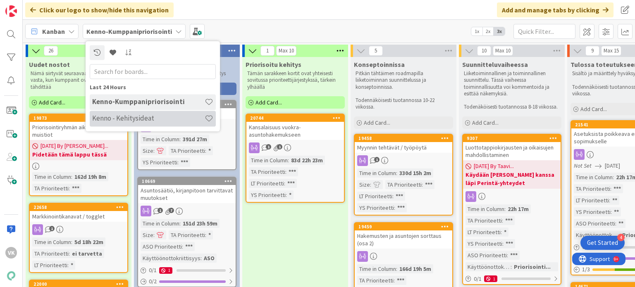
click at [104, 119] on h4 "Kenno - Kehitysideat" at bounding box center [148, 118] width 112 height 8
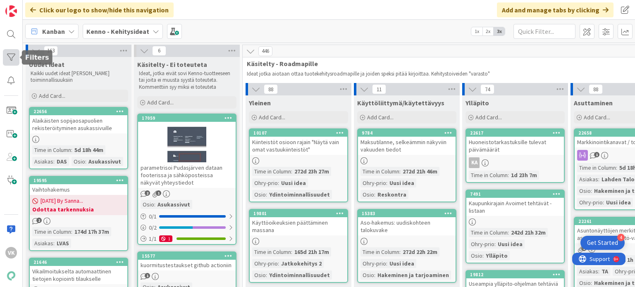
click at [8, 56] on div at bounding box center [11, 57] width 17 height 17
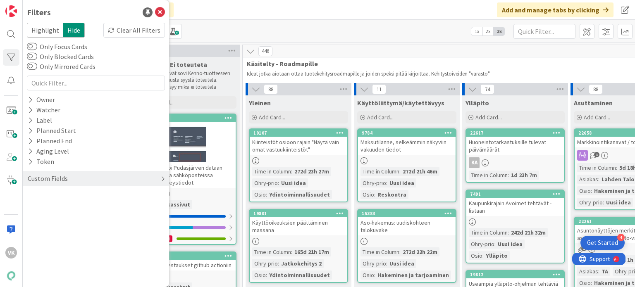
click at [45, 179] on div "Custom Fields" at bounding box center [48, 179] width 42 height 10
click at [202, 12] on div "Click our logo to show/hide this navigation Add and manage tabs by clicking" at bounding box center [329, 10] width 612 height 20
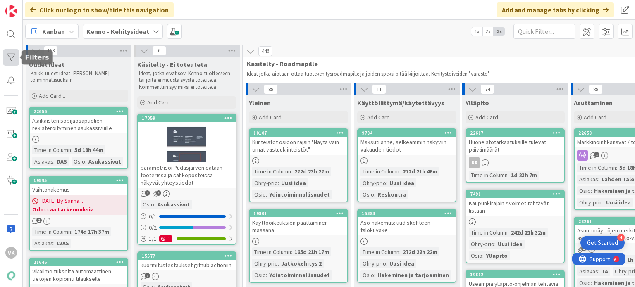
click at [13, 56] on div at bounding box center [11, 57] width 17 height 17
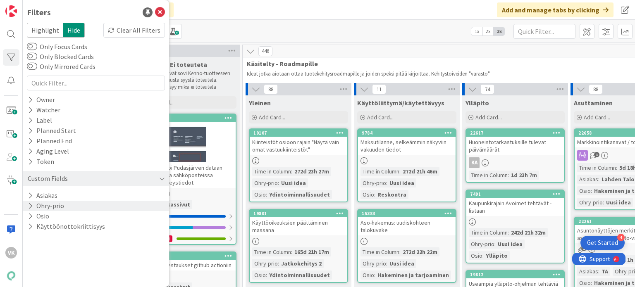
click at [62, 206] on button "Ohry-prio" at bounding box center [46, 206] width 38 height 10
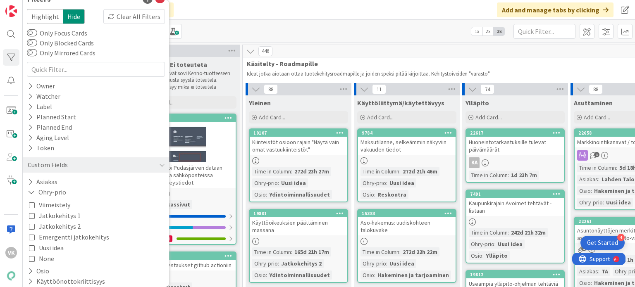
scroll to position [19, 0]
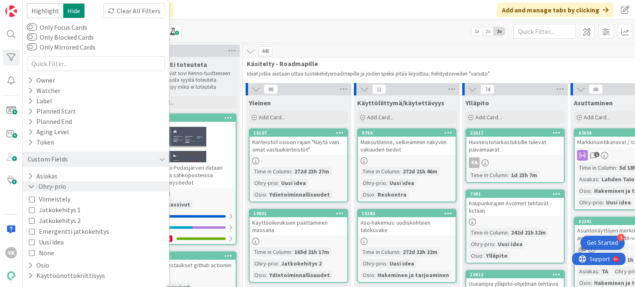
click at [46, 188] on button "Ohry-prio" at bounding box center [47, 186] width 40 height 10
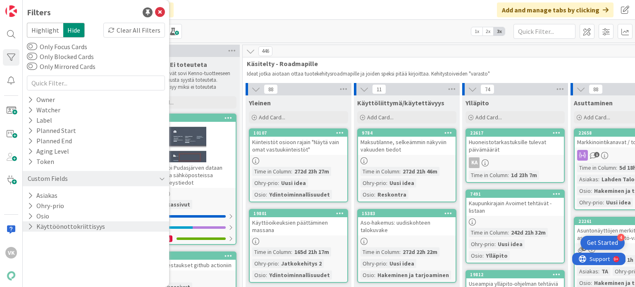
click at [40, 227] on button "Käyttöönottokriittisyys" at bounding box center [66, 226] width 79 height 10
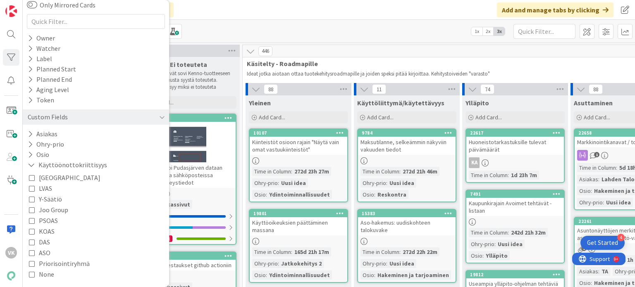
scroll to position [62, 0]
click at [55, 166] on button "Käyttöönottokriittisyys" at bounding box center [67, 164] width 81 height 10
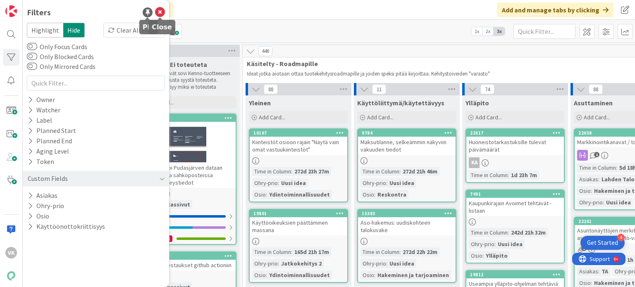
click at [159, 11] on icon at bounding box center [160, 12] width 10 height 10
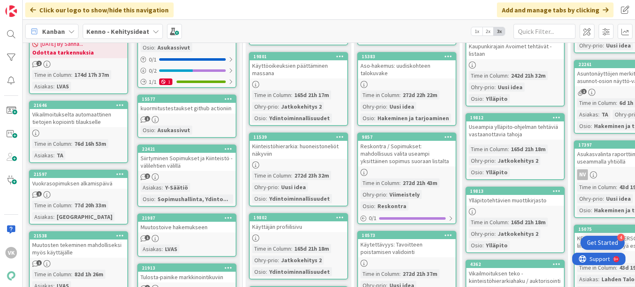
scroll to position [165, 0]
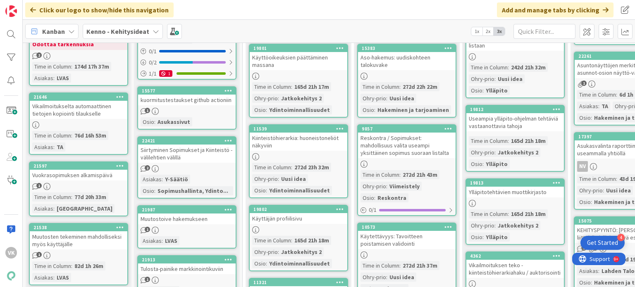
click at [79, 110] on div "Vikailmoitukselta automaattinen tietojen kopiointi tilaukselle" at bounding box center [79, 110] width 98 height 18
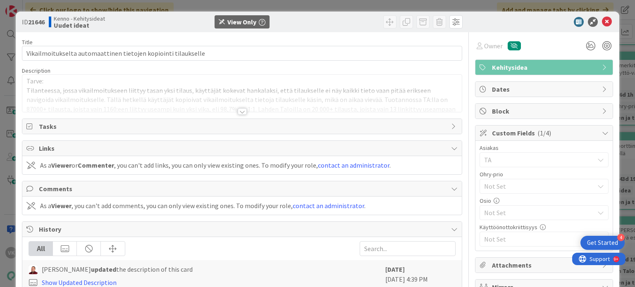
click at [239, 111] on div at bounding box center [242, 111] width 9 height 7
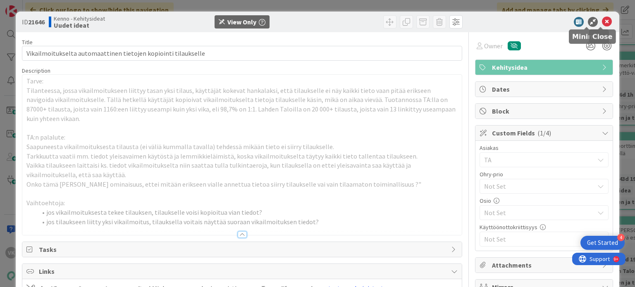
click at [602, 21] on icon at bounding box center [607, 22] width 10 height 10
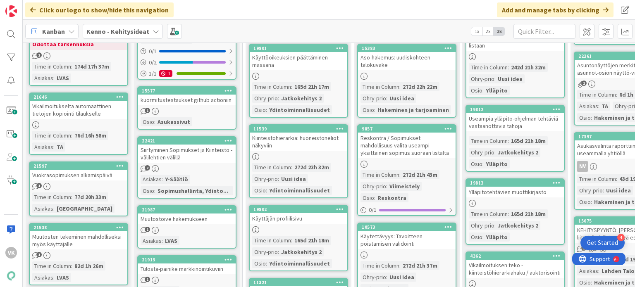
click at [118, 31] on b "Kenno - Kehitysideat" at bounding box center [117, 31] width 63 height 8
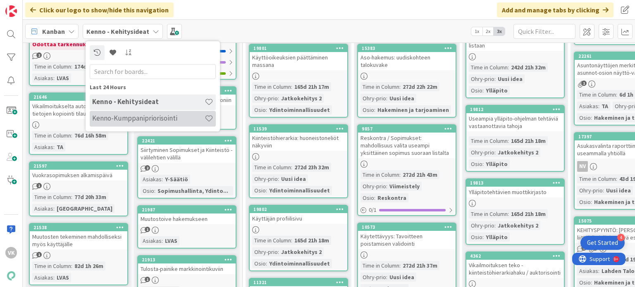
click at [106, 118] on h4 "Kenno-Kumppanipriorisointi" at bounding box center [148, 118] width 112 height 8
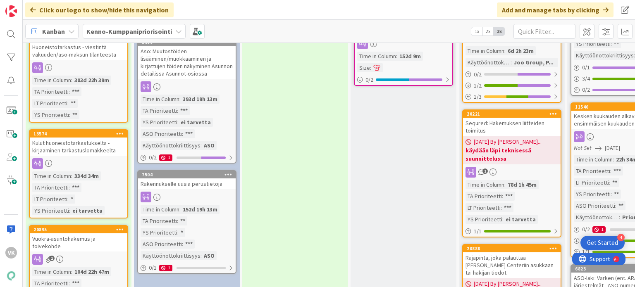
scroll to position [579, 0]
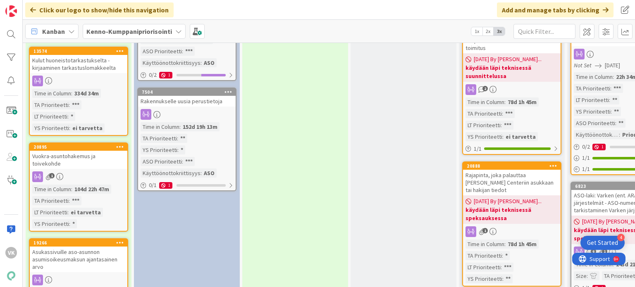
click at [69, 154] on div "Vuokra-asuntohakemus ja toivekohde" at bounding box center [79, 160] width 98 height 18
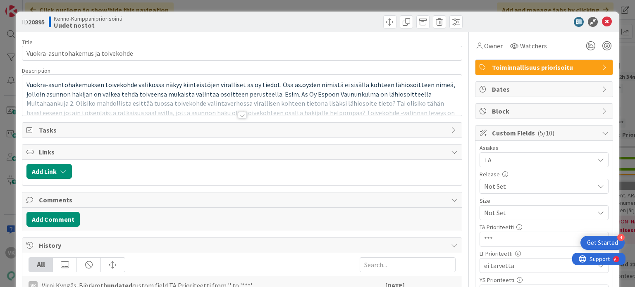
click at [238, 115] on div at bounding box center [242, 115] width 9 height 7
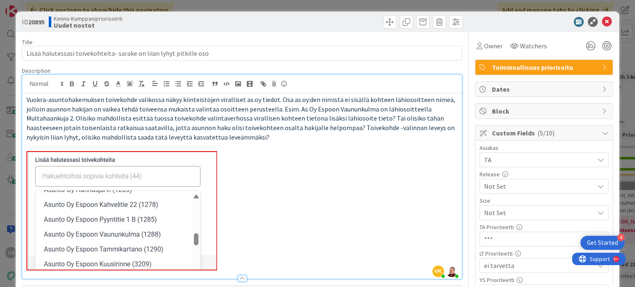
type input "Lisää halutessasi toivekohteita- sarake on liian lyhyt pitkille osoitteille"
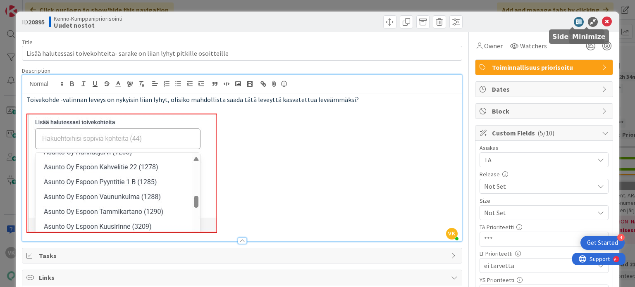
click at [602, 19] on icon at bounding box center [607, 22] width 10 height 10
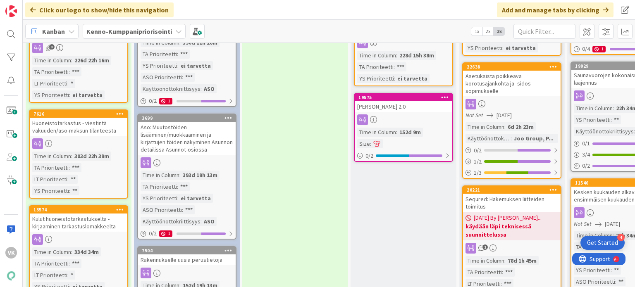
scroll to position [413, 0]
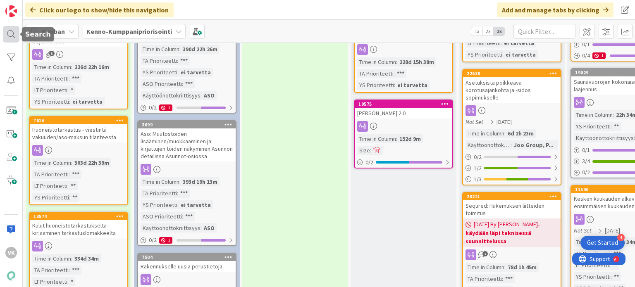
click at [8, 33] on div at bounding box center [11, 34] width 17 height 17
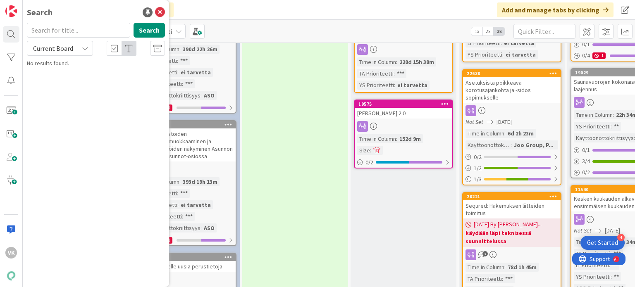
click at [59, 29] on input "text" at bounding box center [78, 30] width 103 height 15
type input "22261"
click at [149, 28] on button "Search" at bounding box center [148, 30] width 31 height 15
click at [74, 47] on span "Current Board" at bounding box center [52, 49] width 43 height 12
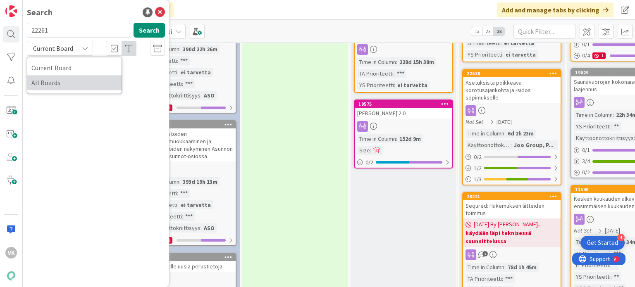
click at [60, 82] on span "All Boards" at bounding box center [74, 82] width 86 height 12
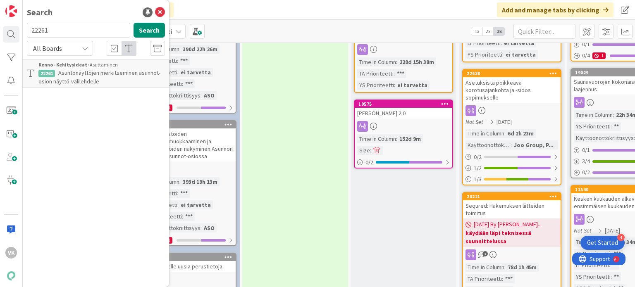
click at [80, 75] on span "Asuntonäyttöjen merkitseminen asunnot-osion näyttö-välilehdelle" at bounding box center [99, 77] width 122 height 16
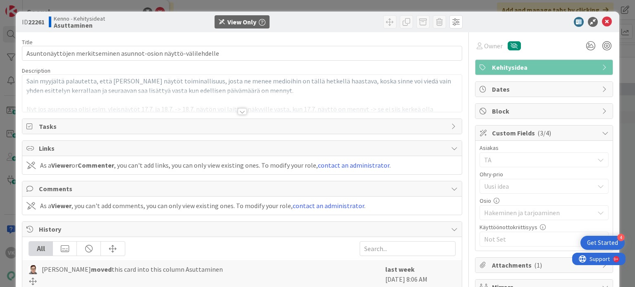
click at [603, 21] on icon at bounding box center [607, 22] width 10 height 10
click at [602, 22] on icon at bounding box center [607, 22] width 10 height 10
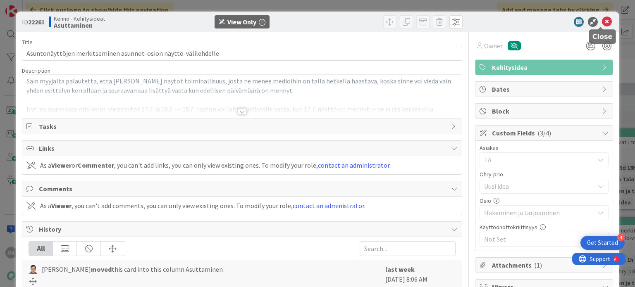
click at [602, 22] on icon at bounding box center [607, 22] width 10 height 10
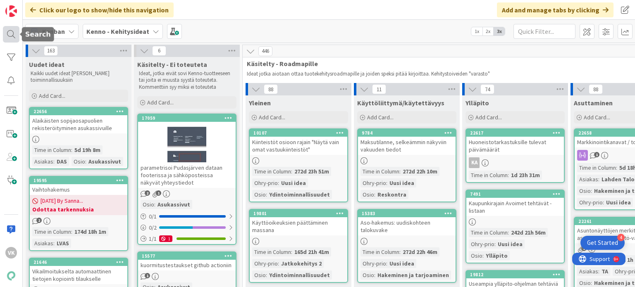
click at [12, 35] on div at bounding box center [11, 34] width 17 height 17
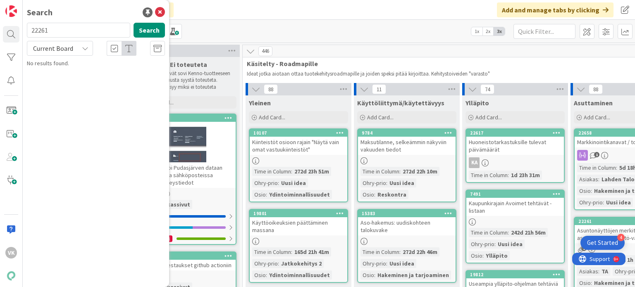
drag, startPoint x: 50, startPoint y: 28, endPoint x: -1, endPoint y: 52, distance: 56.0
click at [0, 52] on html "4 Get Started VK Search 22261 Search Current Board No results found. Click our …" at bounding box center [317, 143] width 635 height 287
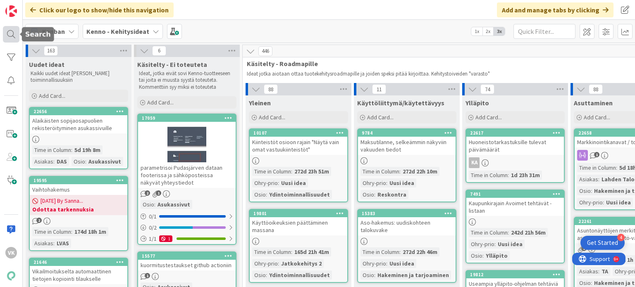
click at [9, 36] on div at bounding box center [11, 34] width 17 height 17
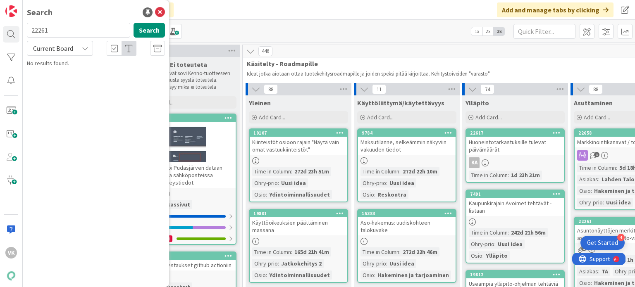
drag, startPoint x: 55, startPoint y: 33, endPoint x: -1, endPoint y: 52, distance: 59.2
click at [0, 52] on html "4 Get Started VK Search 22261 Search Current Board No results found. Click our …" at bounding box center [317, 143] width 635 height 287
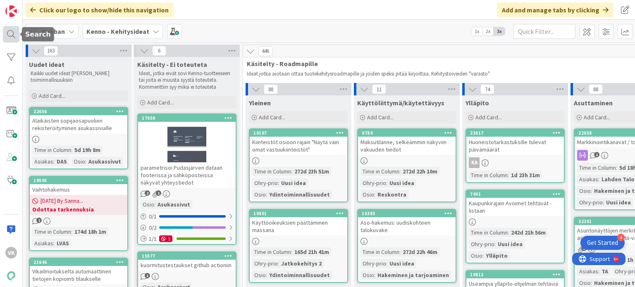
click at [12, 36] on div at bounding box center [11, 34] width 17 height 17
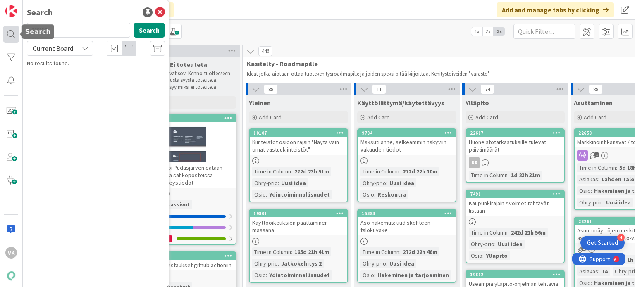
drag, startPoint x: 53, startPoint y: 31, endPoint x: 14, endPoint y: 31, distance: 38.4
click at [14, 31] on div "VK Search 22261 Search Current Board No results found." at bounding box center [11, 143] width 23 height 287
type input "18344"
click at [154, 32] on button "Search" at bounding box center [148, 30] width 31 height 15
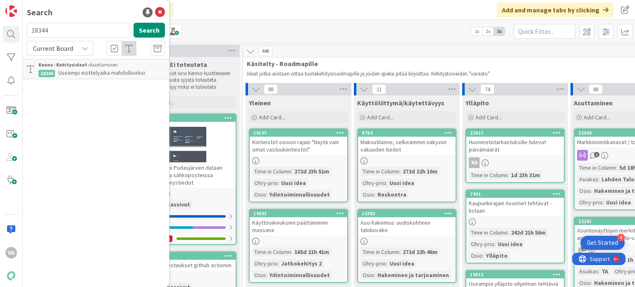
click at [98, 72] on span "Useampi esittelyaika mahdolliseksi" at bounding box center [101, 72] width 87 height 7
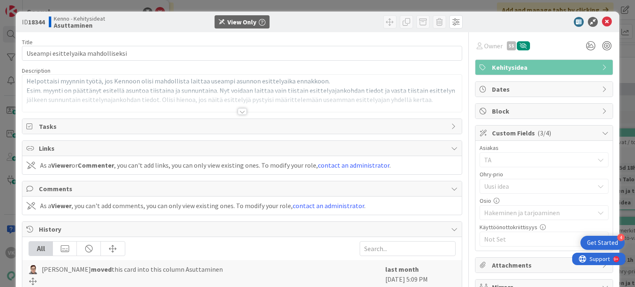
click at [240, 112] on div at bounding box center [242, 111] width 9 height 7
click at [602, 20] on icon at bounding box center [607, 22] width 10 height 10
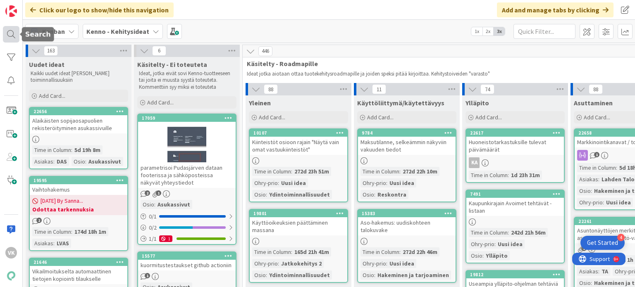
click at [16, 34] on div at bounding box center [11, 34] width 17 height 17
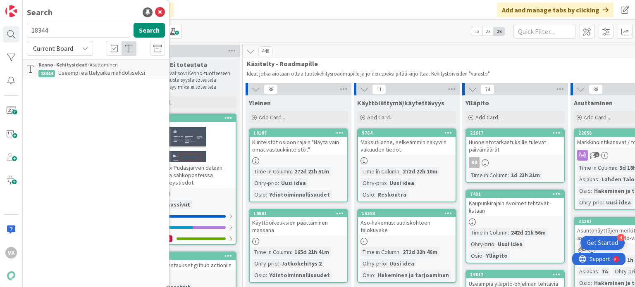
click at [93, 75] on span "Useampi esittelyaika mahdolliseksi" at bounding box center [101, 72] width 87 height 7
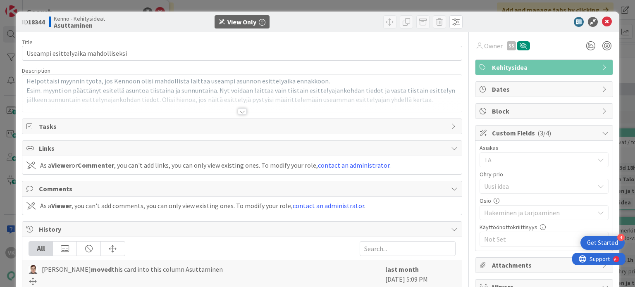
click at [238, 112] on div at bounding box center [242, 111] width 9 height 7
click at [602, 22] on icon at bounding box center [607, 22] width 10 height 10
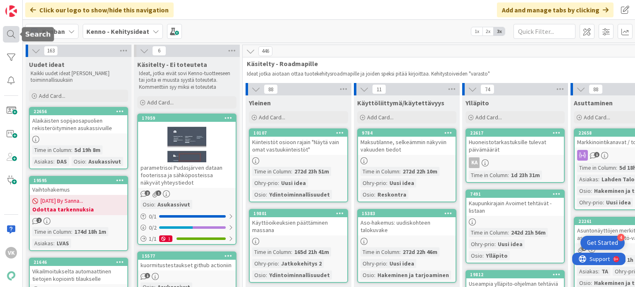
click at [13, 33] on div at bounding box center [11, 34] width 17 height 17
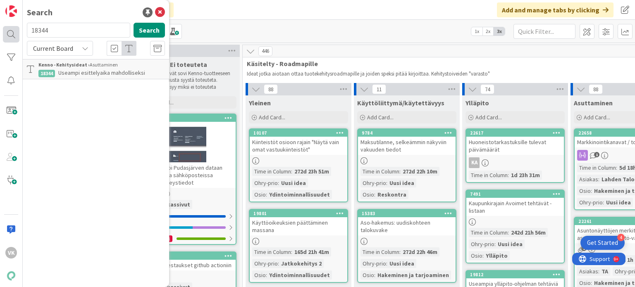
drag, startPoint x: 65, startPoint y: 31, endPoint x: 17, endPoint y: 29, distance: 48.8
click at [17, 29] on div "VK Search 18344 Search Current Board Kenno - Kehitysideat › Asuttaminen 18344 U…" at bounding box center [11, 143] width 23 height 287
type input "22261"
click at [153, 31] on button "Search" at bounding box center [148, 30] width 31 height 15
click at [76, 80] on span "Asuntonäyttöjen merkitseminen asunnot-osion näyttö-välilehdelle" at bounding box center [99, 77] width 122 height 16
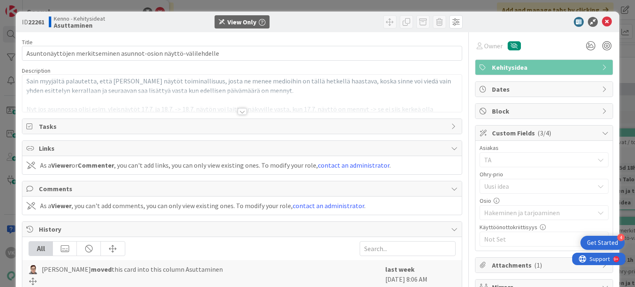
click at [240, 107] on div at bounding box center [241, 101] width 439 height 21
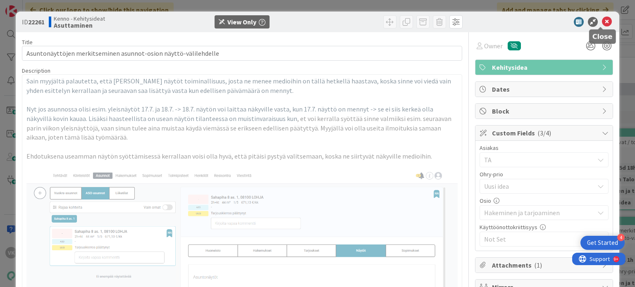
click at [602, 21] on icon at bounding box center [607, 22] width 10 height 10
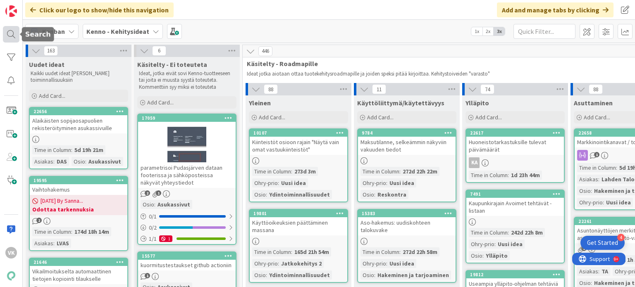
click at [10, 33] on div at bounding box center [11, 34] width 17 height 17
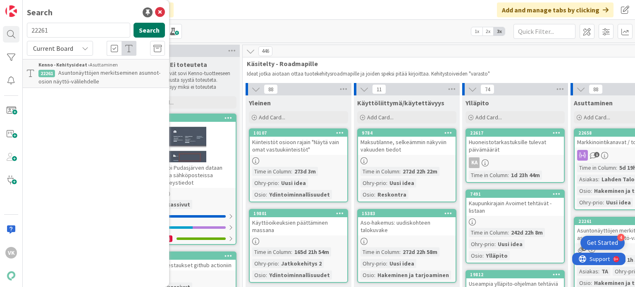
click at [146, 31] on button "Search" at bounding box center [148, 30] width 31 height 15
click at [93, 76] on span "Asuntonäyttöjen merkitseminen asunnot-osion näyttö-välilehdelle" at bounding box center [99, 77] width 122 height 16
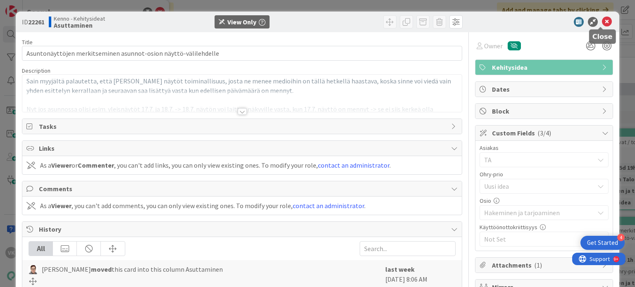
click at [602, 21] on icon at bounding box center [607, 22] width 10 height 10
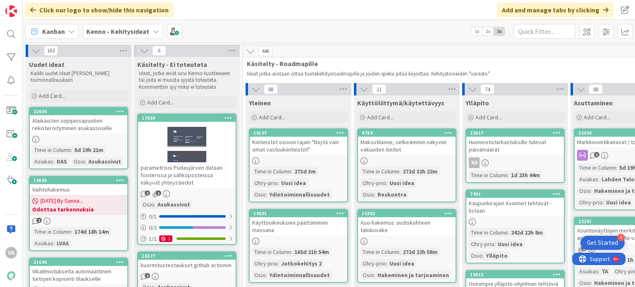
click at [136, 32] on b "Kenno - Kehitysideat" at bounding box center [117, 31] width 63 height 8
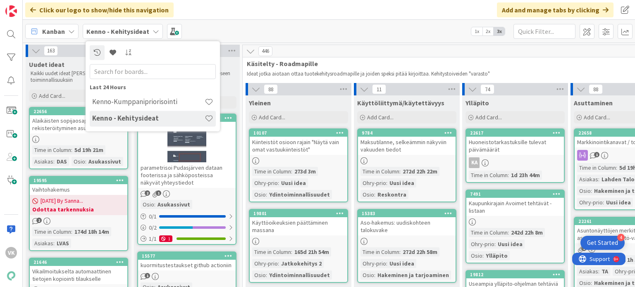
click at [119, 119] on h4 "Kenno - Kehitysideat" at bounding box center [148, 118] width 112 height 8
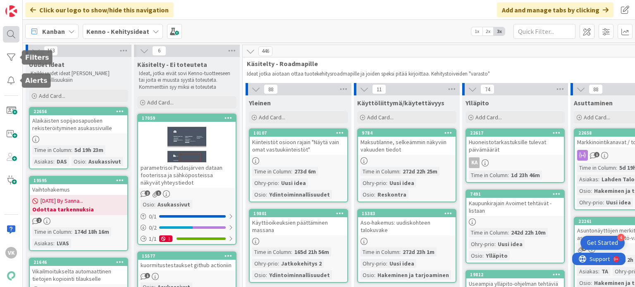
click at [8, 34] on div at bounding box center [11, 34] width 17 height 17
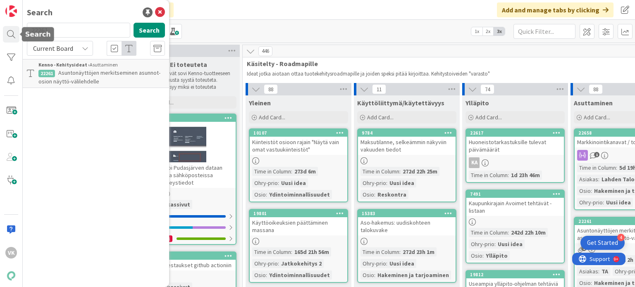
click at [71, 29] on input "22261" at bounding box center [78, 30] width 103 height 15
drag, startPoint x: 60, startPoint y: 26, endPoint x: 2, endPoint y: 32, distance: 59.0
click at [2, 32] on div "VK Search 22261 Search Current Board Kenno - Kehitysideat › Asuttaminen 22261 A…" at bounding box center [11, 143] width 23 height 287
type input "19850"
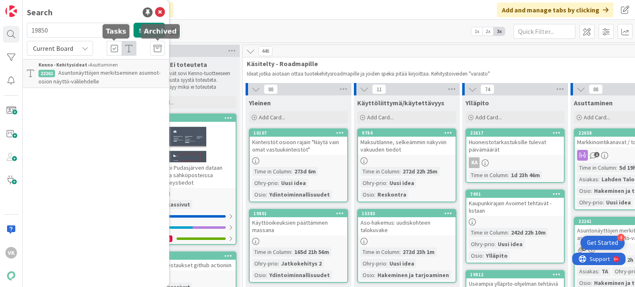
click at [126, 31] on h5 "Archived" at bounding box center [116, 31] width 20 height 8
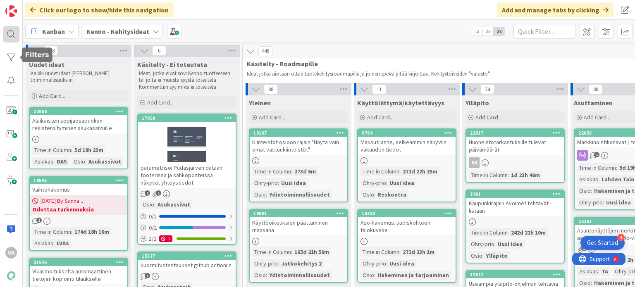
click at [8, 30] on div at bounding box center [11, 34] width 17 height 17
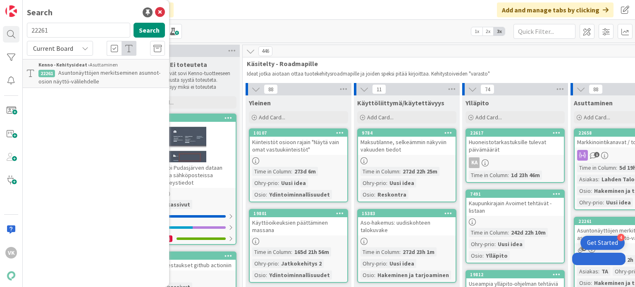
drag, startPoint x: 0, startPoint y: 0, endPoint x: 53, endPoint y: 31, distance: 61.3
click at [17, 27] on div "VK Search 22261 Search Current Board Kenno - Kehitysideat › Asuttaminen 22261 A…" at bounding box center [11, 143] width 23 height 287
click at [53, 31] on input "22261" at bounding box center [78, 30] width 103 height 15
click at [140, 30] on button "Search" at bounding box center [148, 30] width 31 height 15
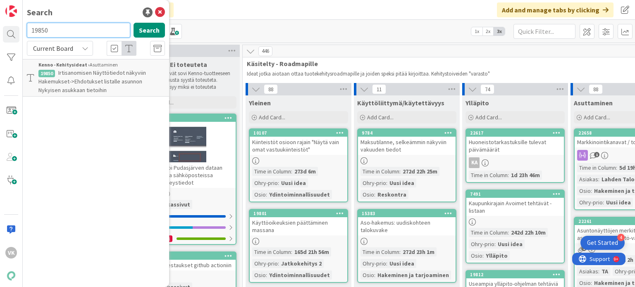
click at [67, 30] on input "19850" at bounding box center [78, 30] width 103 height 15
drag, startPoint x: 66, startPoint y: 30, endPoint x: 36, endPoint y: 26, distance: 30.0
click at [36, 26] on input "19850" at bounding box center [78, 30] width 103 height 15
type input "1"
click at [155, 32] on button "Search" at bounding box center [148, 30] width 31 height 15
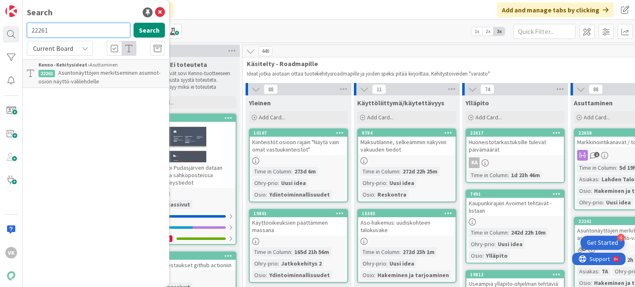
drag, startPoint x: 63, startPoint y: 29, endPoint x: 21, endPoint y: 29, distance: 41.3
click at [23, 29] on div "22261 Search" at bounding box center [96, 32] width 148 height 18
type input "18344"
click at [149, 32] on h5 "Archived" at bounding box center [160, 31] width 33 height 8
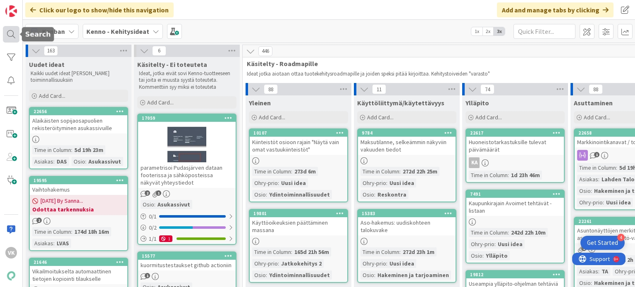
click at [13, 34] on div at bounding box center [11, 34] width 17 height 17
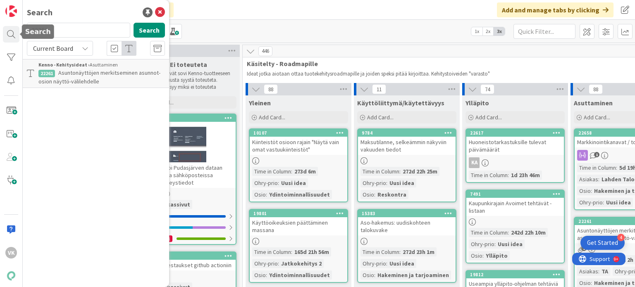
drag, startPoint x: 57, startPoint y: 29, endPoint x: 94, endPoint y: 80, distance: 63.3
click at [0, 53] on html "4 Get Started VK Search 22261 Search Current Board Kenno - Kehitysideat › Asutt…" at bounding box center [317, 143] width 635 height 287
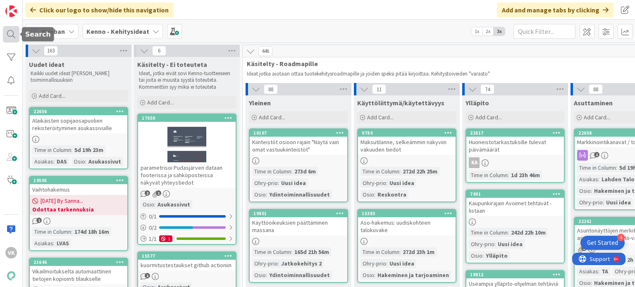
click at [15, 35] on div at bounding box center [11, 34] width 17 height 17
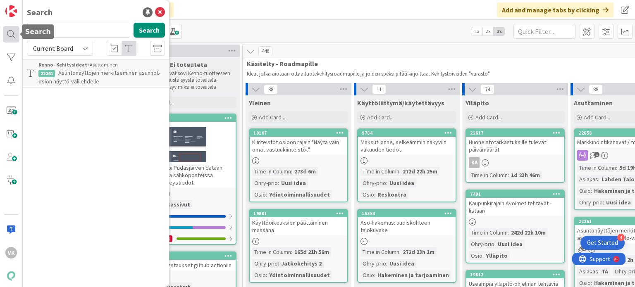
drag, startPoint x: 43, startPoint y: 28, endPoint x: 17, endPoint y: 30, distance: 26.1
click at [17, 30] on div "VK Search 22261 Search Current Board Kenno - Kehitysideat › Asuttaminen 22261 A…" at bounding box center [11, 143] width 23 height 287
drag, startPoint x: 143, startPoint y: 33, endPoint x: 139, endPoint y: 43, distance: 10.9
click at [143, 33] on button "Search" at bounding box center [148, 30] width 31 height 15
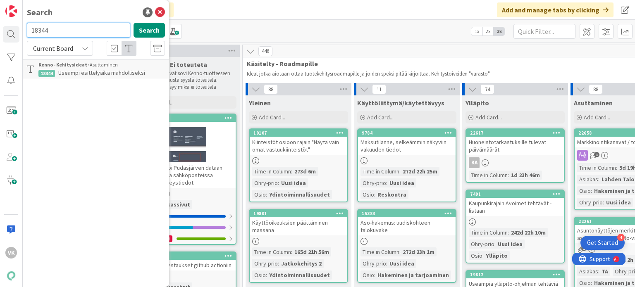
drag, startPoint x: 59, startPoint y: 29, endPoint x: 29, endPoint y: 27, distance: 30.2
click at [29, 27] on input "18344" at bounding box center [78, 30] width 103 height 15
type input "21896"
click at [149, 31] on button "Search" at bounding box center [148, 30] width 31 height 15
click at [82, 76] on span "HLÖ-perusteinen maksulaji jyvittymään päivien mukaan" at bounding box center [95, 77] width 115 height 16
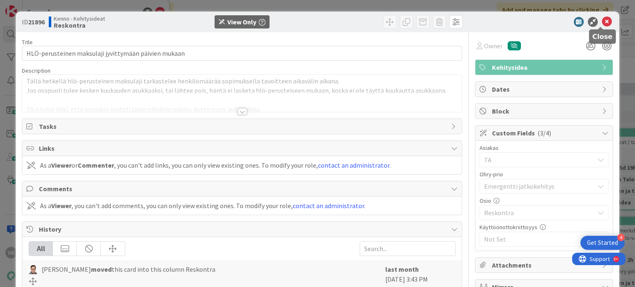
click at [602, 21] on icon at bounding box center [607, 22] width 10 height 10
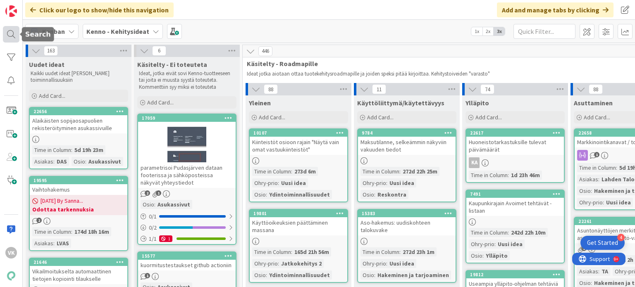
click at [12, 31] on div at bounding box center [11, 34] width 17 height 17
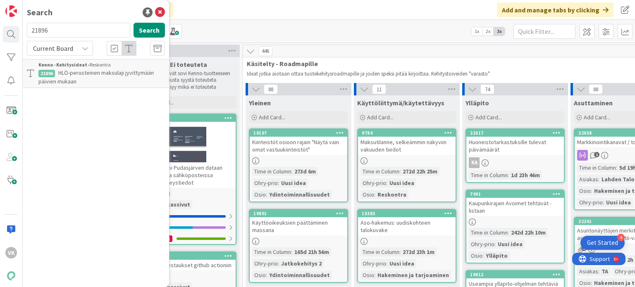
drag, startPoint x: 64, startPoint y: 31, endPoint x: 22, endPoint y: 29, distance: 41.8
click at [22, 29] on div "VK Search 21896 Search Current Board Kenno - Kehitysideat › Reskontra 21896 HLÖ…" at bounding box center [11, 143] width 23 height 287
click at [151, 27] on button "Search" at bounding box center [148, 30] width 31 height 15
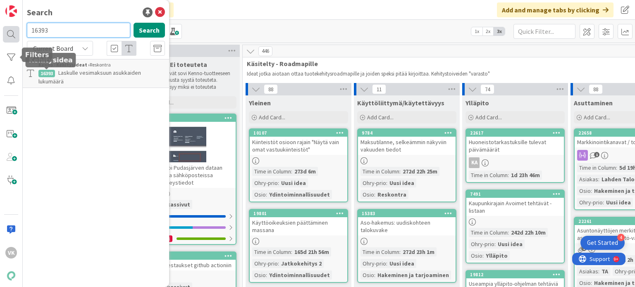
click at [12, 27] on div "VK Search 16393 Search Current Board Kenno - [GEOGRAPHIC_DATA] › Reskontra 1639…" at bounding box center [11, 143] width 23 height 287
type input "17071"
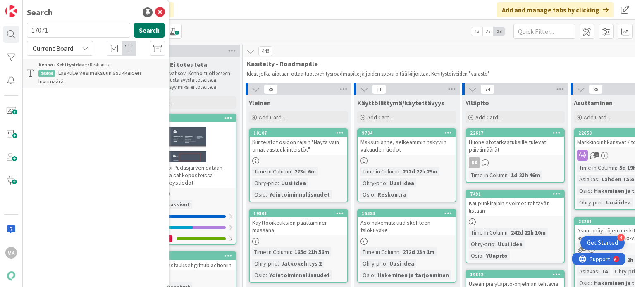
click at [144, 30] on button "Search" at bounding box center [148, 30] width 31 height 15
click at [81, 76] on span "Kehitysidea: Hinnan tarkastusten/uusien hintojen näkyminen" at bounding box center [97, 77] width 119 height 16
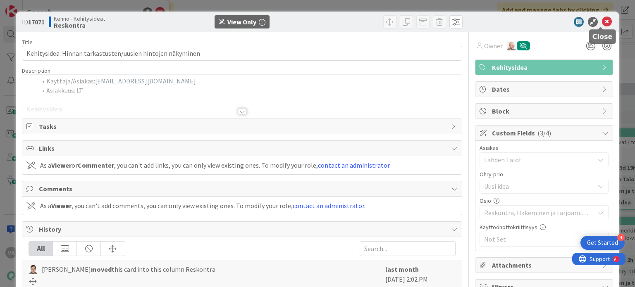
click at [602, 21] on icon at bounding box center [607, 22] width 10 height 10
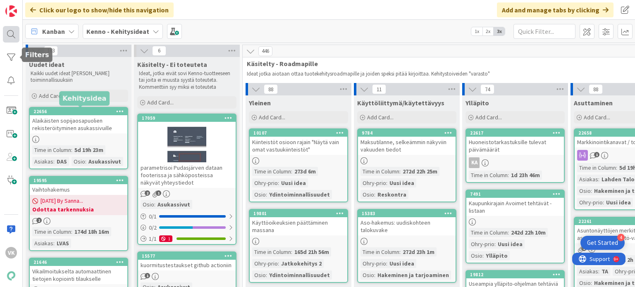
click at [11, 31] on div at bounding box center [11, 34] width 17 height 17
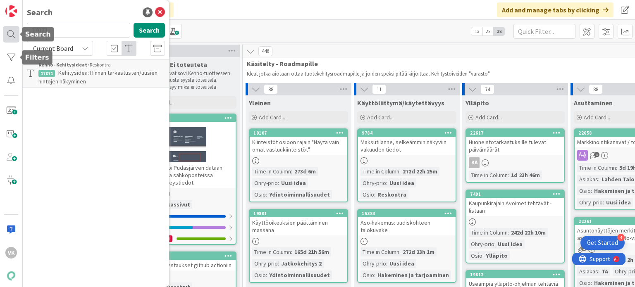
click at [10, 33] on div at bounding box center [11, 34] width 17 height 17
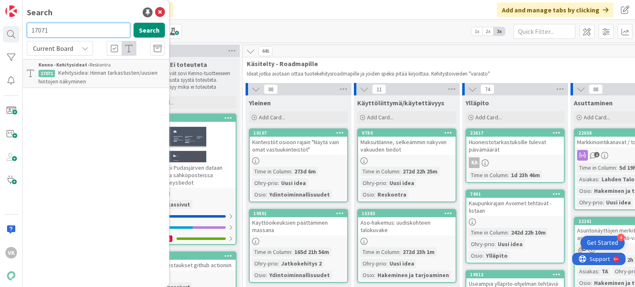
click at [66, 29] on input "17071" at bounding box center [78, 30] width 103 height 15
drag, startPoint x: 46, startPoint y: 29, endPoint x: 32, endPoint y: 30, distance: 14.5
click at [32, 30] on input "17071" at bounding box center [78, 30] width 103 height 15
click at [144, 30] on button "Search" at bounding box center [148, 30] width 31 height 15
drag, startPoint x: 64, startPoint y: 33, endPoint x: 32, endPoint y: 30, distance: 31.5
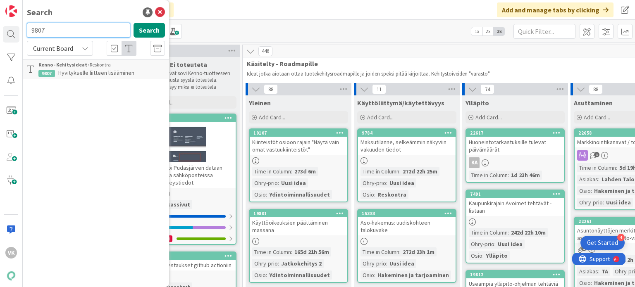
click at [32, 30] on input "9807" at bounding box center [78, 30] width 103 height 15
type input "19381"
click at [151, 31] on button "Search" at bounding box center [148, 30] width 31 height 15
click at [95, 72] on span "Sopimuksen:tapahtumat kuvaus" at bounding box center [97, 72] width 79 height 7
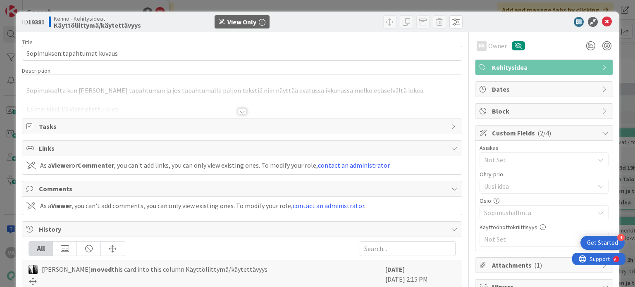
click at [241, 109] on div at bounding box center [242, 111] width 9 height 7
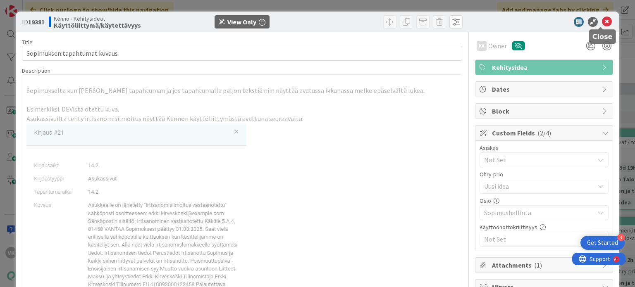
click at [602, 20] on icon at bounding box center [607, 22] width 10 height 10
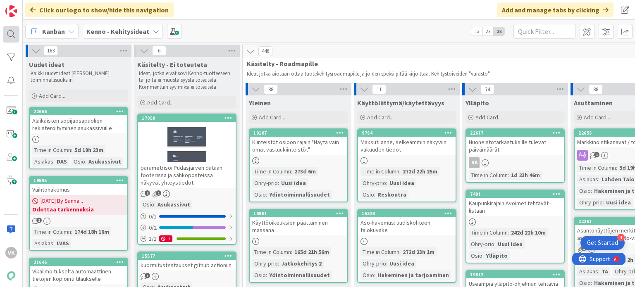
click at [12, 36] on div at bounding box center [11, 34] width 17 height 17
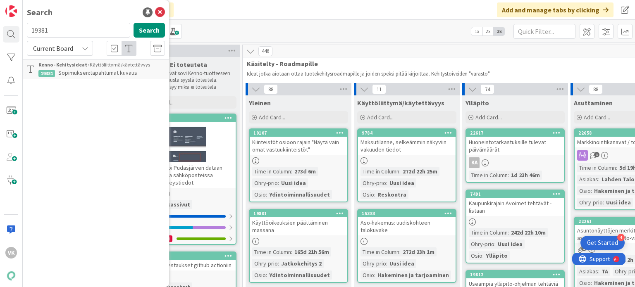
drag, startPoint x: 60, startPoint y: 28, endPoint x: 28, endPoint y: 29, distance: 31.4
click at [27, 28] on input "19381" at bounding box center [78, 30] width 103 height 15
type input "19842"
click at [145, 33] on button "Search" at bounding box center [148, 30] width 31 height 15
click at [71, 80] on span "Erillislaskulle lisätieto joka laskuriville koko laskun lisätiedon lisäksi" at bounding box center [100, 77] width 125 height 16
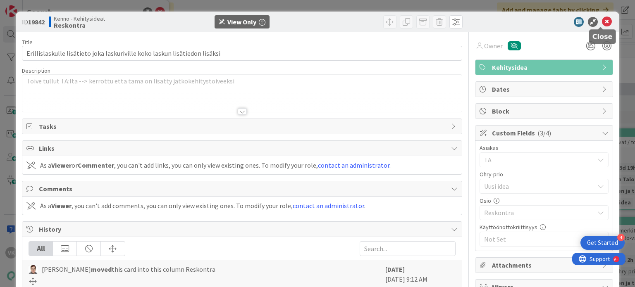
click at [602, 23] on icon at bounding box center [607, 22] width 10 height 10
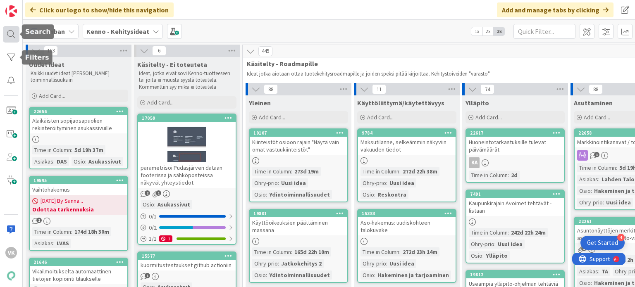
click at [12, 31] on div at bounding box center [11, 34] width 17 height 17
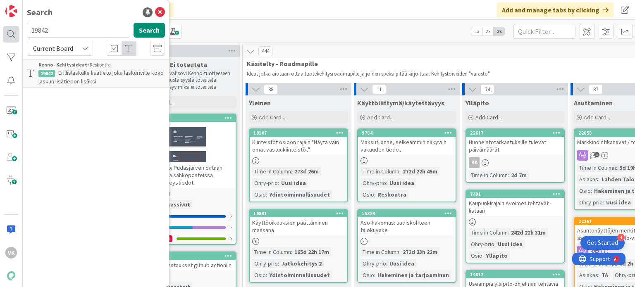
drag, startPoint x: 53, startPoint y: 30, endPoint x: 17, endPoint y: 26, distance: 36.6
click at [17, 26] on div "VK Search 19842 Search Current Board Kenno - Kehitysideat › Reskontra 19842 Eri…" at bounding box center [11, 143] width 23 height 287
type input "20560"
click at [152, 29] on button "Search" at bounding box center [148, 30] width 31 height 15
click at [96, 76] on span "Asunnon tarjouksen mukana lähetettyjen liitteiden näkeminen jälkikäteen" at bounding box center [98, 77] width 120 height 16
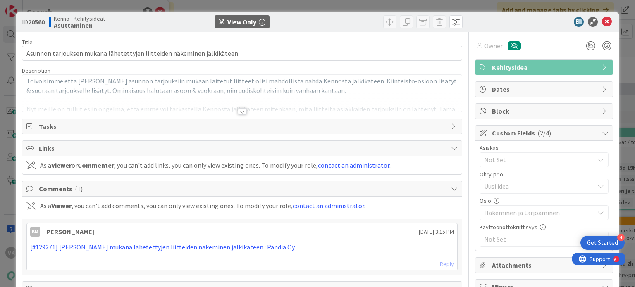
click at [238, 110] on div at bounding box center [242, 111] width 9 height 7
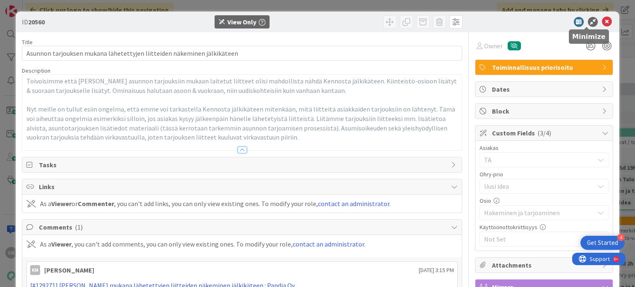
click at [602, 21] on icon at bounding box center [607, 22] width 10 height 10
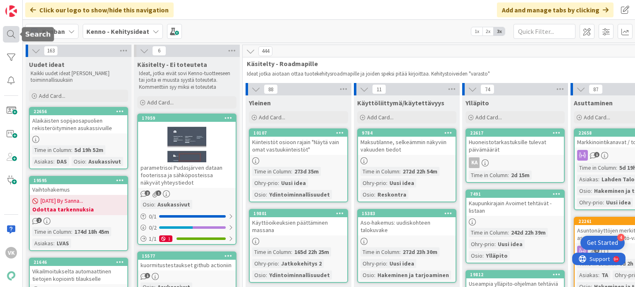
click at [8, 36] on div at bounding box center [11, 34] width 17 height 17
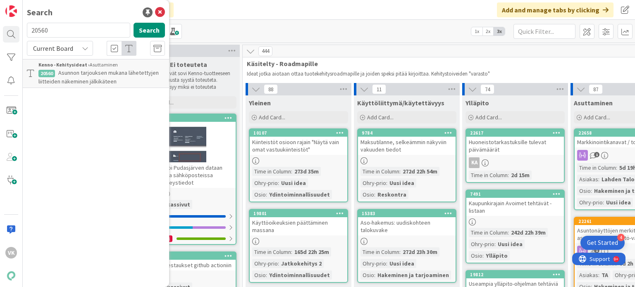
click at [30, 28] on input "20560" at bounding box center [78, 30] width 103 height 15
type input "4769"
click at [143, 33] on button "Search" at bounding box center [148, 30] width 31 height 15
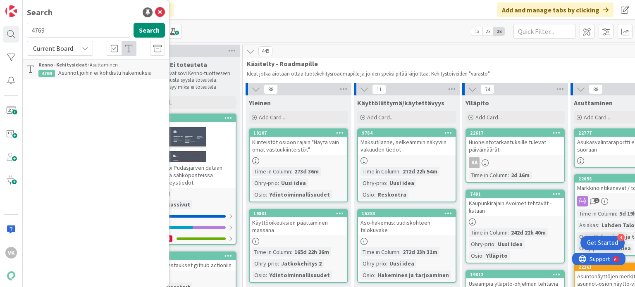
click at [102, 70] on span "Asunnot joihin ei kohdistu hakemuksia" at bounding box center [104, 72] width 93 height 7
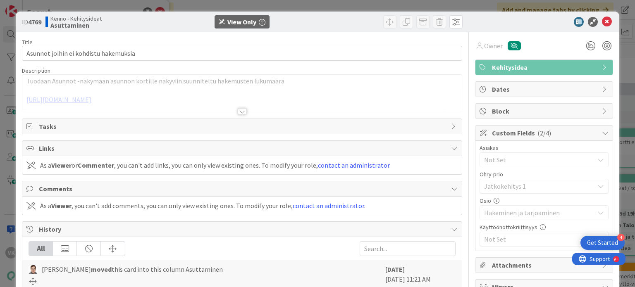
click at [239, 111] on div at bounding box center [242, 111] width 9 height 7
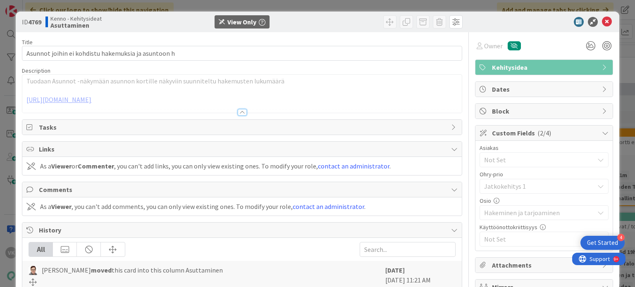
type input "Asunnot joihin ei kohdistu hakemuksia ja asuntoon kohdistuvien hakemusten määrä"
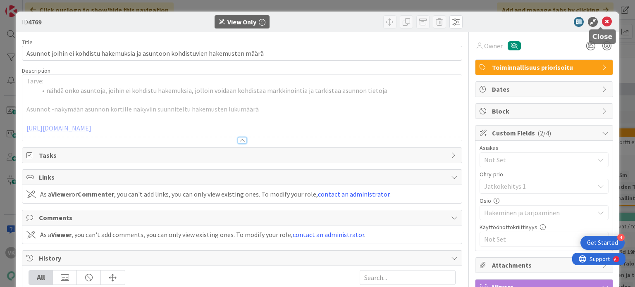
click at [602, 19] on icon at bounding box center [607, 22] width 10 height 10
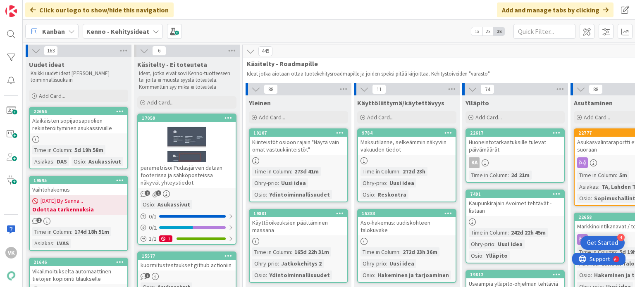
click at [91, 33] on b "Kenno - Kehitysideat" at bounding box center [117, 31] width 63 height 8
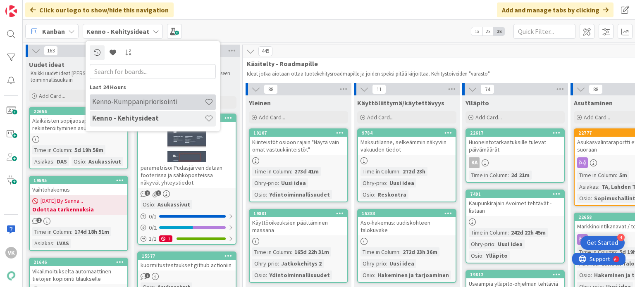
click at [112, 103] on h4 "Kenno-Kumppanipriorisointi" at bounding box center [148, 102] width 112 height 8
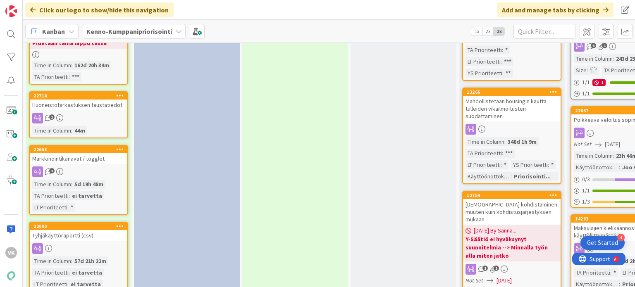
scroll to position [785, 0]
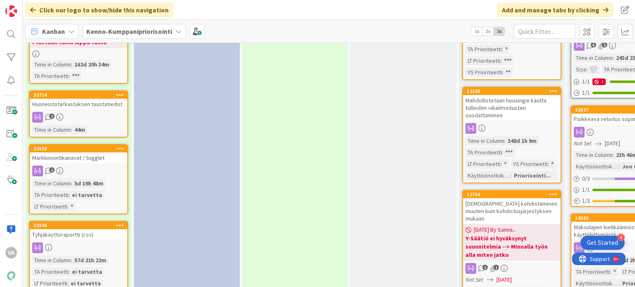
click at [79, 152] on div "Markkinointikanavat / togglet" at bounding box center [79, 157] width 98 height 11
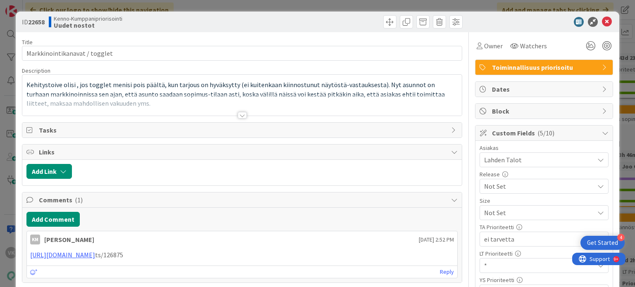
click at [239, 116] on div at bounding box center [242, 115] width 9 height 7
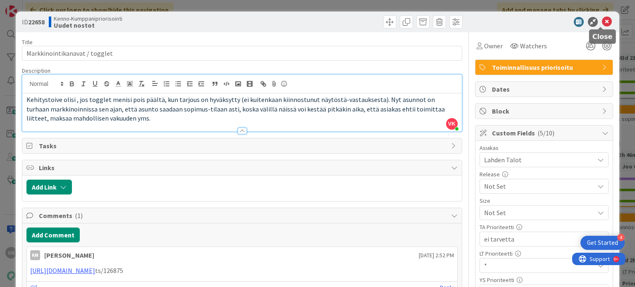
click at [604, 21] on icon at bounding box center [607, 22] width 10 height 10
